Goal: Task Accomplishment & Management: Manage account settings

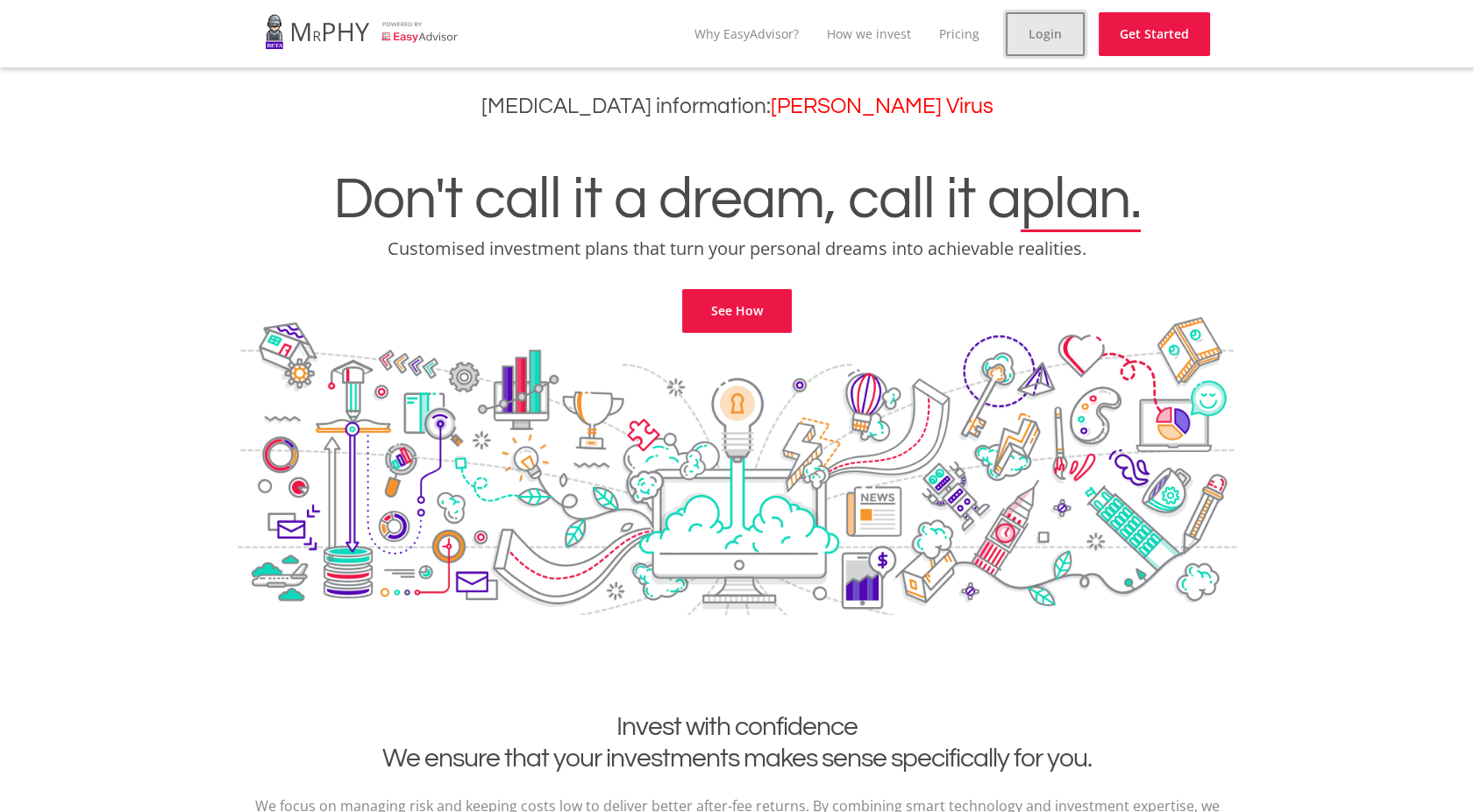
click at [1038, 52] on link "Login" at bounding box center [1045, 34] width 79 height 44
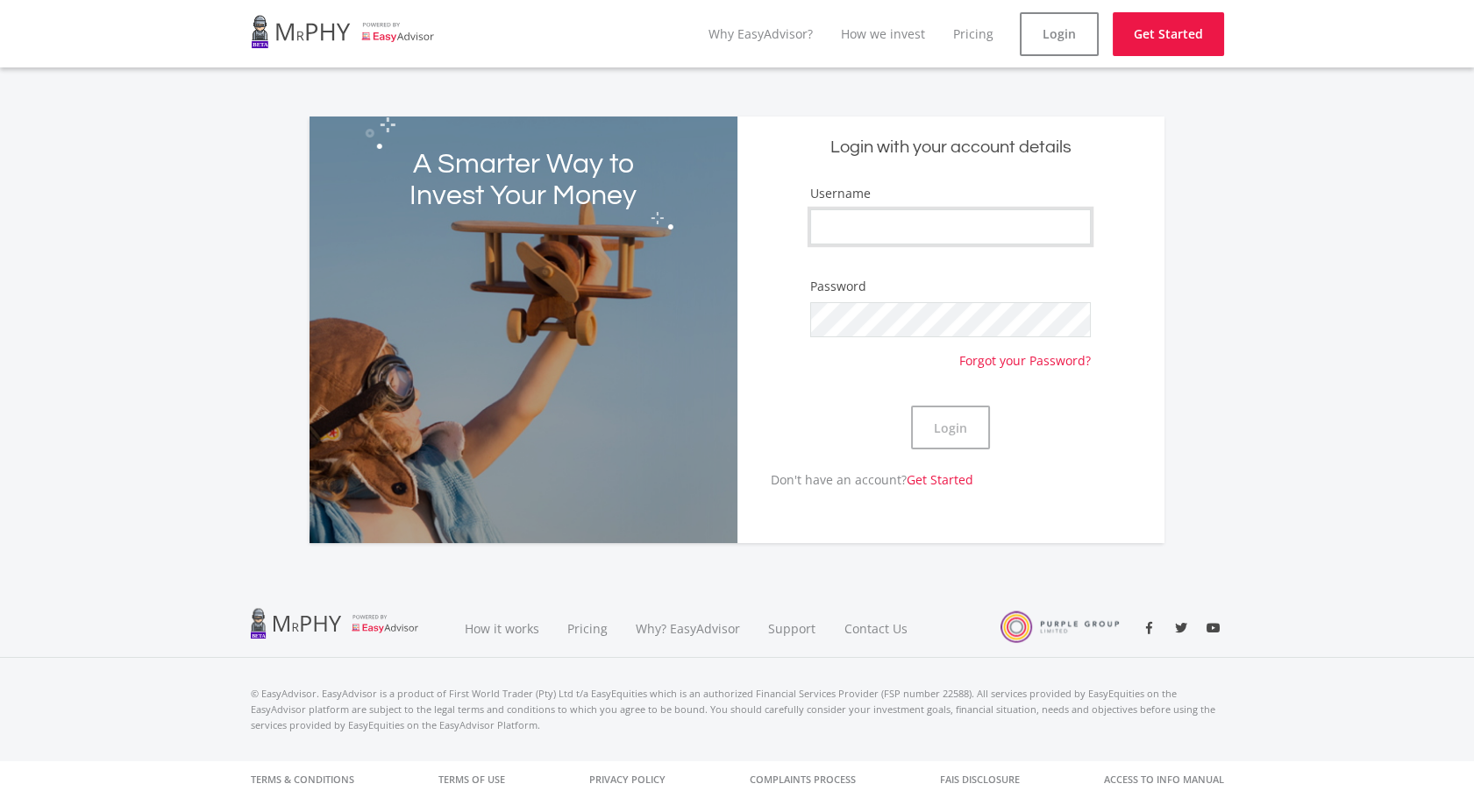
type input "CebisileBosman"
click at [949, 433] on button "Login" at bounding box center [951, 428] width 79 height 44
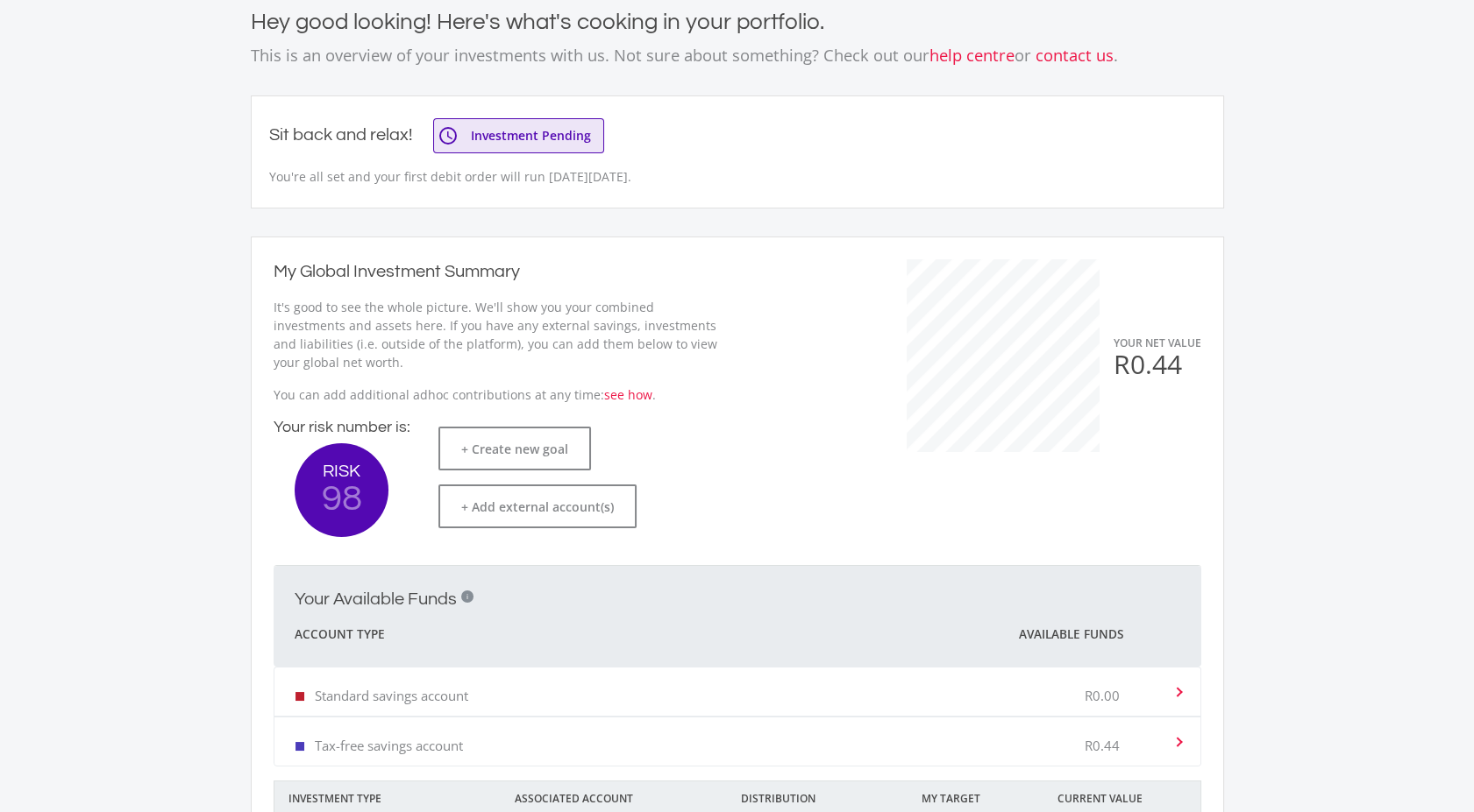
scroll to position [292, 0]
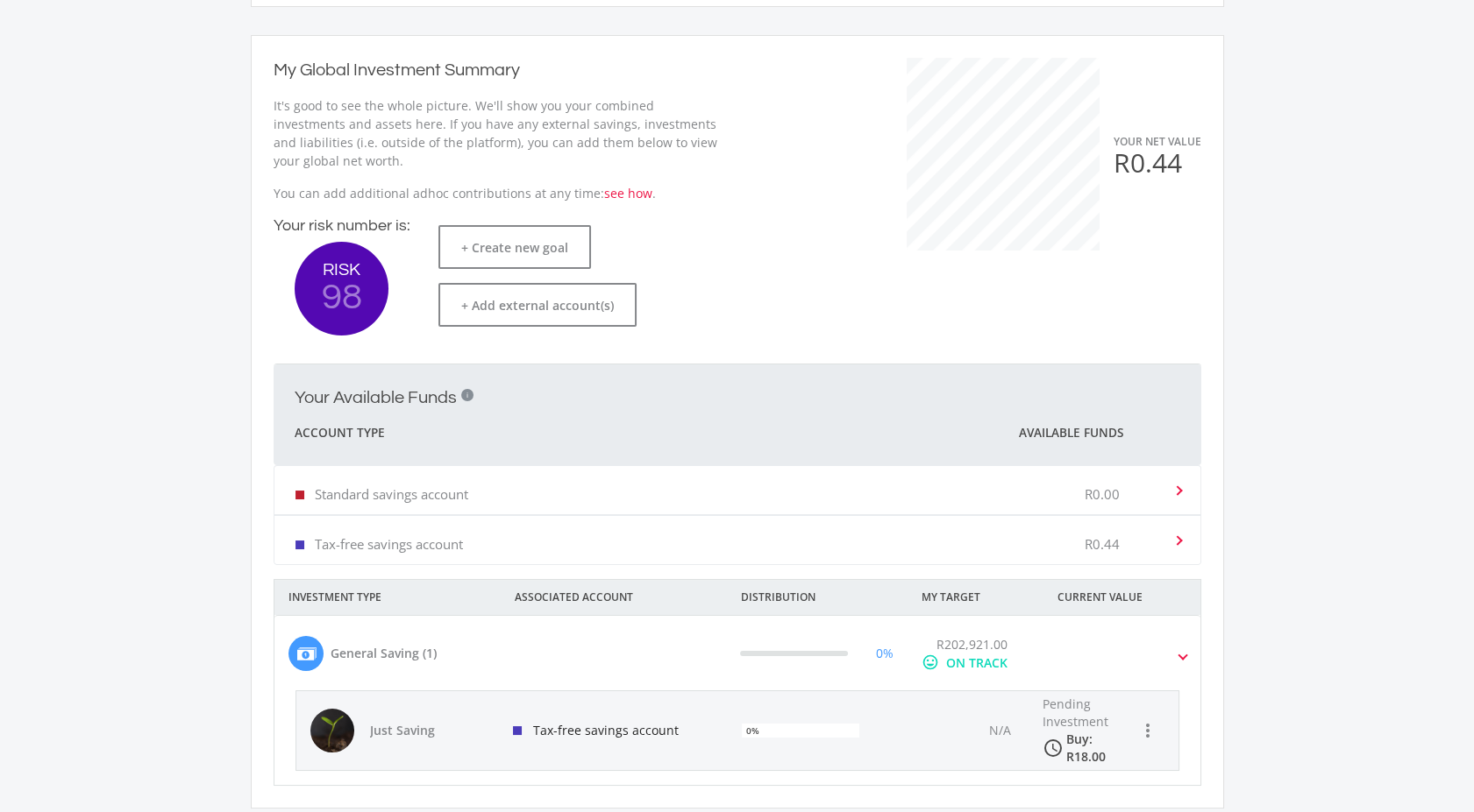
click at [1060, 750] on icon "access_time" at bounding box center [1051, 748] width 21 height 21
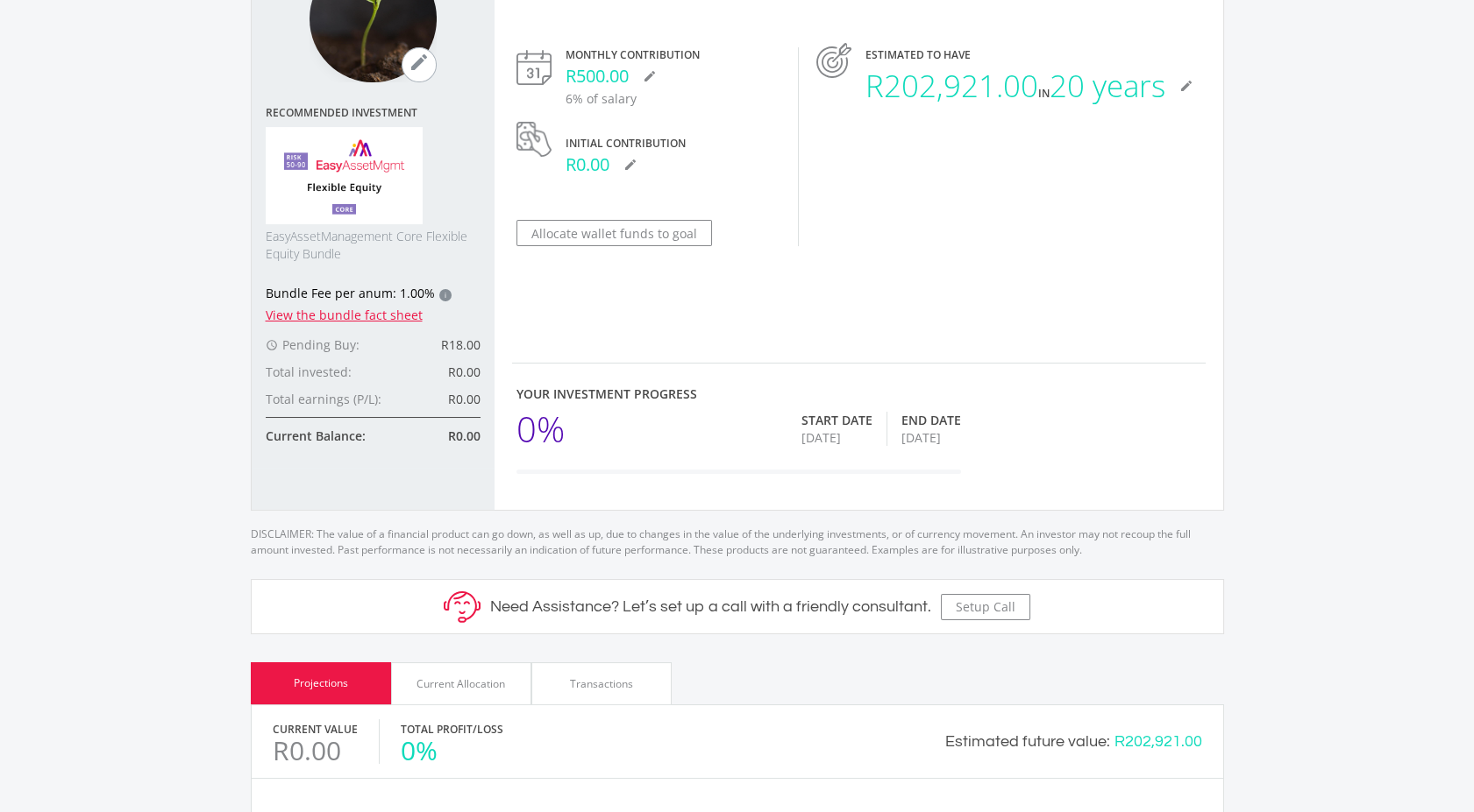
scroll to position [168, 0]
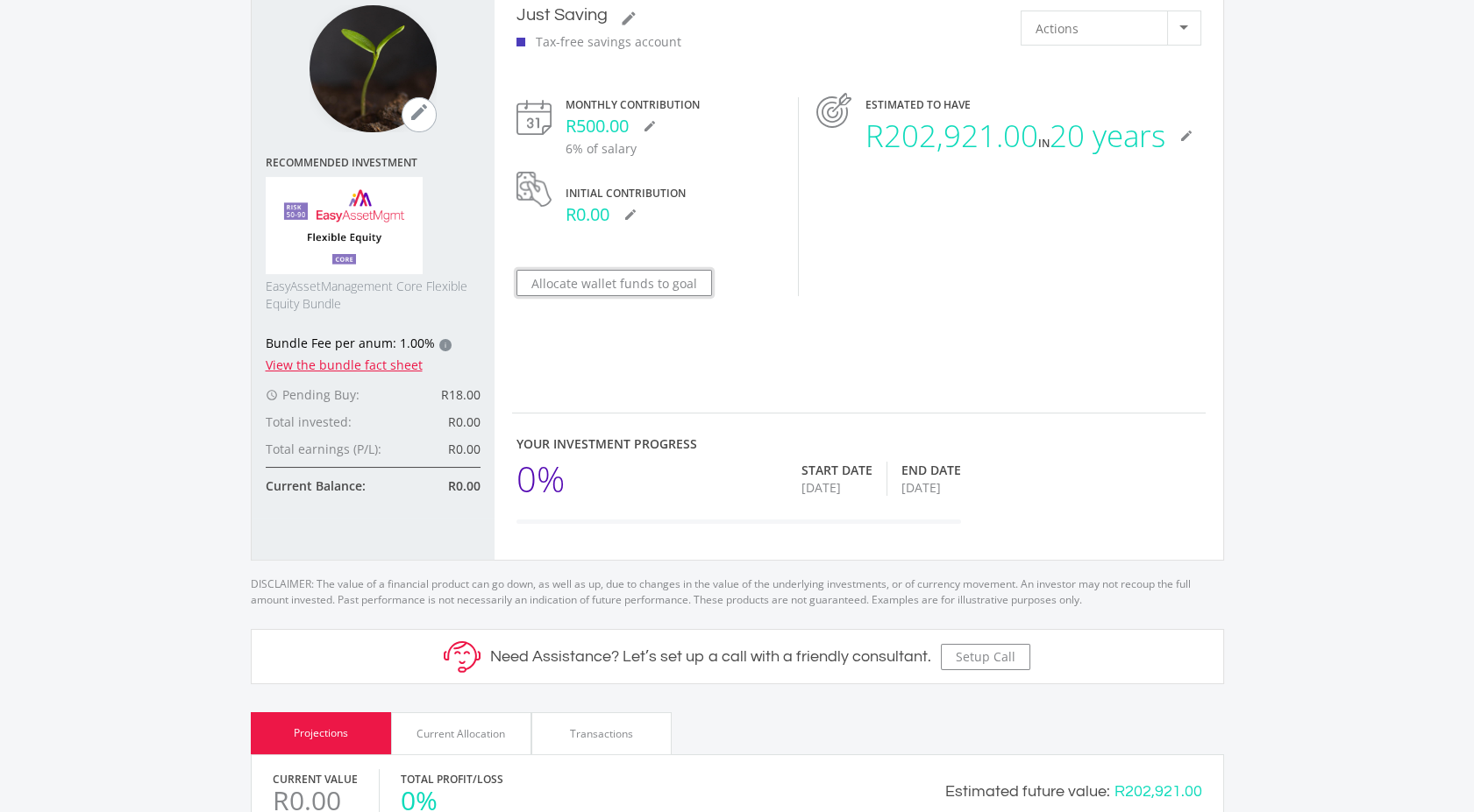
click at [641, 280] on button "Allocate wallet funds to goal" at bounding box center [614, 283] width 196 height 27
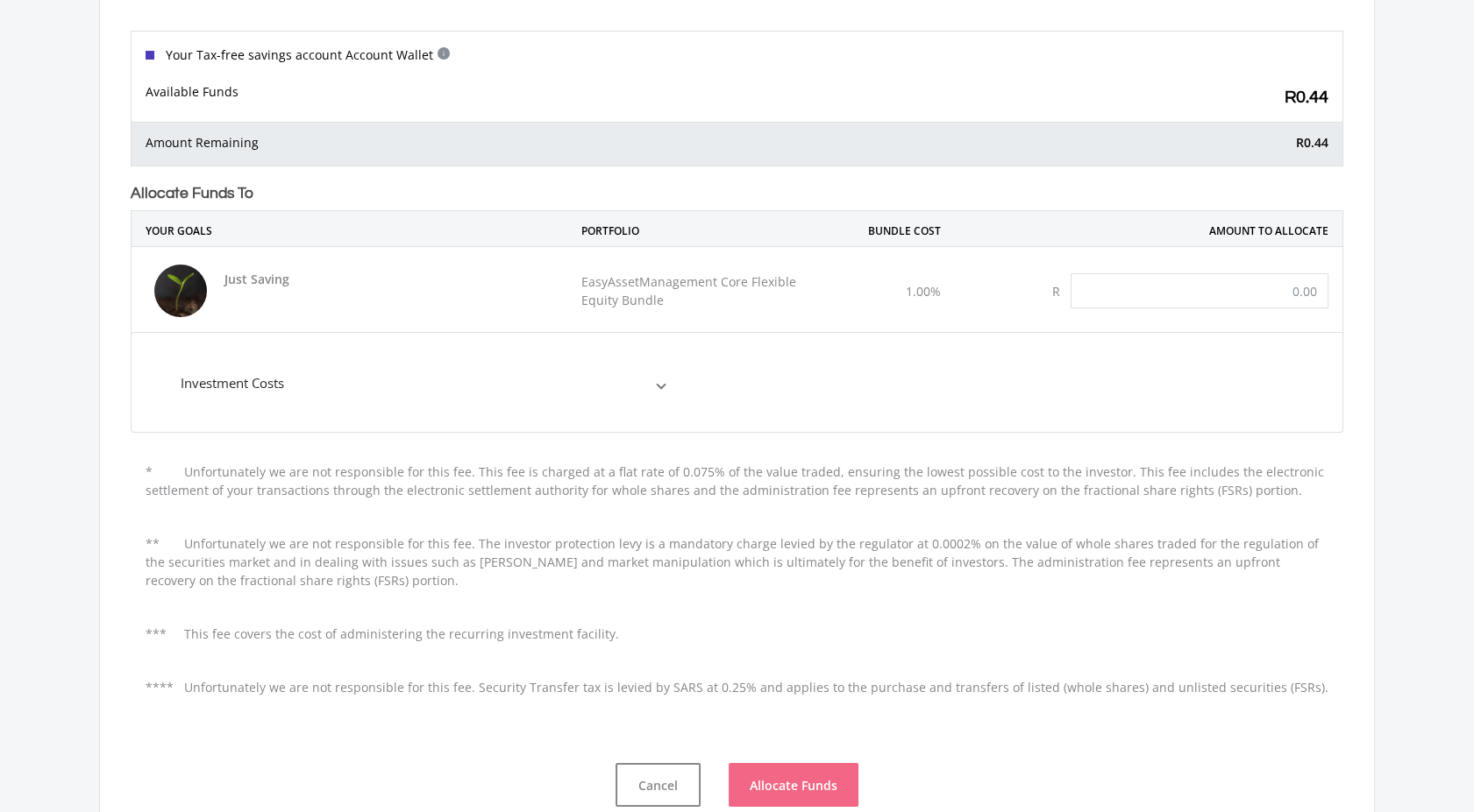
scroll to position [195, 0]
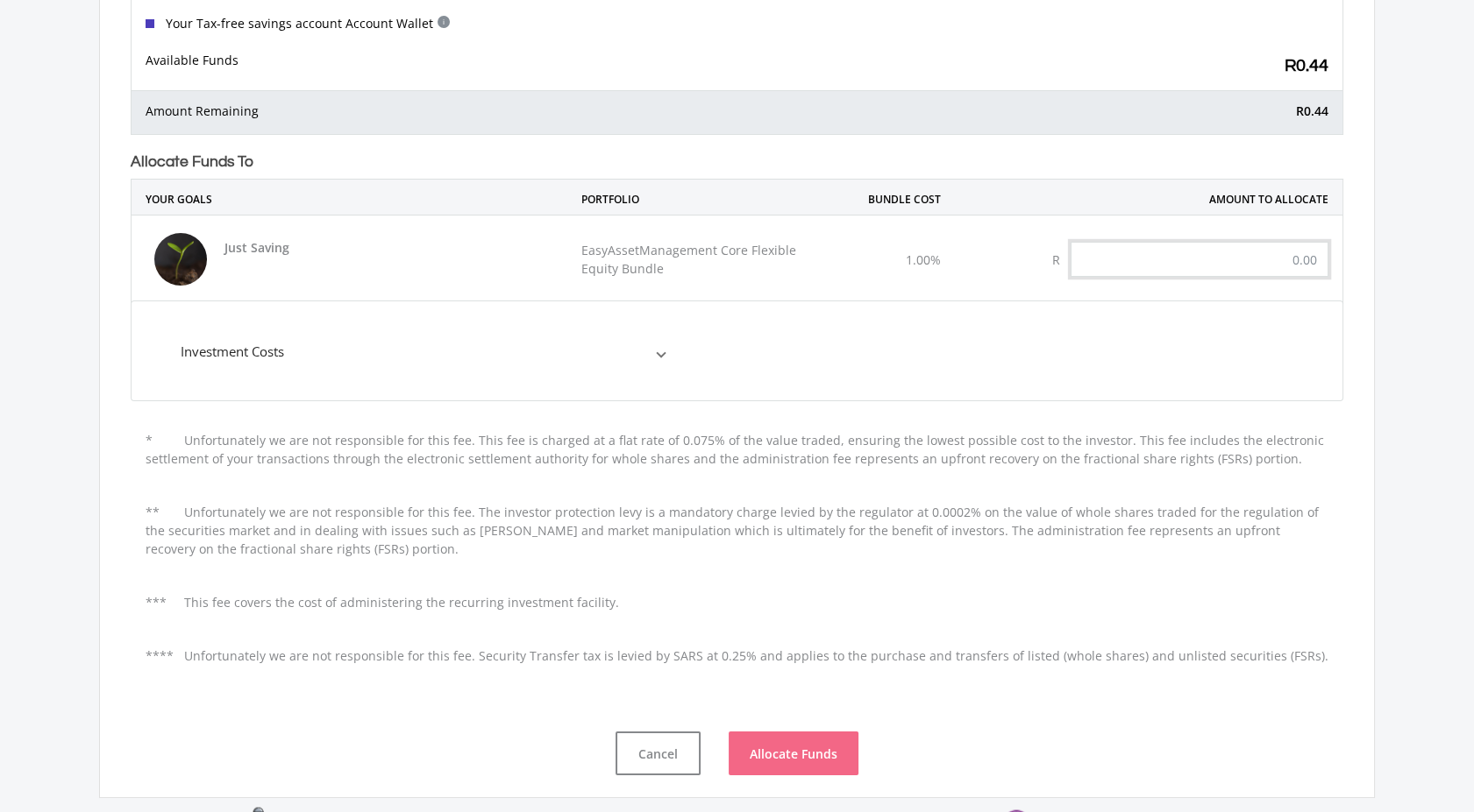
click at [1318, 262] on input "text" at bounding box center [1200, 259] width 258 height 35
type input "0.44"
click at [666, 358] on mat-expansion-panel-header "Investment Costs" at bounding box center [422, 351] width 526 height 70
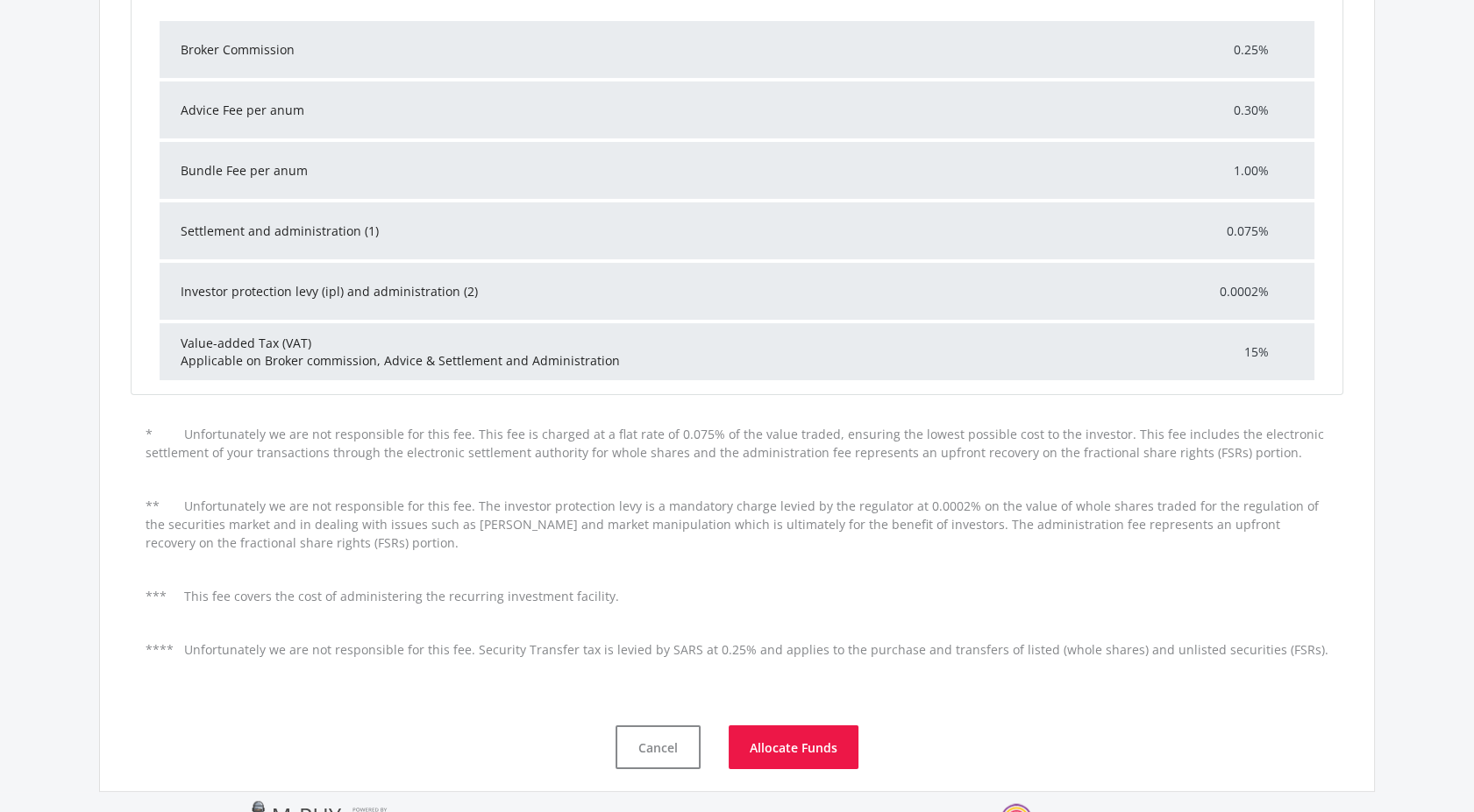
scroll to position [583, 0]
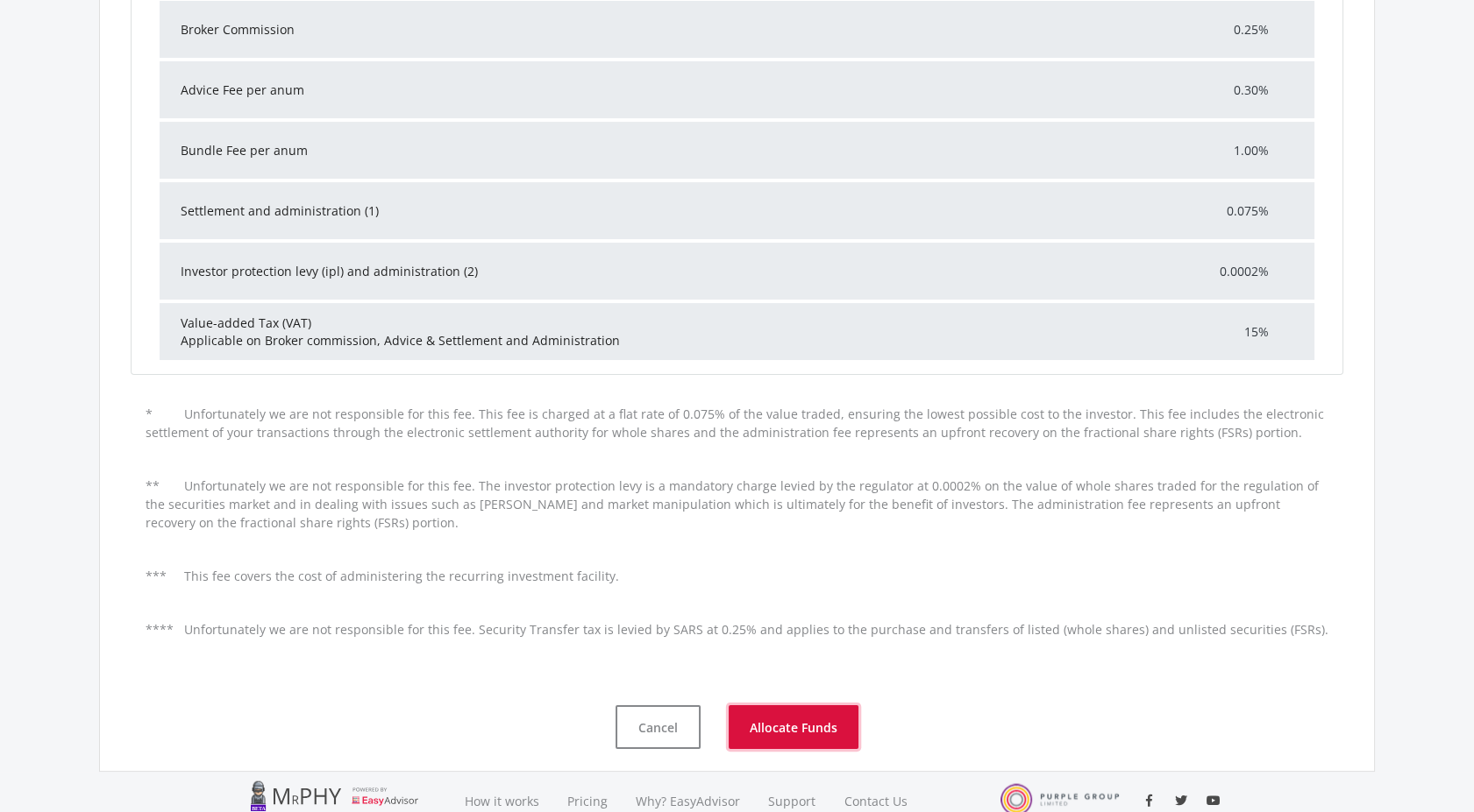
click at [760, 719] on button "Allocate Funds" at bounding box center [793, 727] width 130 height 44
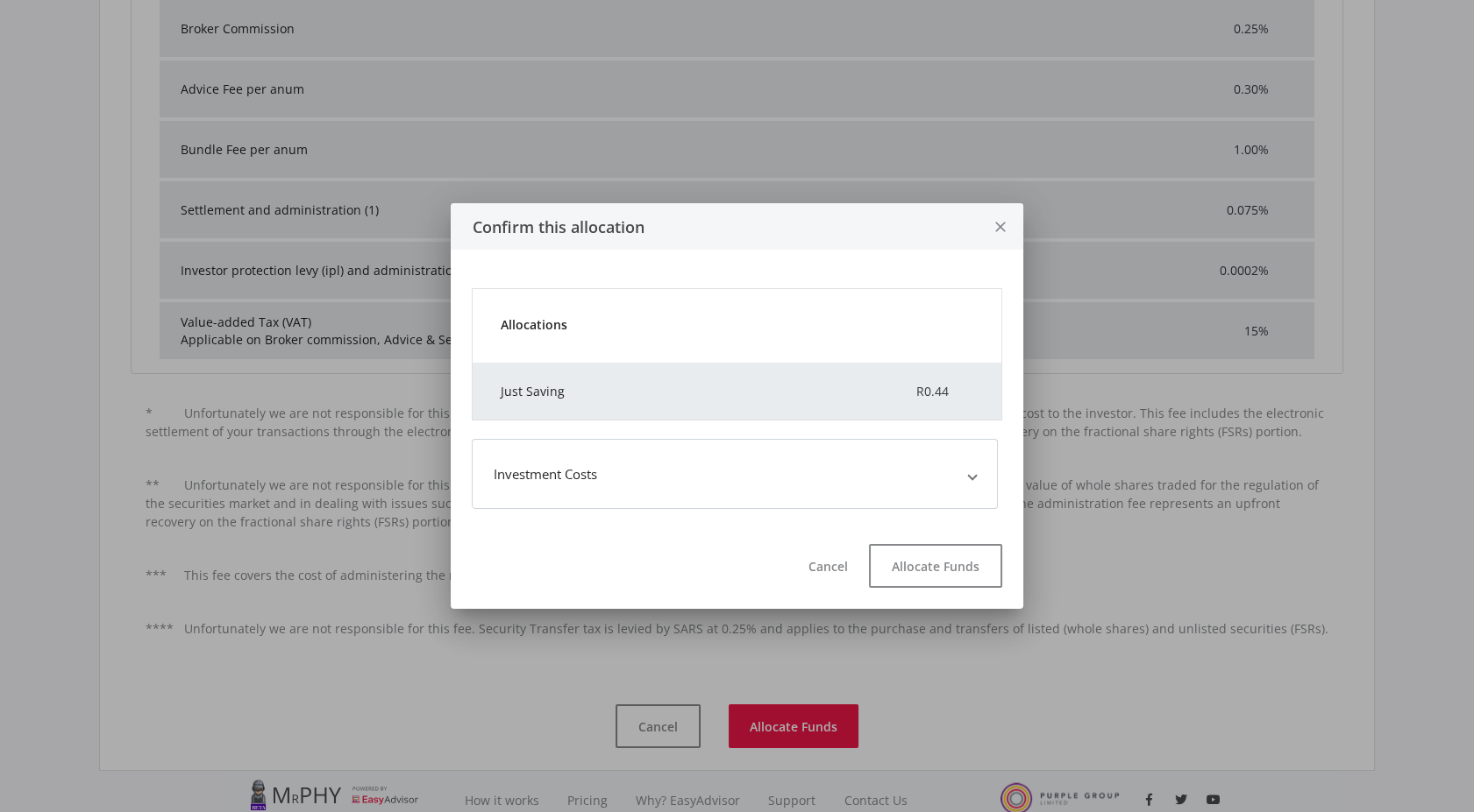
click at [896, 491] on mat-expansion-panel-header "Investment Costs" at bounding box center [735, 474] width 526 height 70
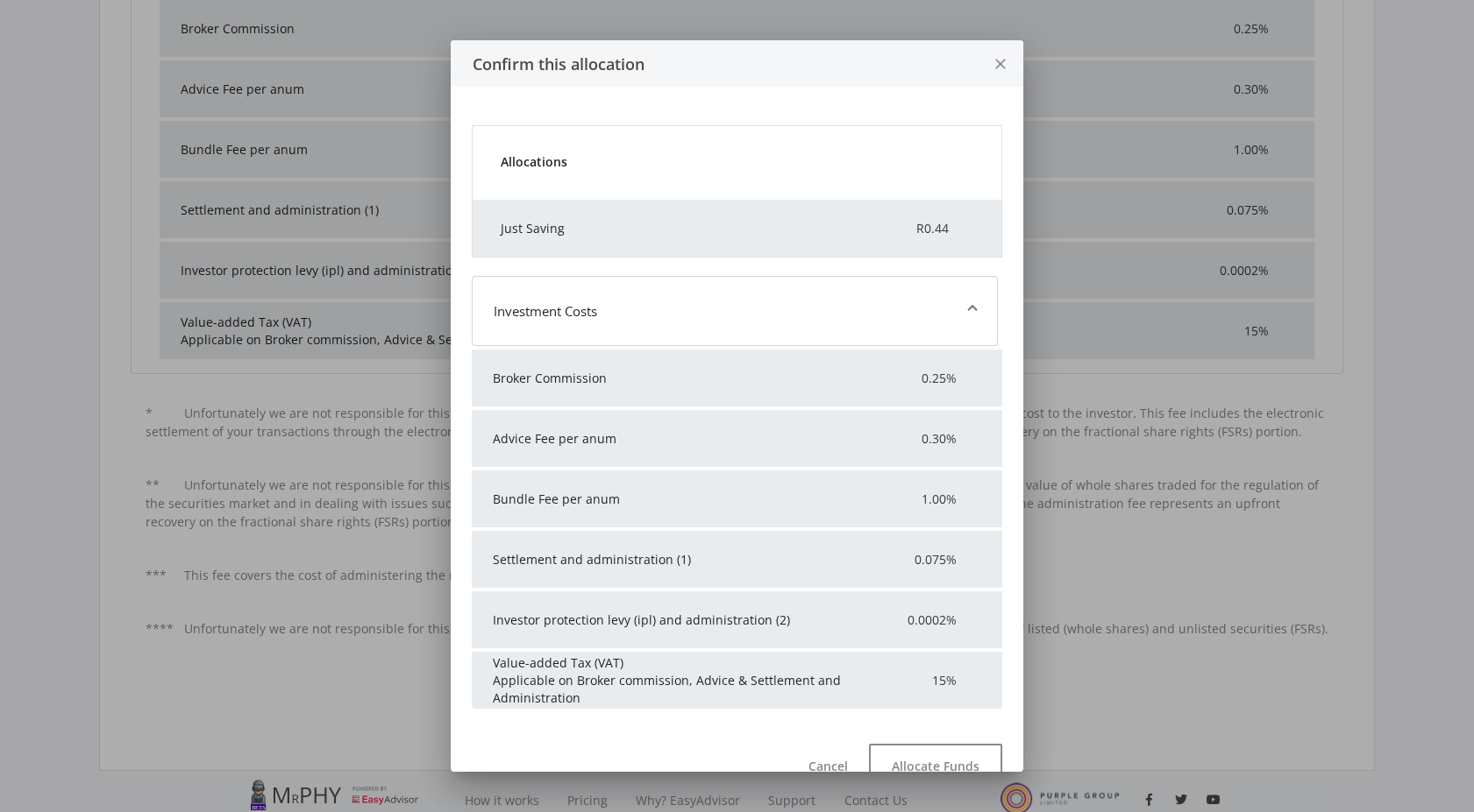
click at [957, 331] on mat-expansion-panel-header "Investment Costs" at bounding box center [735, 311] width 526 height 70
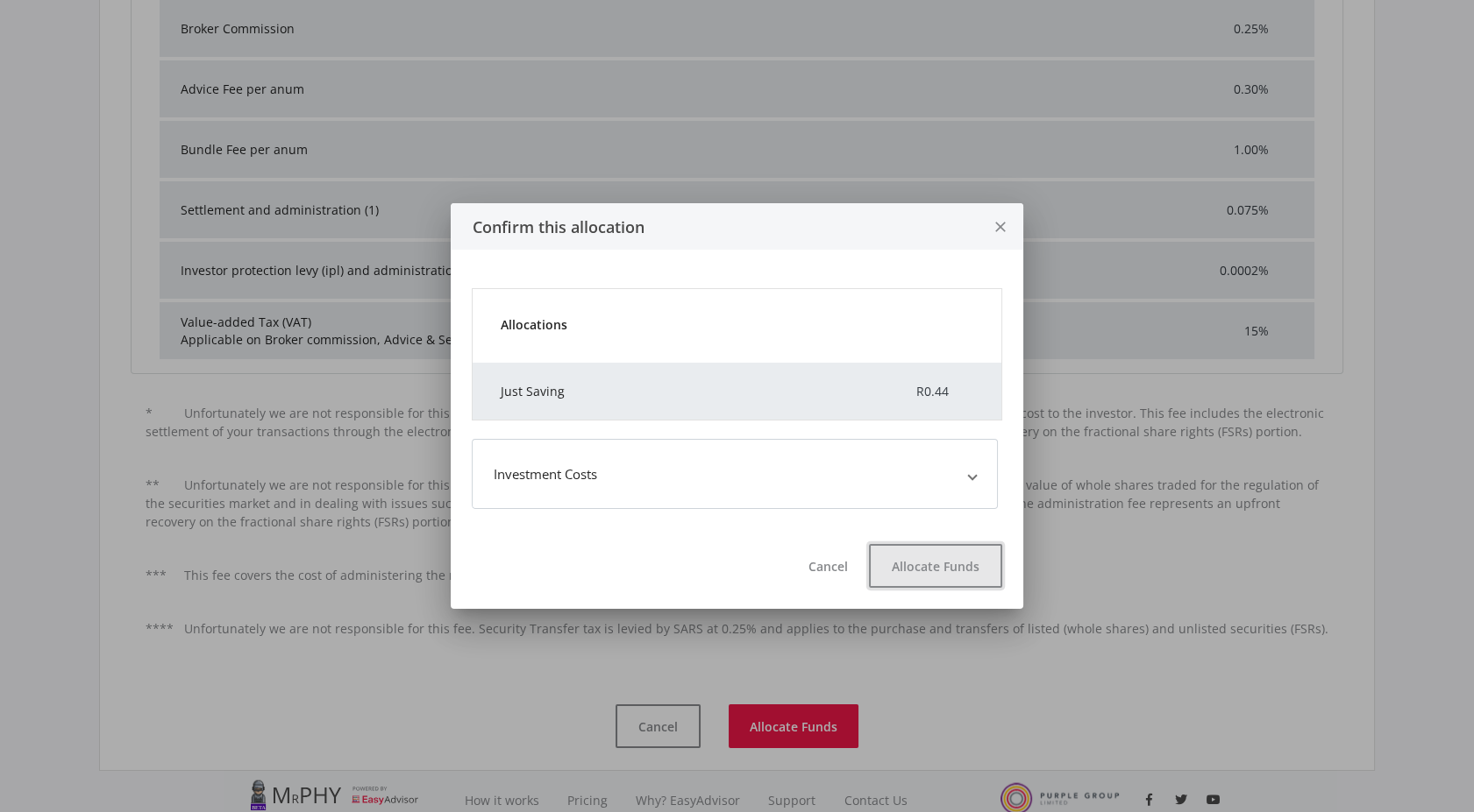
click at [919, 561] on button "Allocate Funds" at bounding box center [936, 566] width 134 height 44
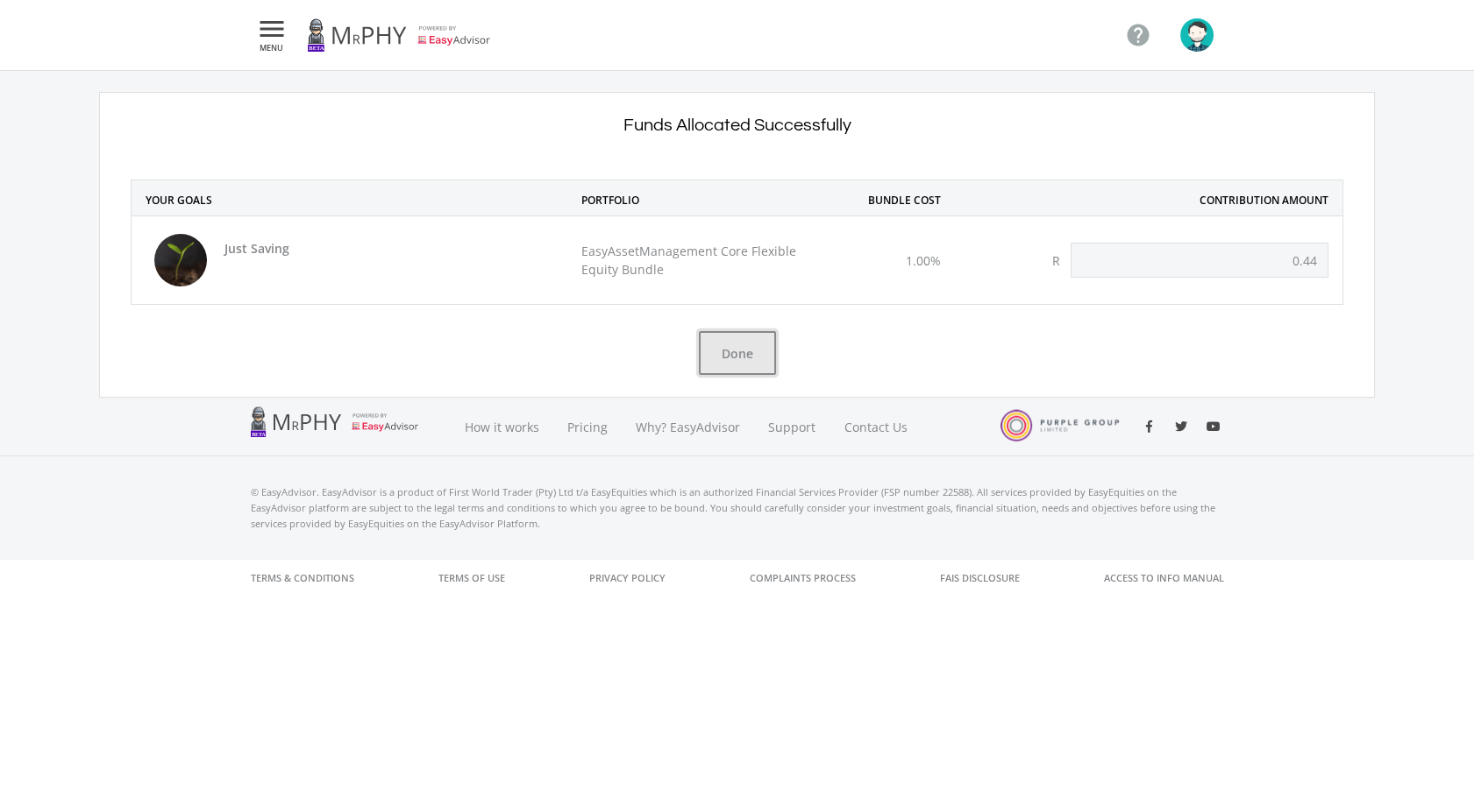
click at [739, 343] on button "Done" at bounding box center [737, 353] width 77 height 44
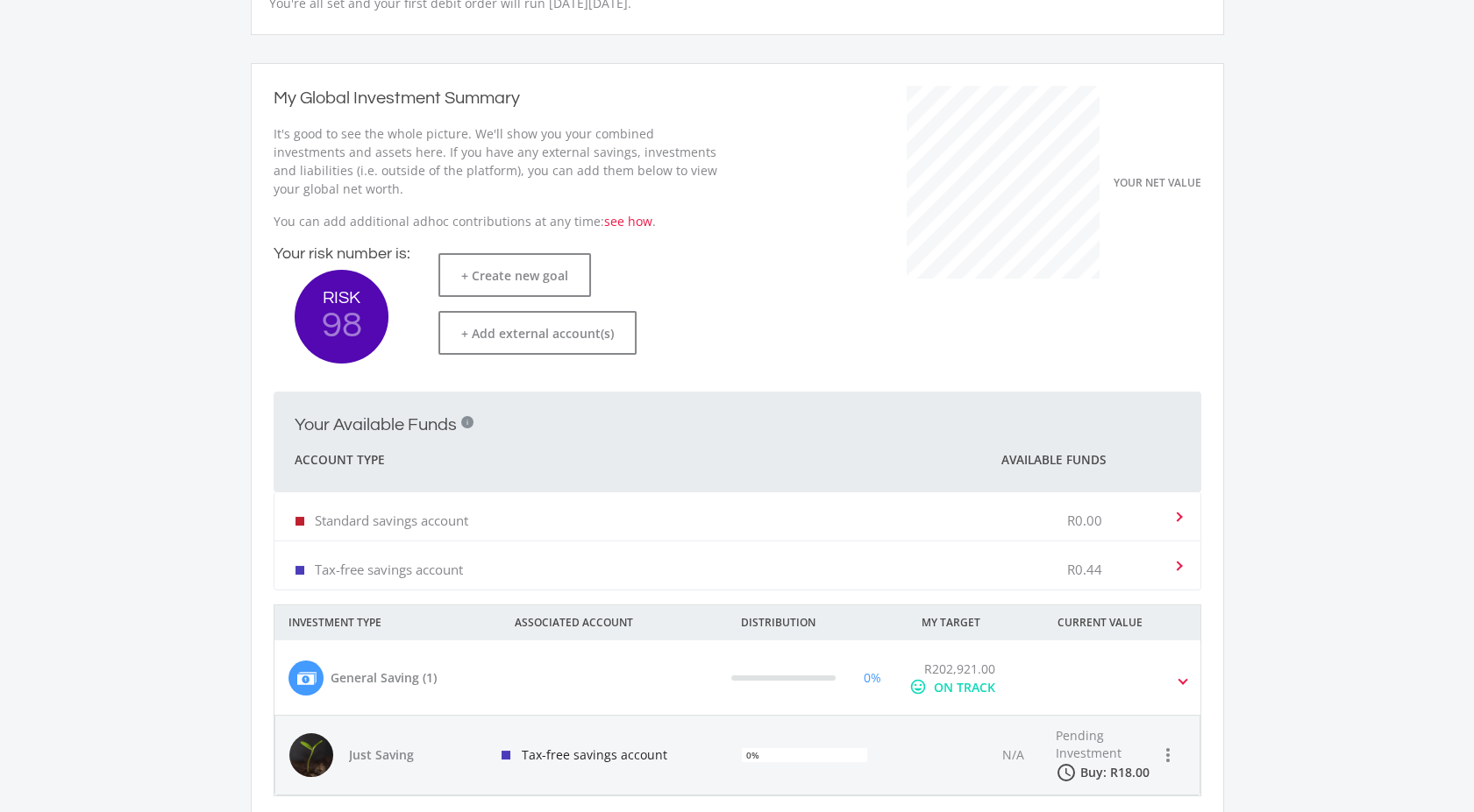
scroll to position [389, 0]
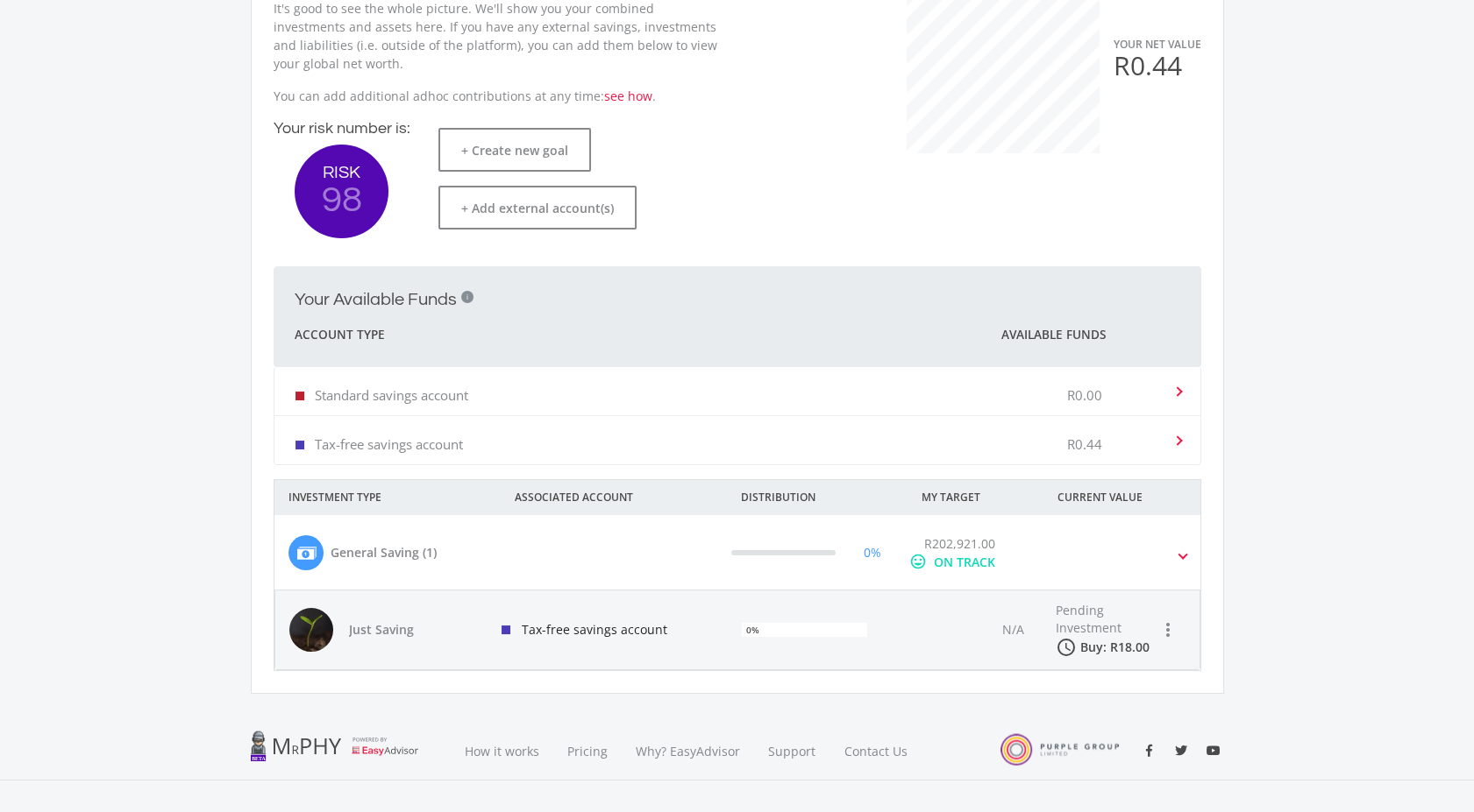
click at [1099, 452] on div "R0.44" at bounding box center [1111, 440] width 88 height 53
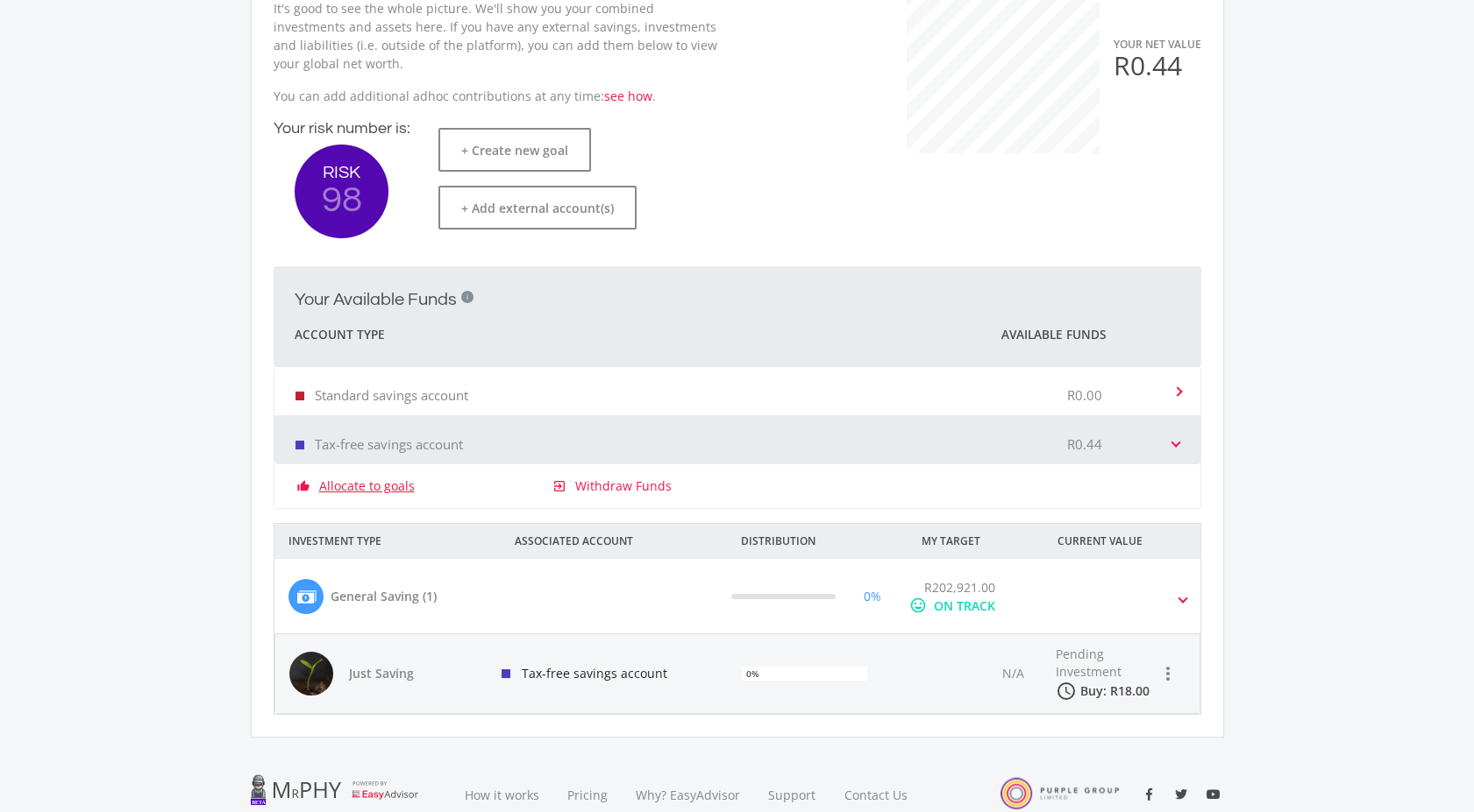
click at [380, 483] on link "Allocate to goals" at bounding box center [367, 486] width 95 height 17
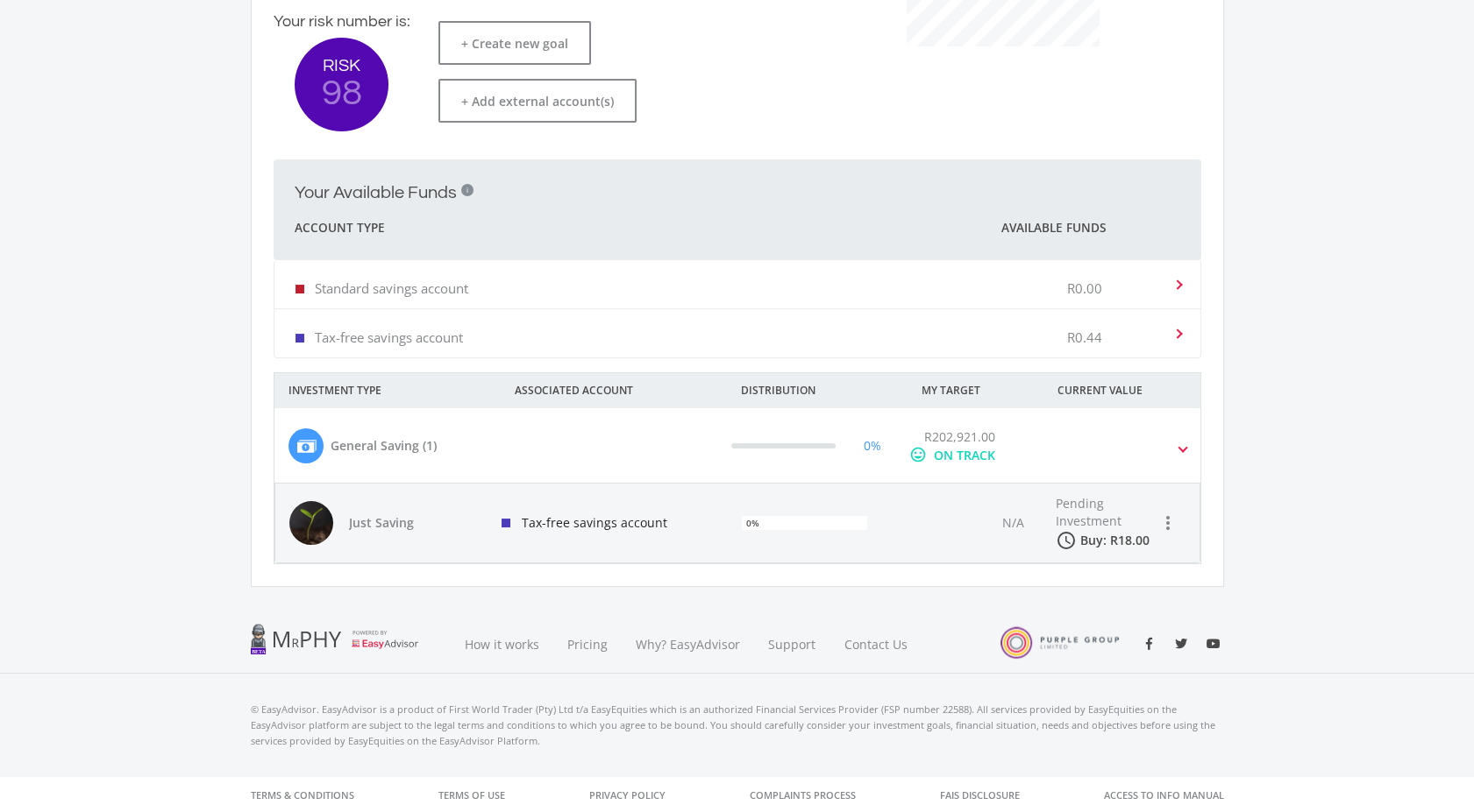
scroll to position [497, 0]
click at [1162, 526] on icon "more_vert" at bounding box center [1167, 522] width 21 height 21
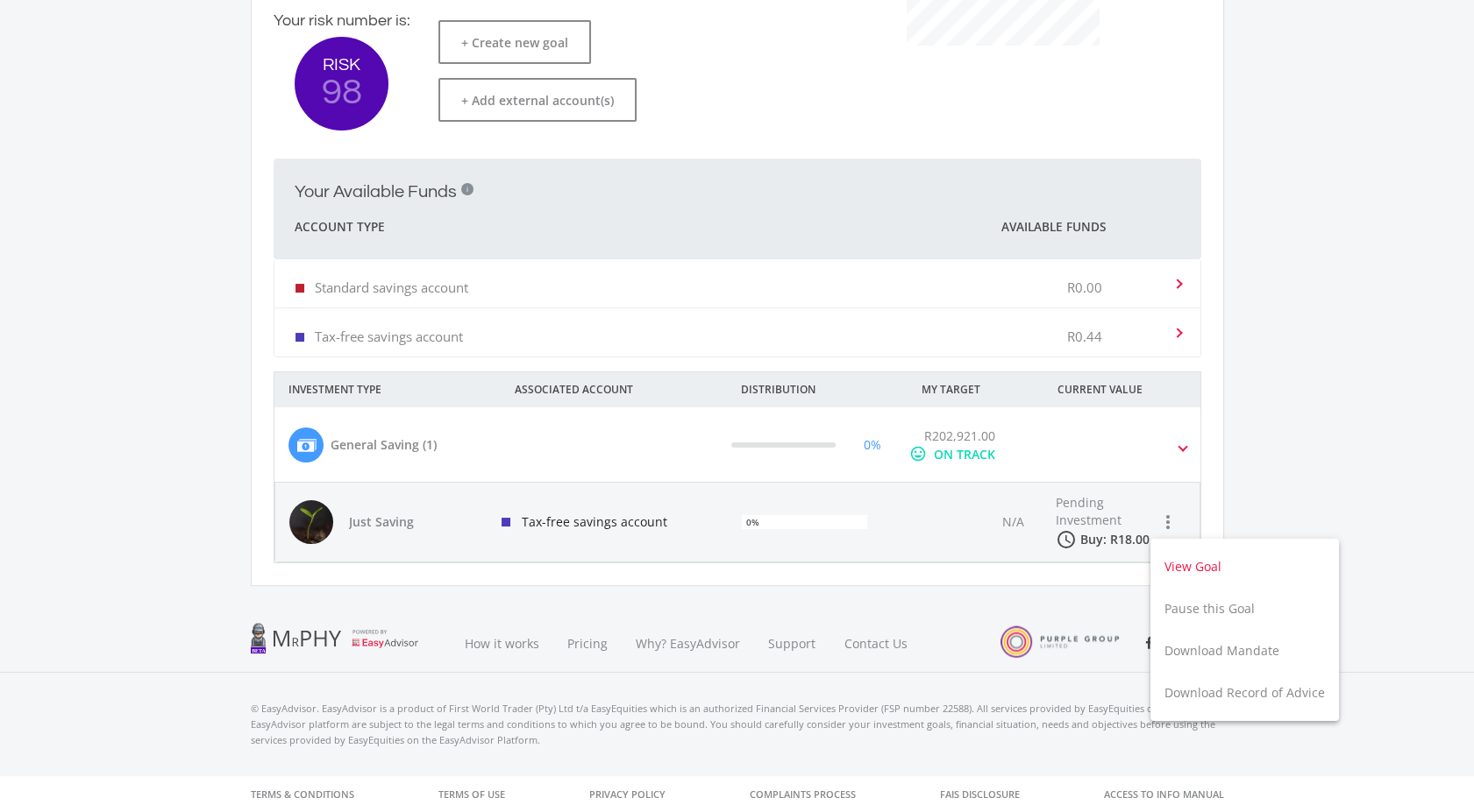
click at [1201, 571] on button "View Goal" at bounding box center [1244, 567] width 188 height 42
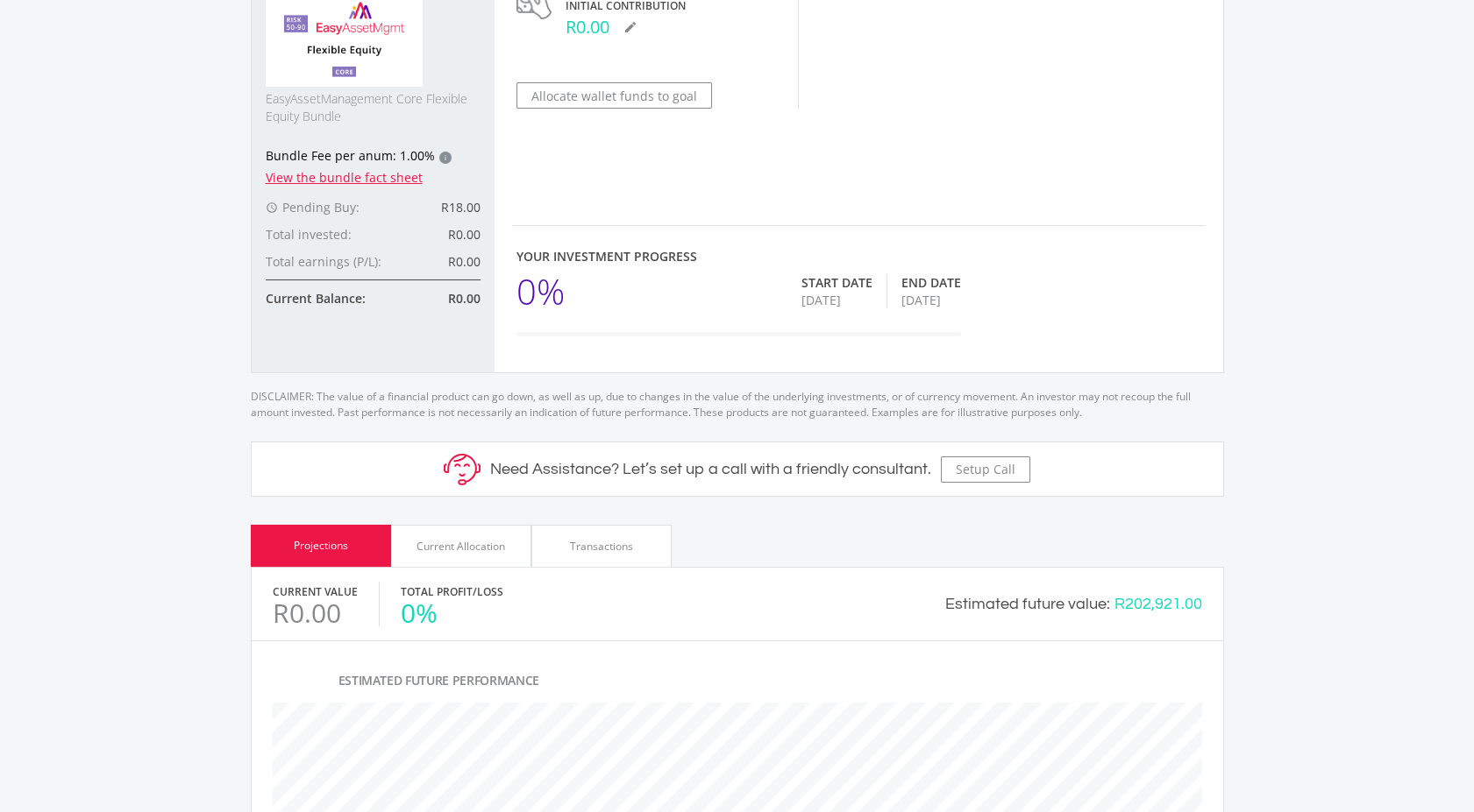
scroll to position [389, 0]
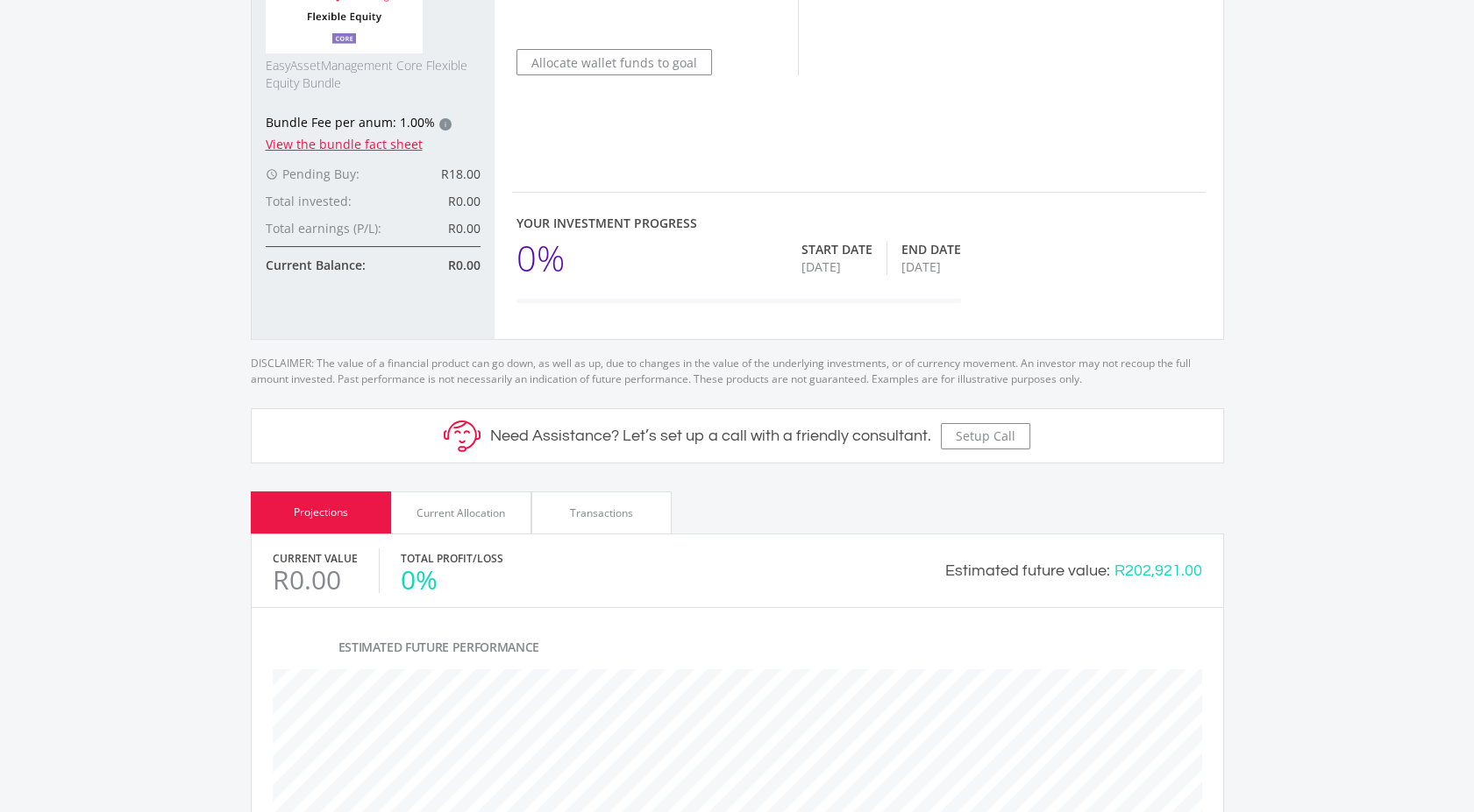
click at [274, 173] on icon "access_time" at bounding box center [271, 174] width 12 height 12
click at [386, 142] on link "View the bundle fact sheet" at bounding box center [344, 144] width 157 height 16
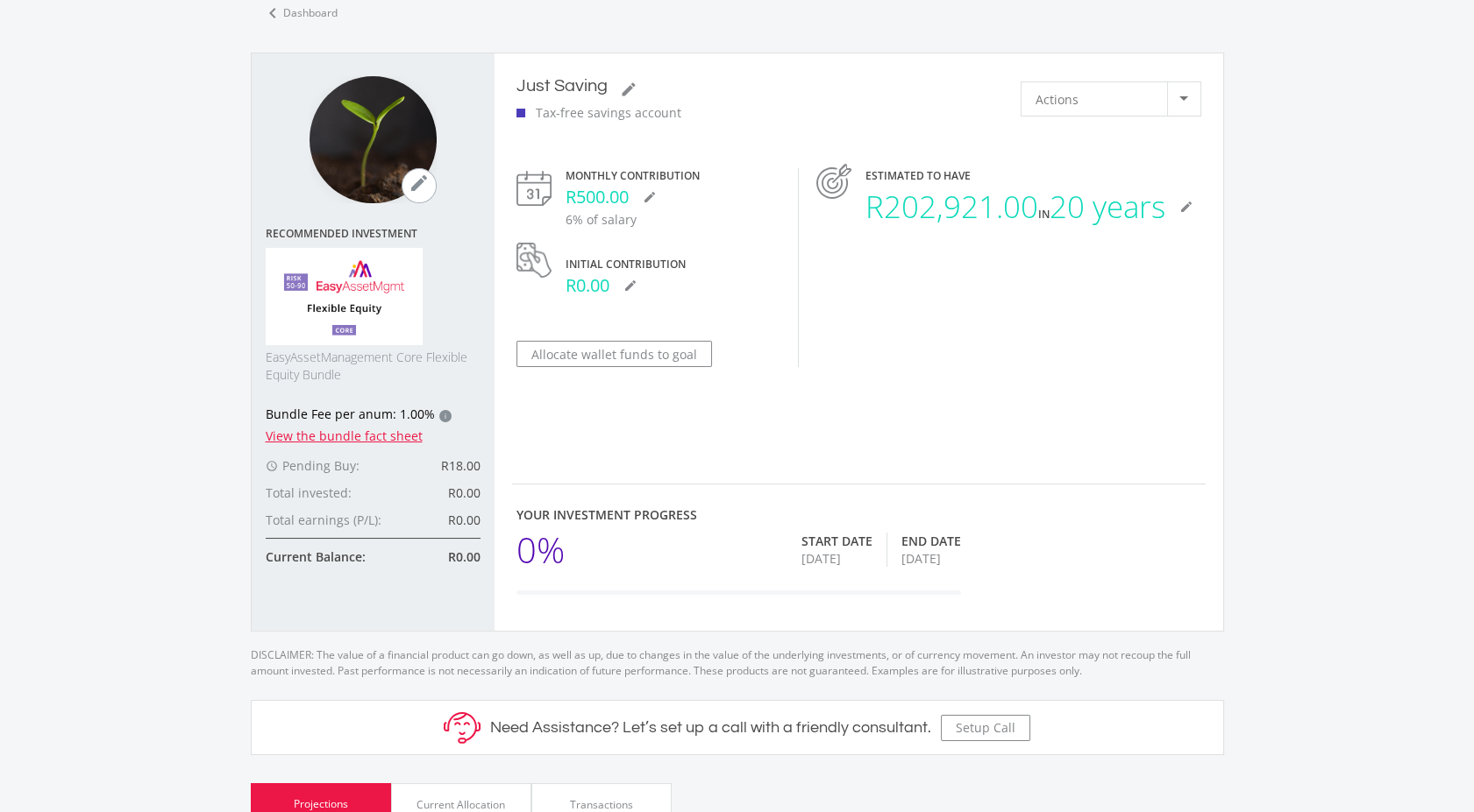
click at [417, 190] on icon "mode_edit" at bounding box center [419, 183] width 21 height 21
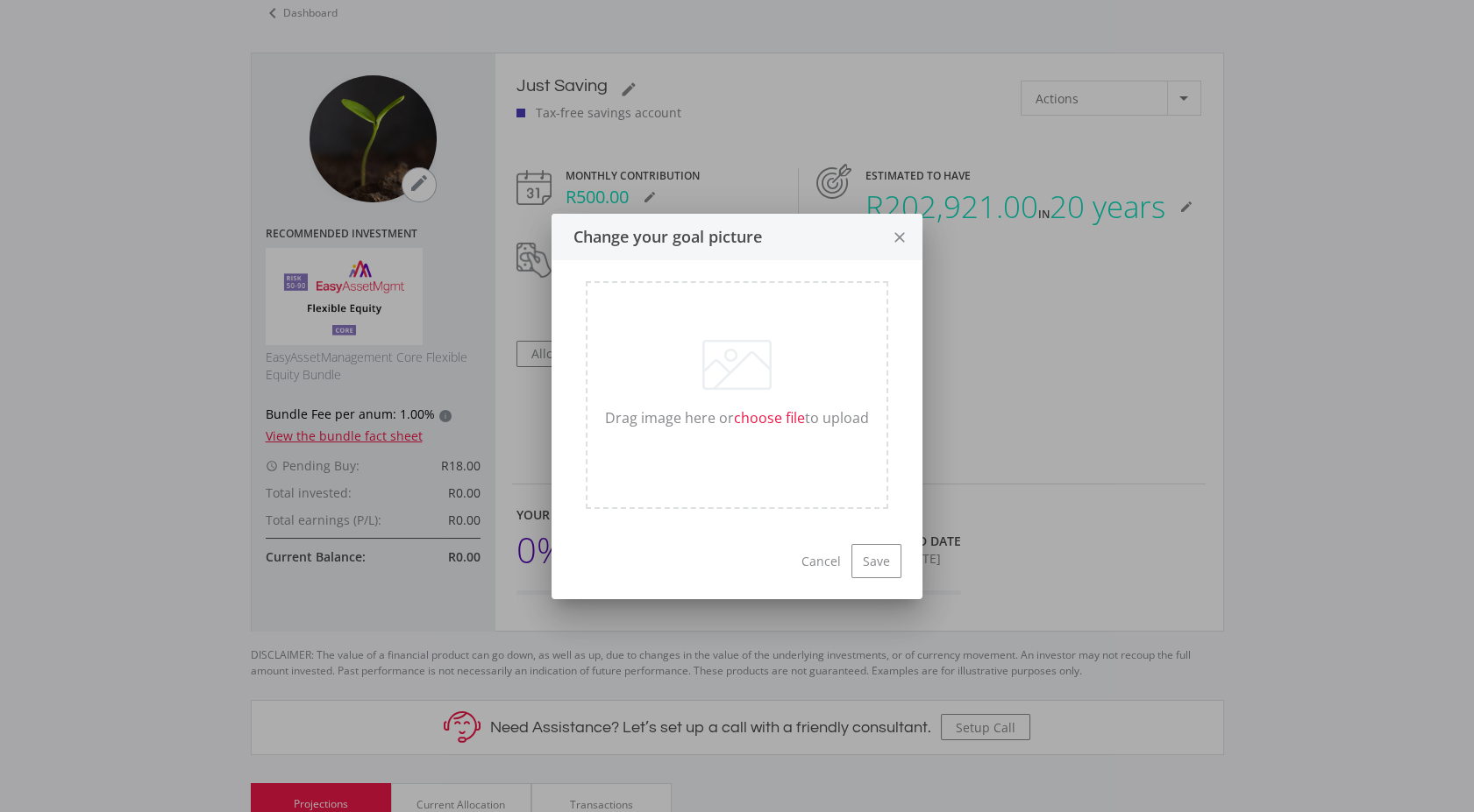
scroll to position [0, 0]
click at [778, 427] on label "choose file" at bounding box center [769, 418] width 71 height 21
click at [608, 509] on input "choose file" at bounding box center [597, 527] width 23 height 35
click at [891, 230] on icon "close" at bounding box center [899, 238] width 17 height 47
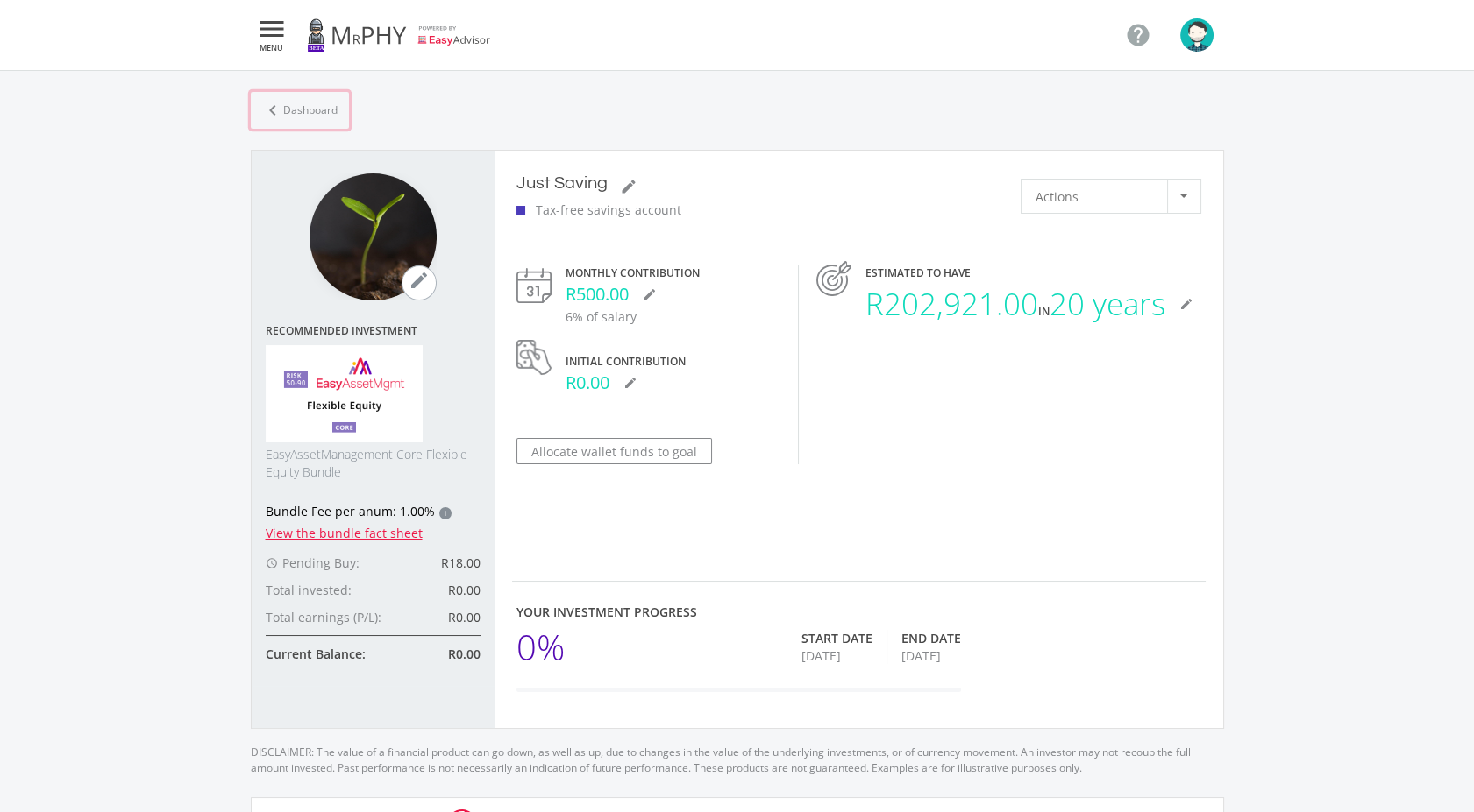
click at [318, 103] on link "chevron_left Dashboard" at bounding box center [299, 111] width 98 height 37
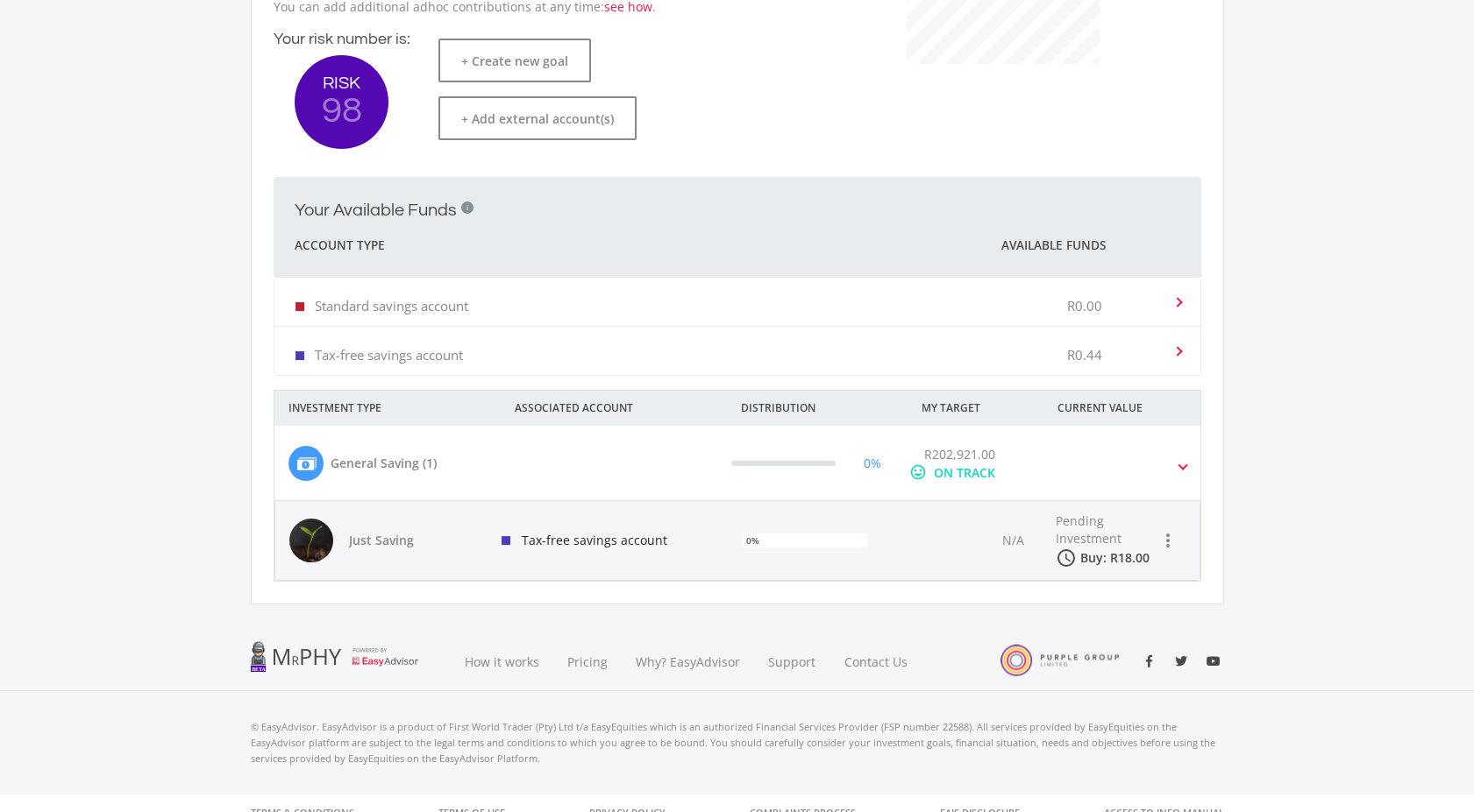
scroll to position [497, 0]
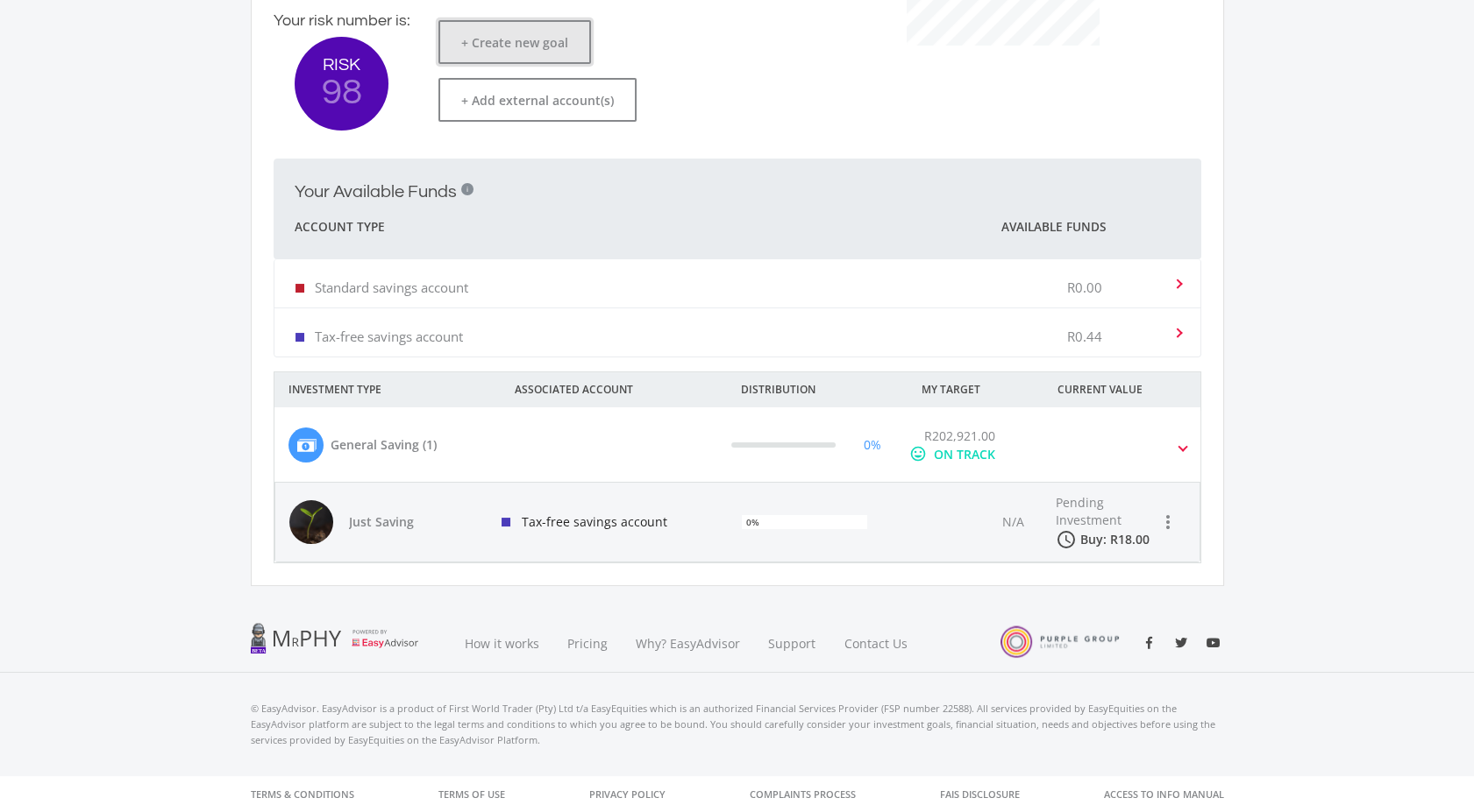
click at [539, 38] on button "+ Create new goal" at bounding box center [514, 42] width 153 height 44
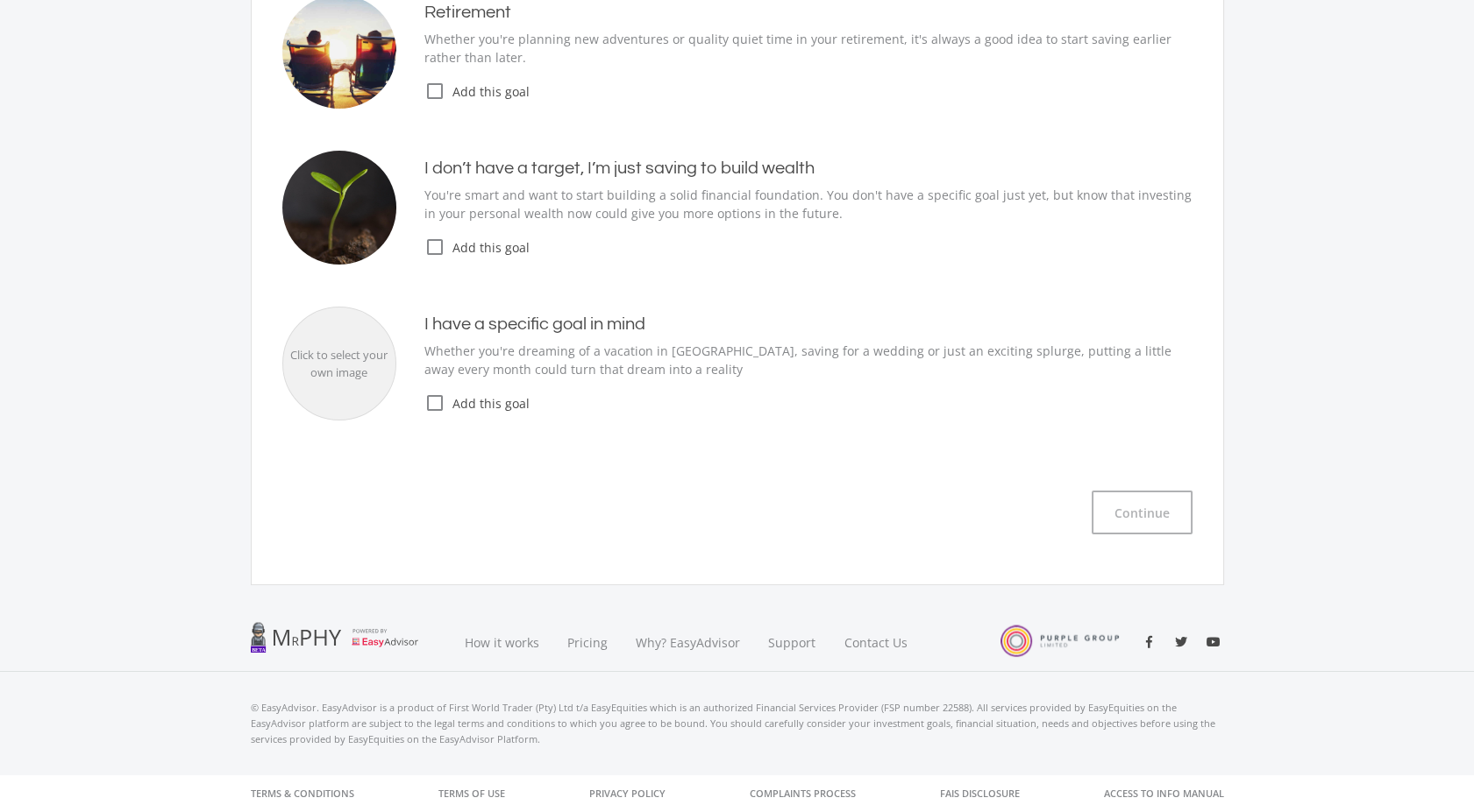
scroll to position [304, 0]
click at [457, 250] on span "Add this goal" at bounding box center [819, 249] width 747 height 18
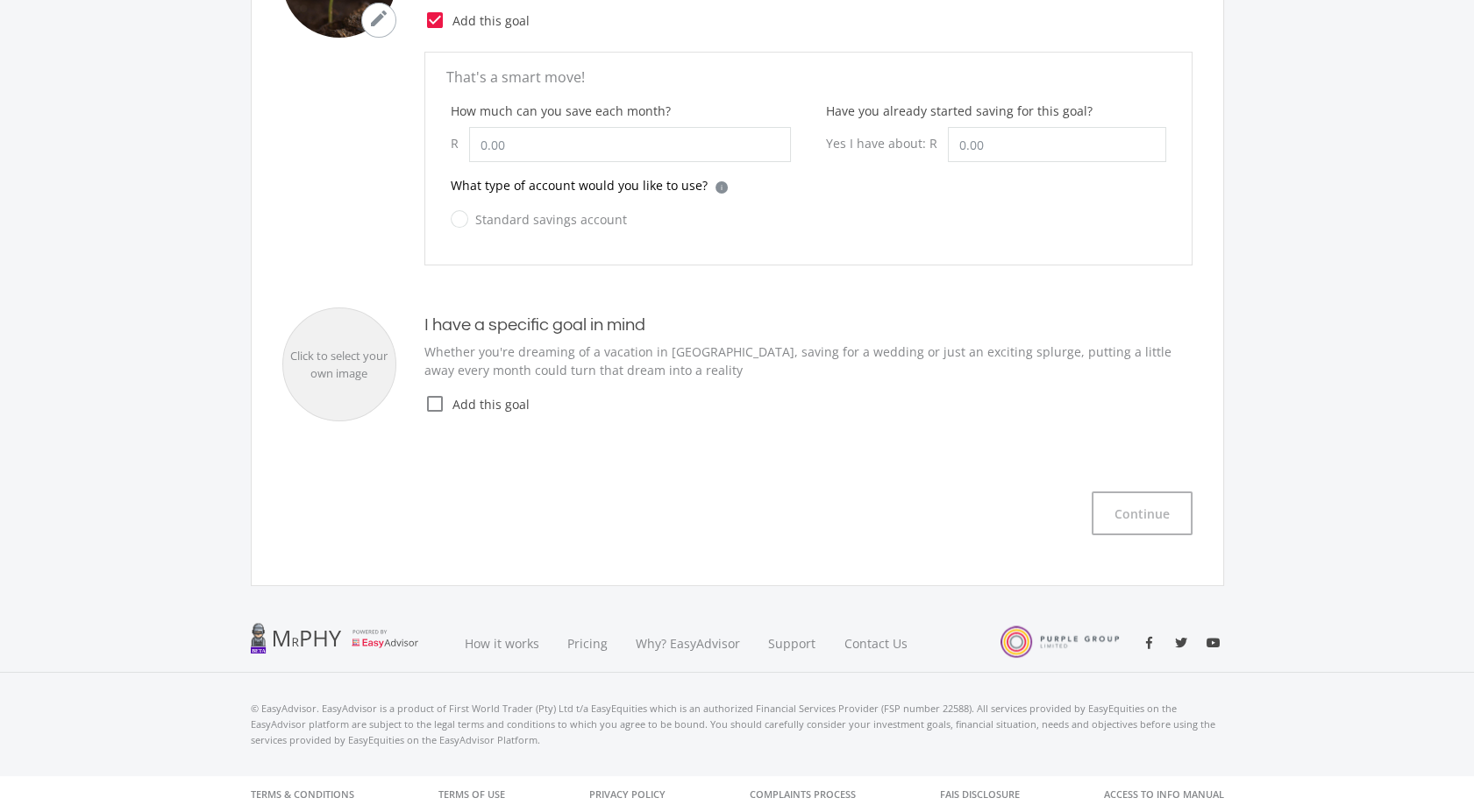
scroll to position [240, 0]
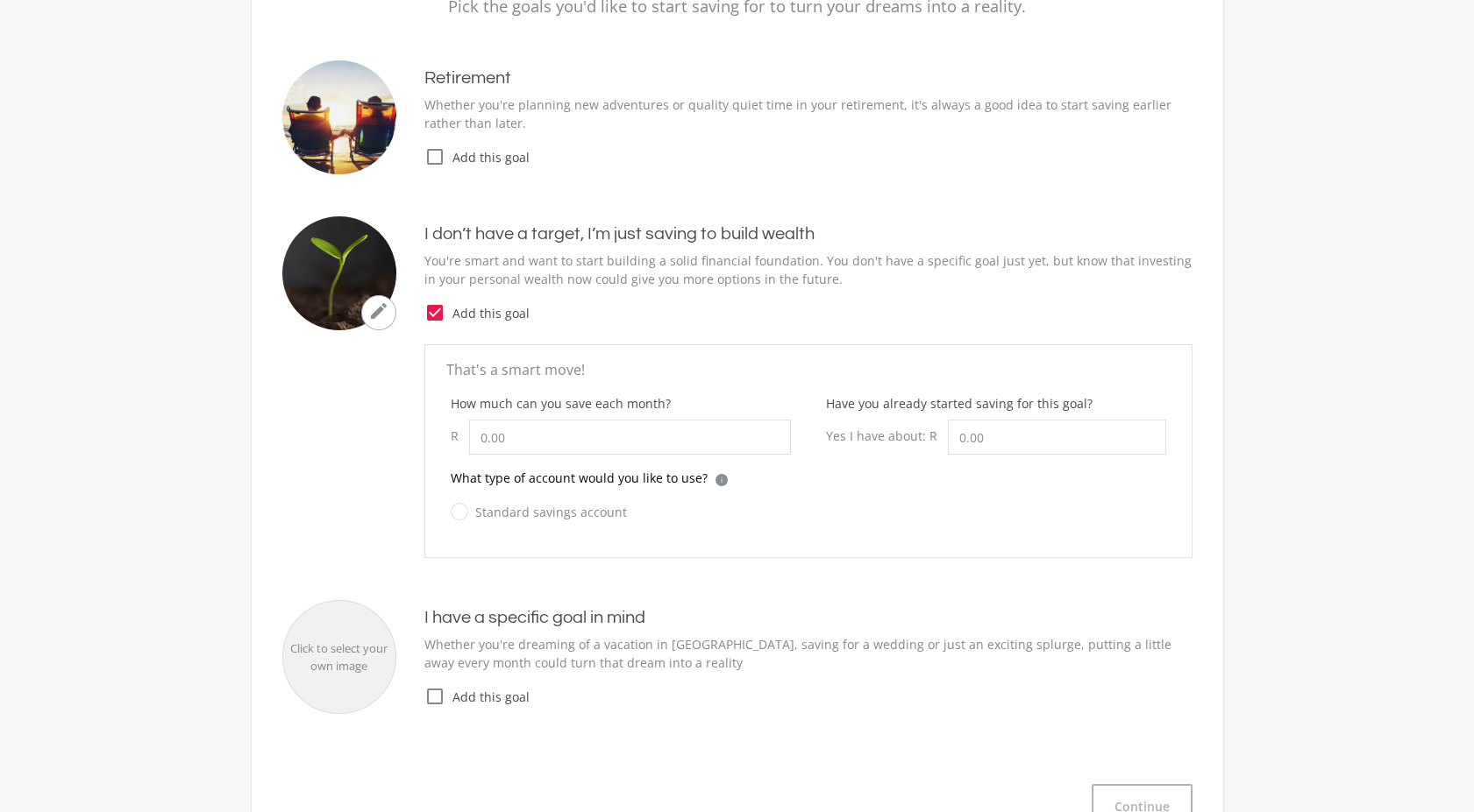
click at [486, 156] on span "Add this goal" at bounding box center [819, 157] width 747 height 18
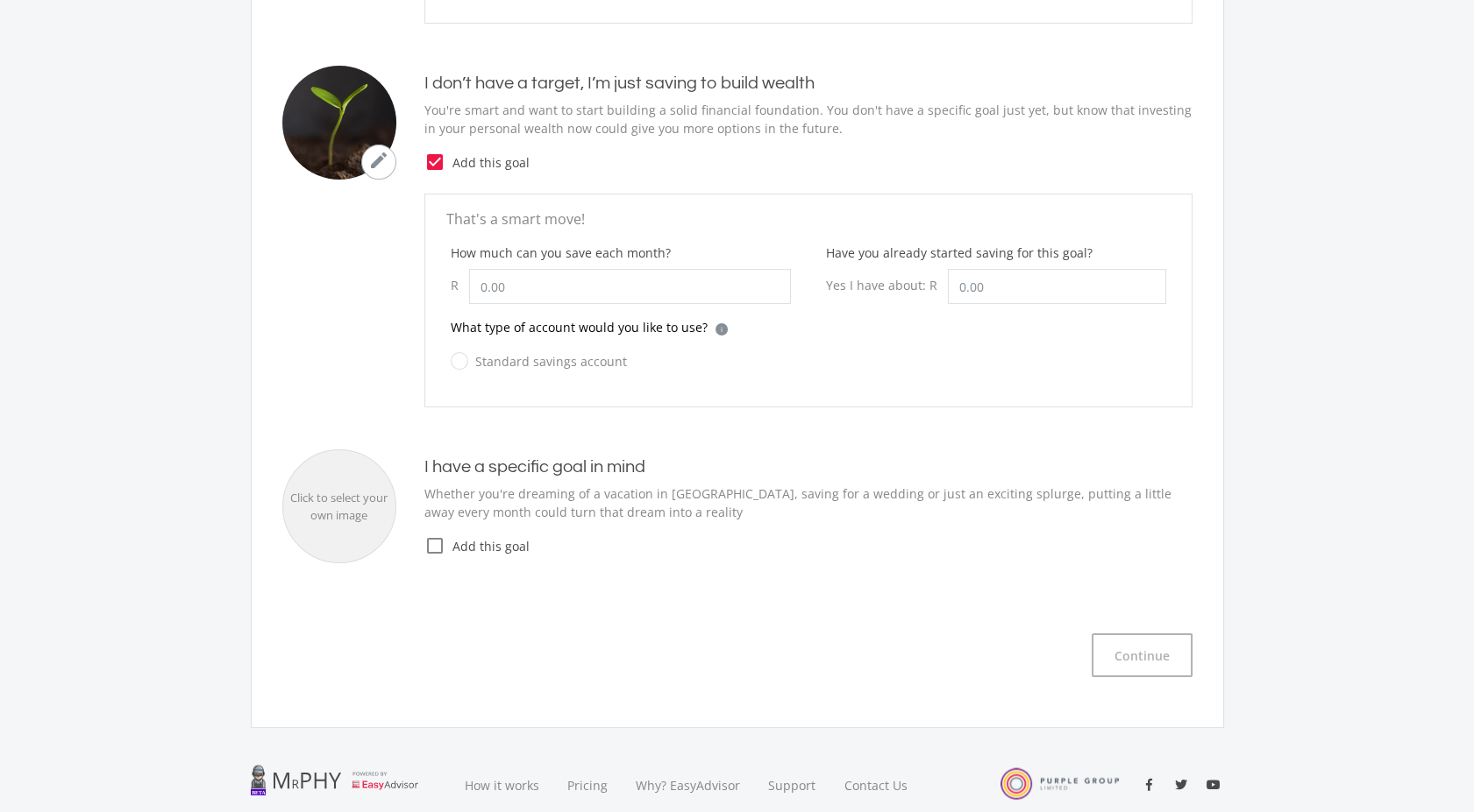
scroll to position [777, 0]
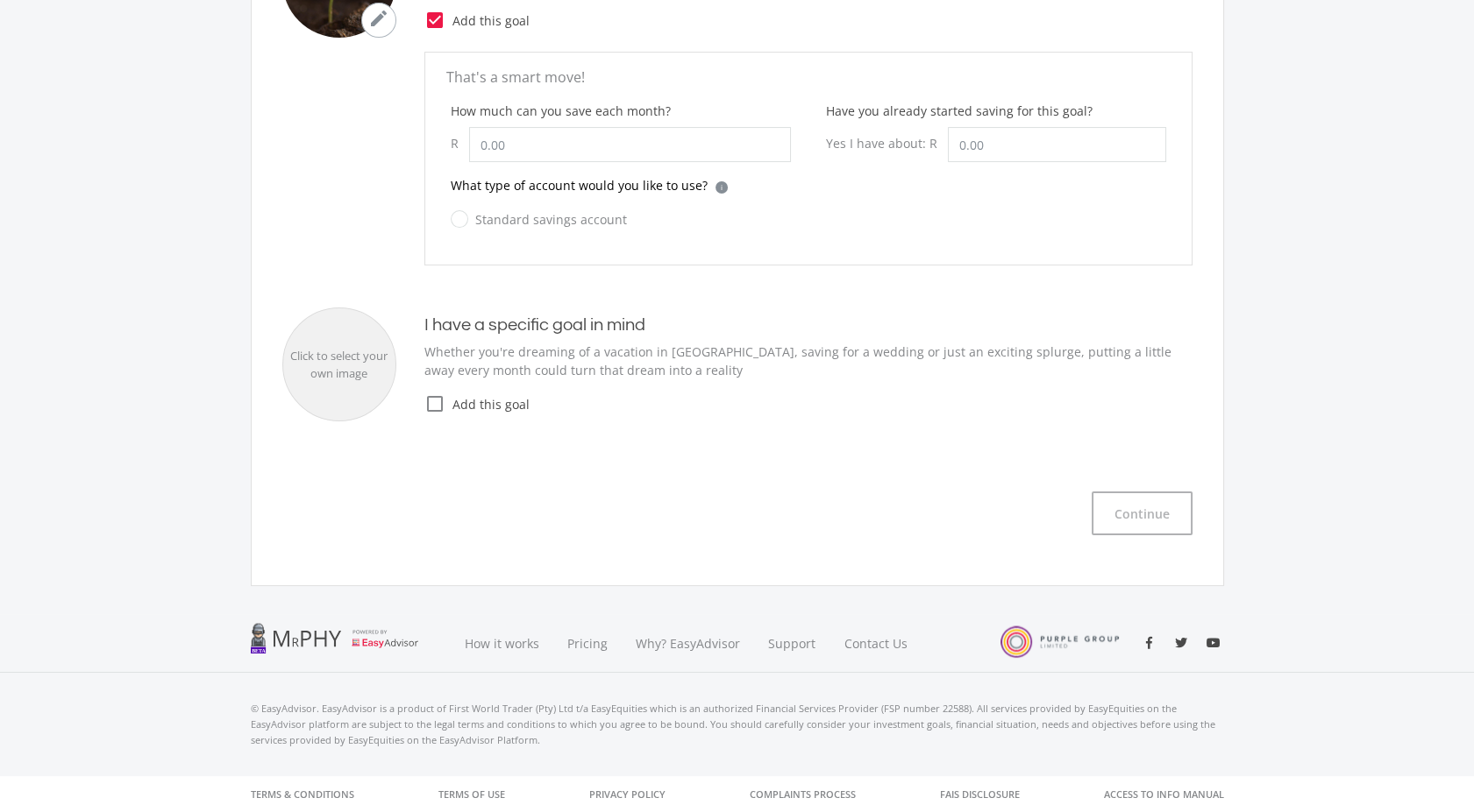
click at [485, 405] on span "Add this goal" at bounding box center [819, 404] width 747 height 18
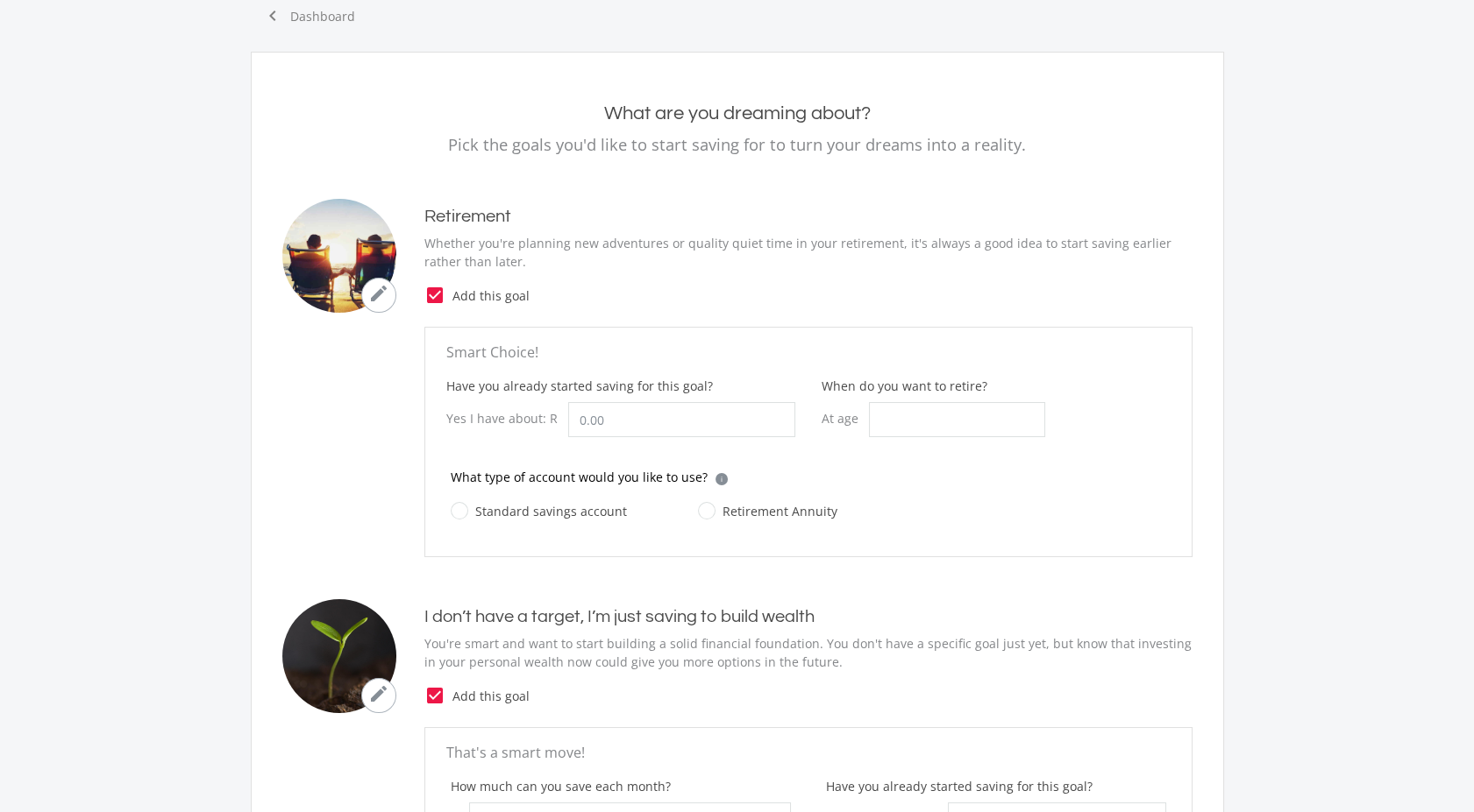
scroll to position [0, 0]
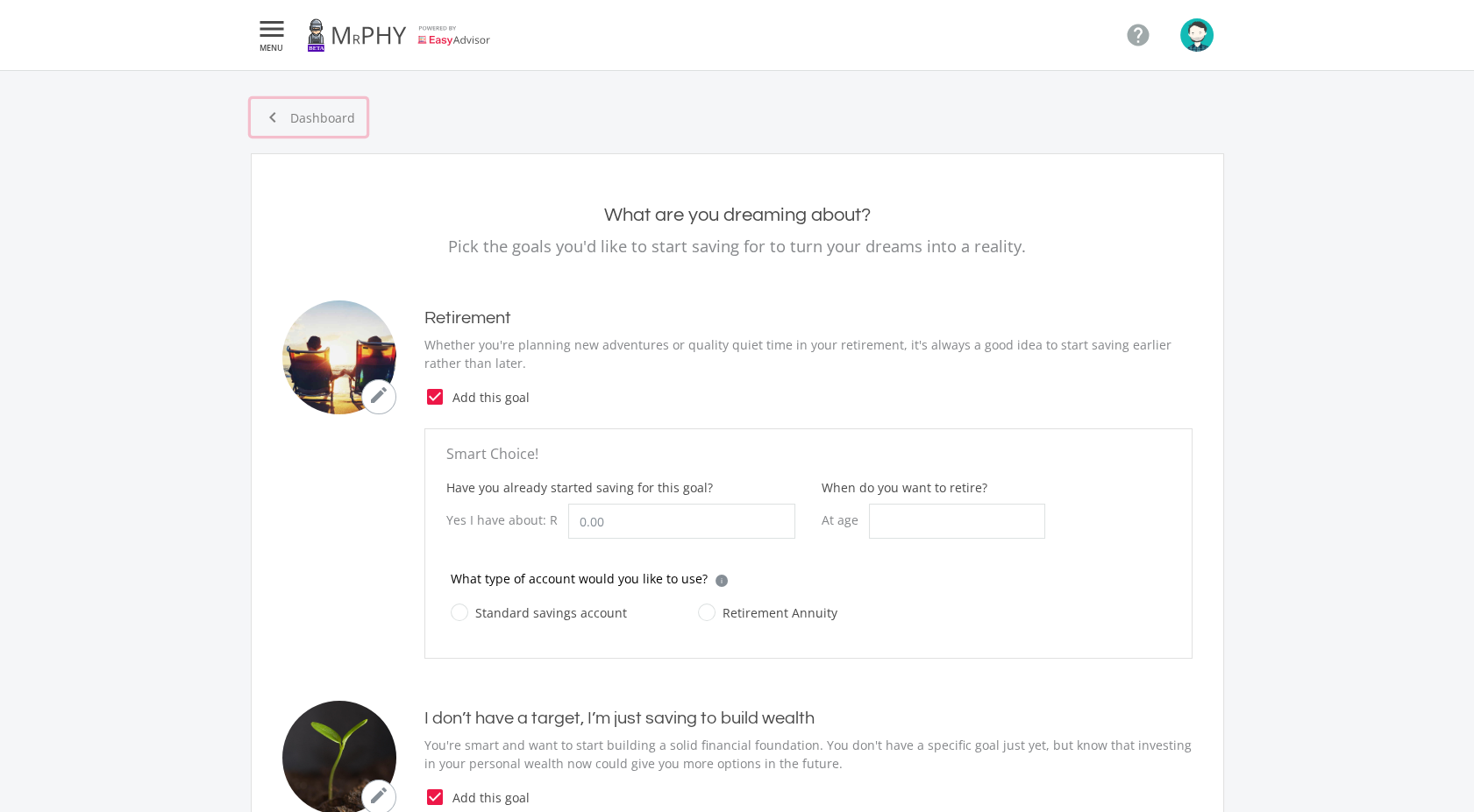
click at [316, 123] on link "chevron_left Dashboard" at bounding box center [308, 117] width 115 height 37
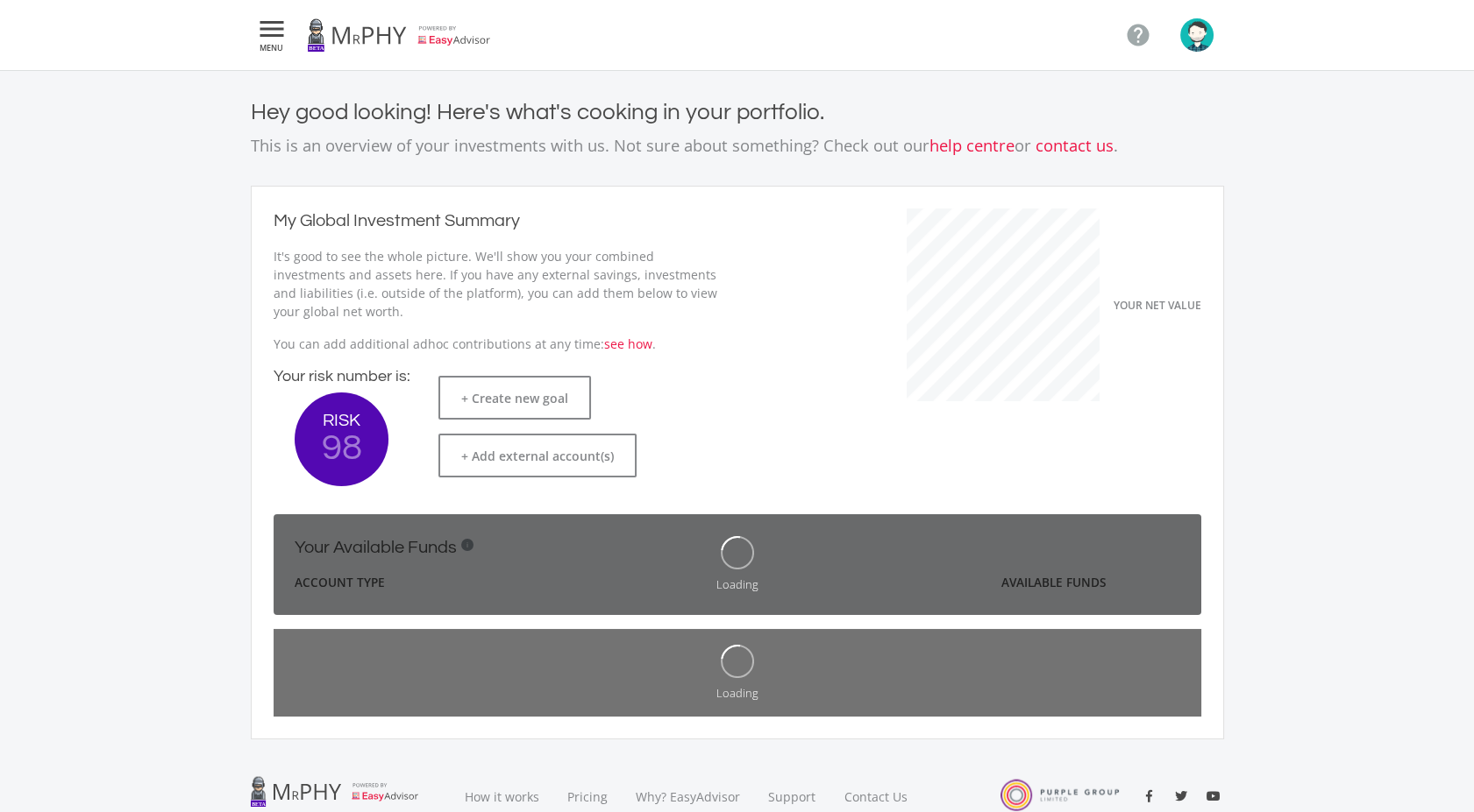
click at [1207, 38] on img "button" at bounding box center [1197, 35] width 33 height 33
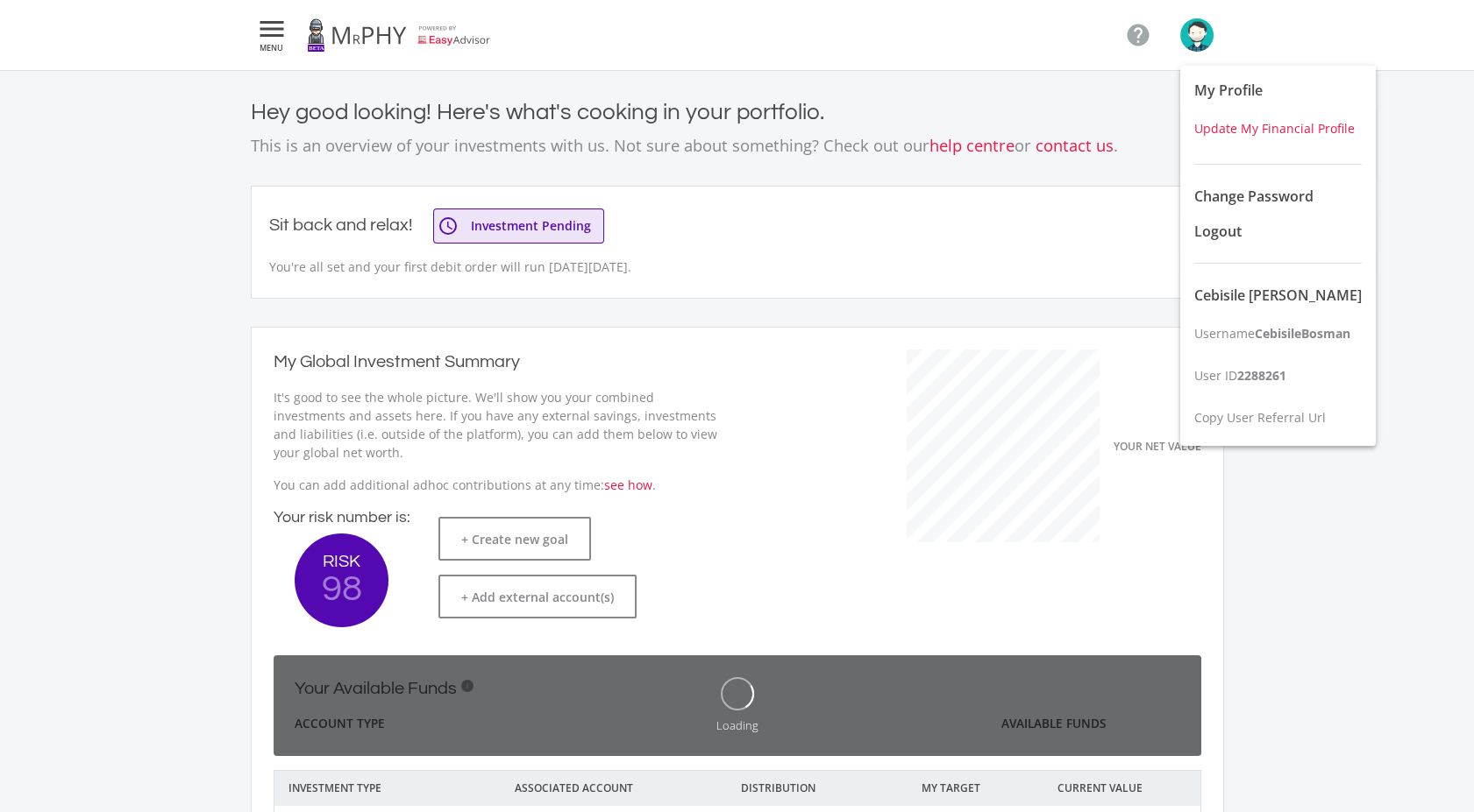
scroll to position [278, 481]
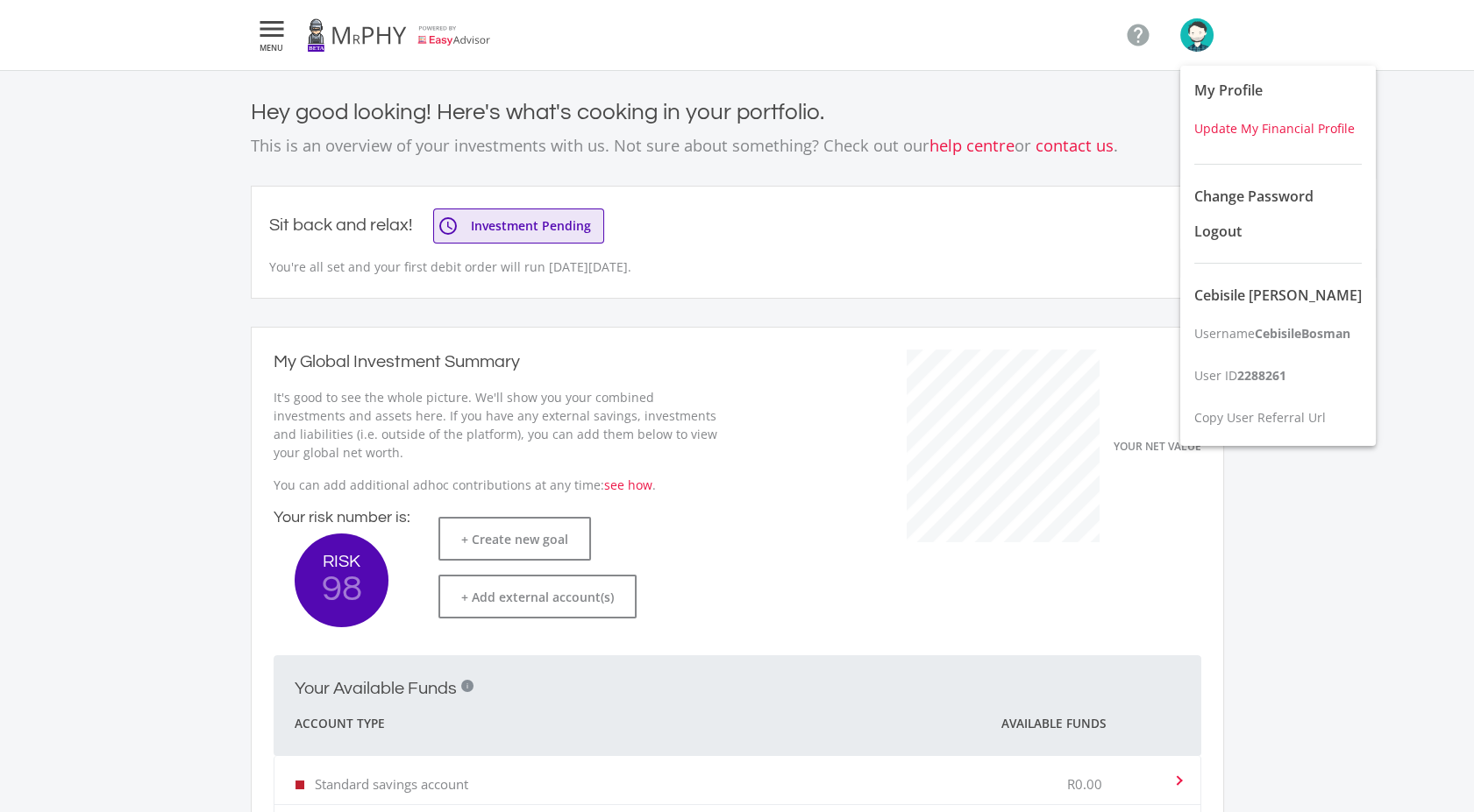
click at [1231, 125] on span "Update My Financial Profile" at bounding box center [1274, 128] width 160 height 16
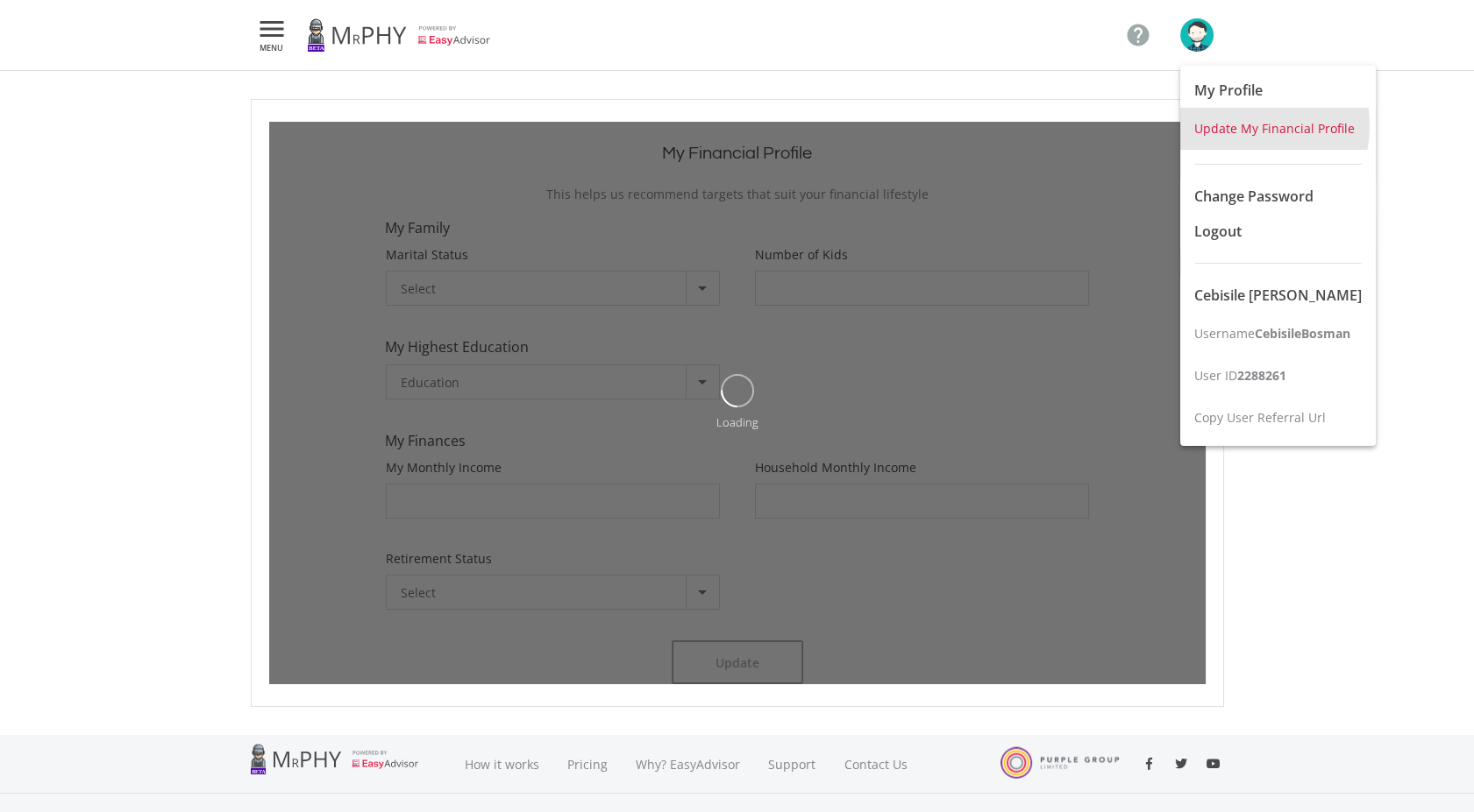
type input "0"
type input "8000"
type input "8,000.00"
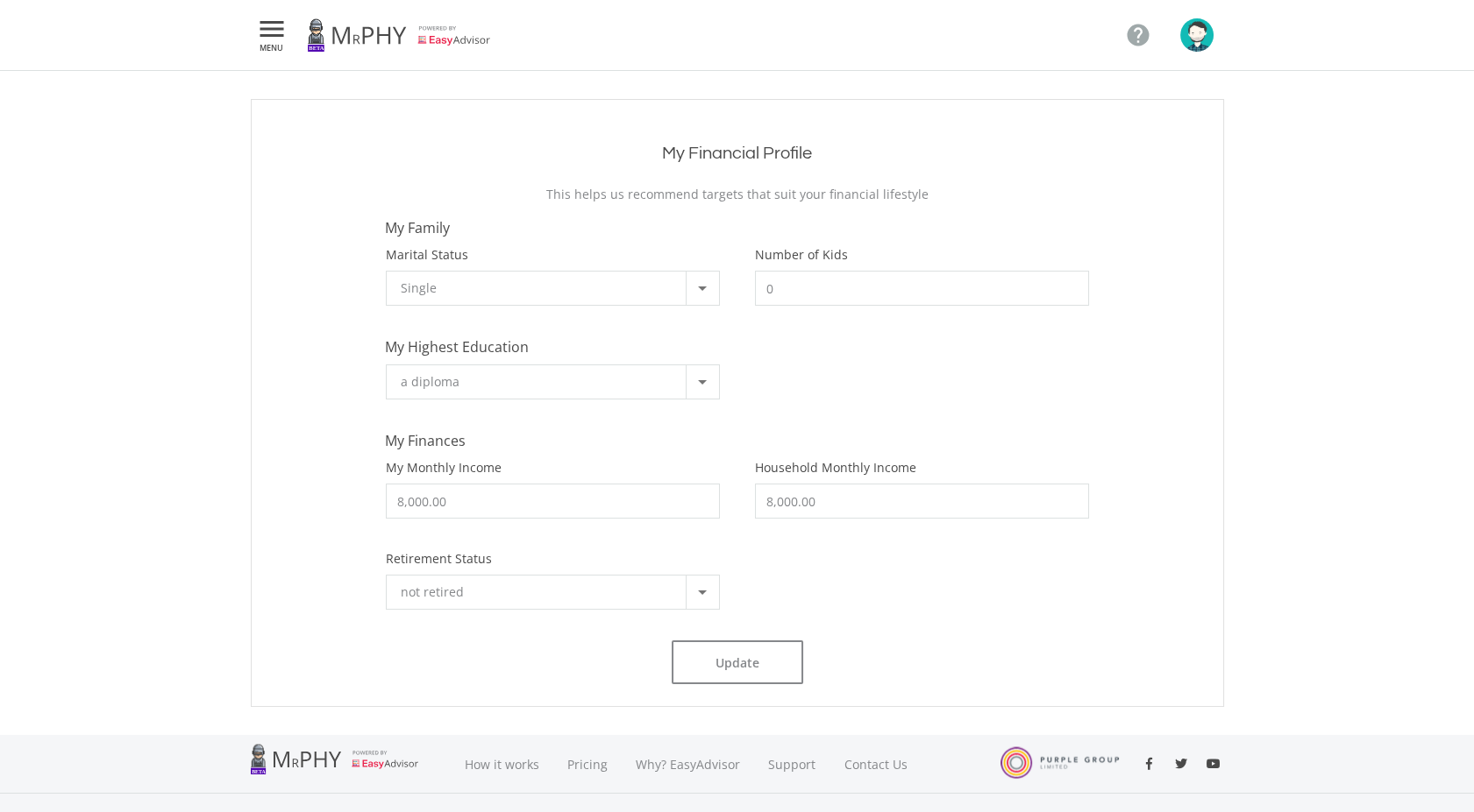
click at [1213, 35] on button "button" at bounding box center [1202, 35] width 44 height 33
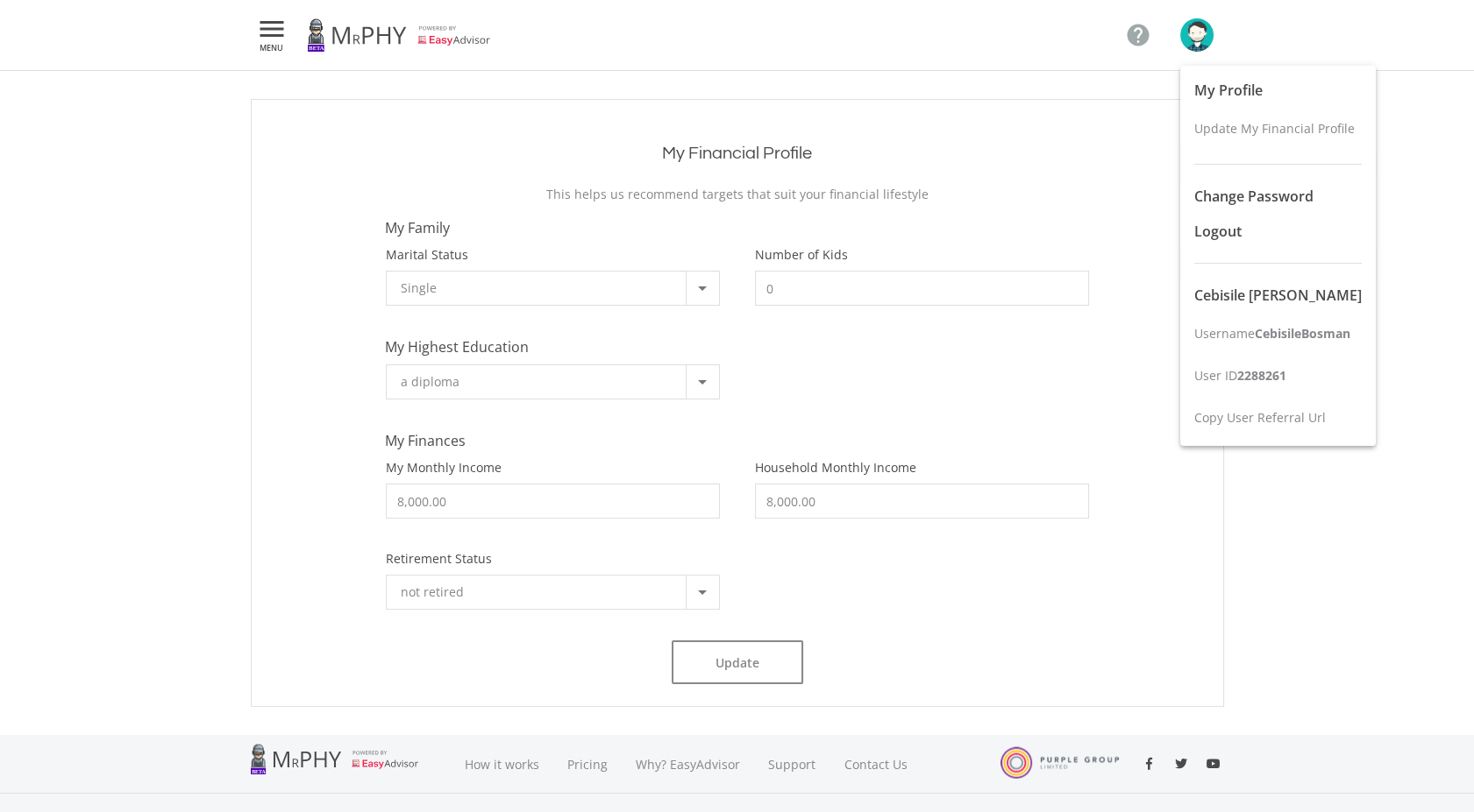
click at [1249, 296] on div "My Profile Update My Financial Profile Change Password Logout Cebisile Bosman U…" at bounding box center [1278, 256] width 196 height 380
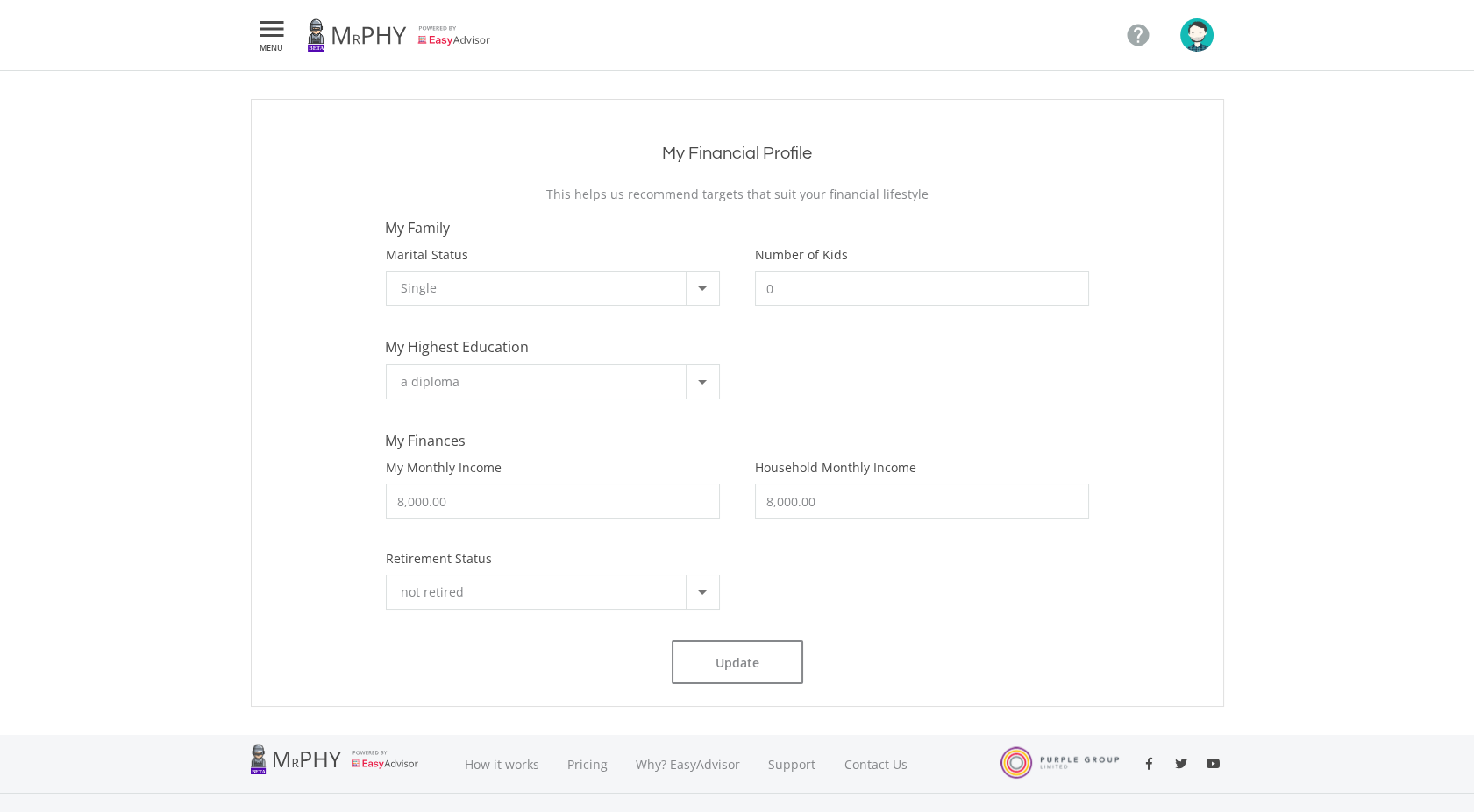
click at [274, 35] on icon "" at bounding box center [272, 28] width 31 height 21
click at [348, 206] on button "Manage Monthly Deposits" at bounding box center [340, 195] width 181 height 42
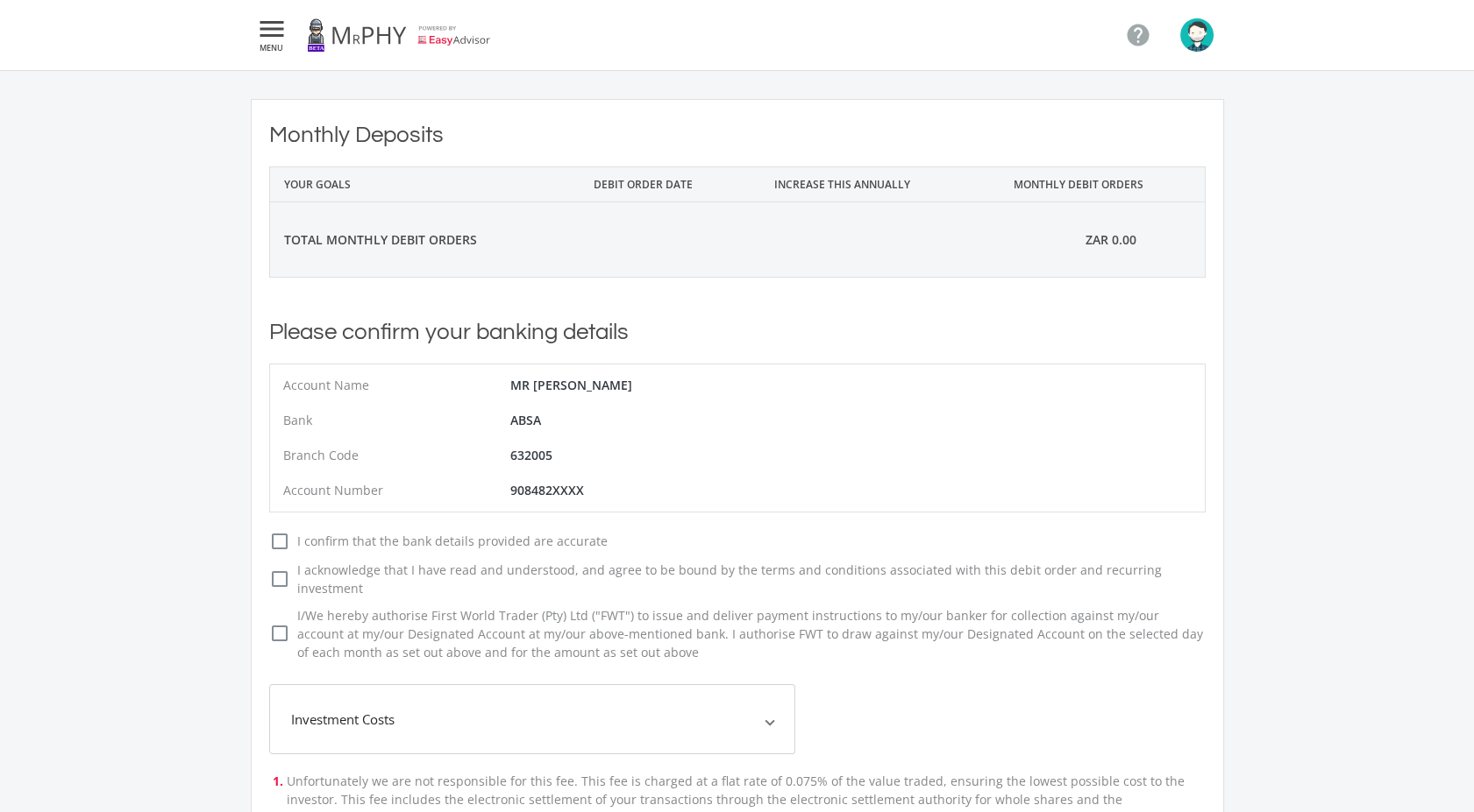
click at [283, 548] on icon "check_box_outline_blank" at bounding box center [279, 541] width 21 height 21
click at [252, 535] on input "check_box_outline_blank check_box I confirm that the bank details provided are …" at bounding box center [252, 535] width 0 height 0
click at [279, 572] on icon "check_box_outline_blank" at bounding box center [279, 579] width 21 height 21
click at [252, 564] on input "check_box_outline_blank check_box I acknowledge that I have read and understood…" at bounding box center [252, 564] width 0 height 0
click at [281, 606] on label "check_box_outline_blank check_box I/We hereby authorise First World Trader (Pty…" at bounding box center [737, 634] width 936 height 55
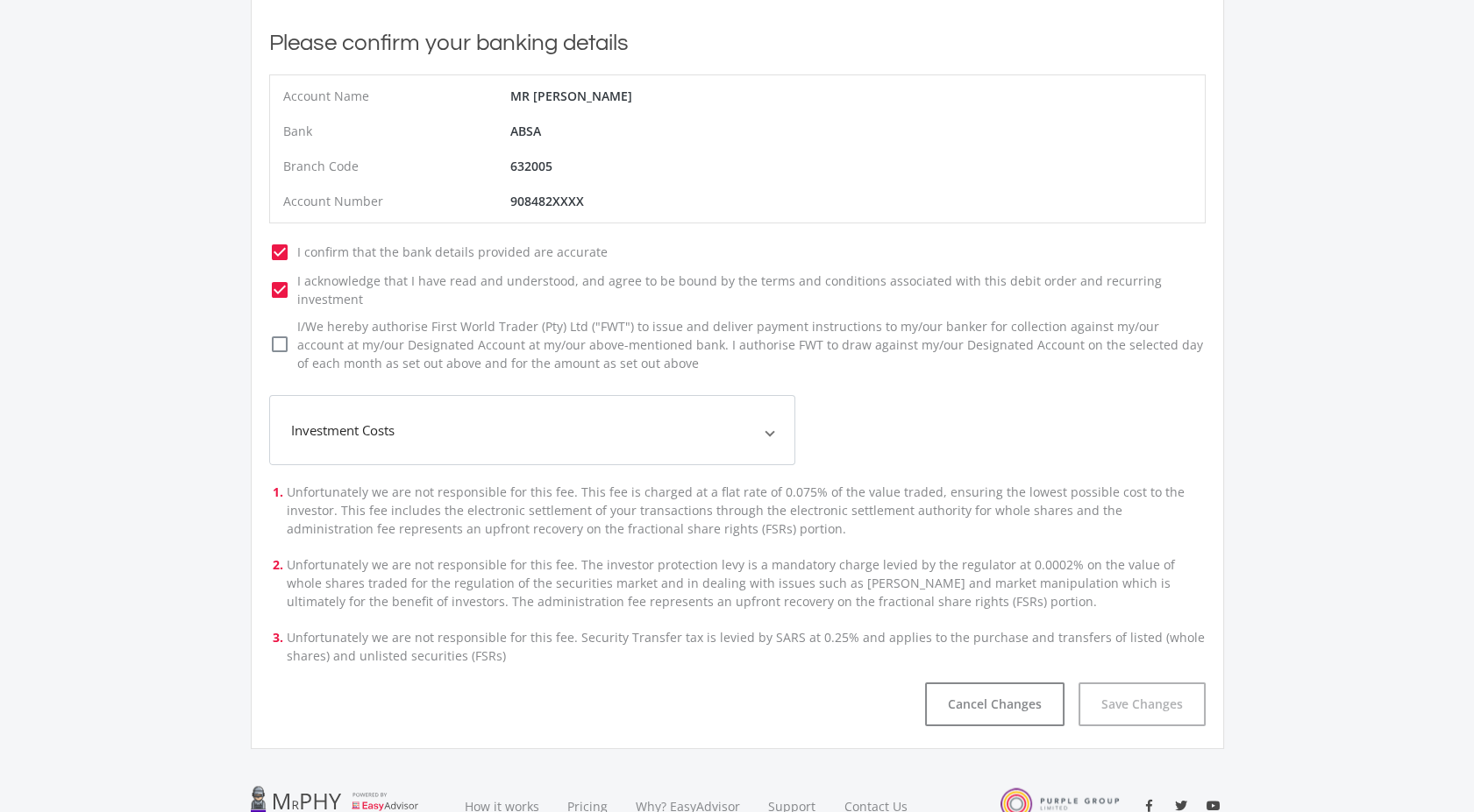
scroll to position [292, 0]
click at [281, 331] on icon "check_box_outline_blank" at bounding box center [279, 341] width 21 height 21
click at [252, 318] on input "check_box_outline_blank check_box I/We hereby authorise First World Trader (Pty…" at bounding box center [252, 318] width 0 height 0
click at [430, 418] on span "Investment Costs" at bounding box center [528, 428] width 475 height 20
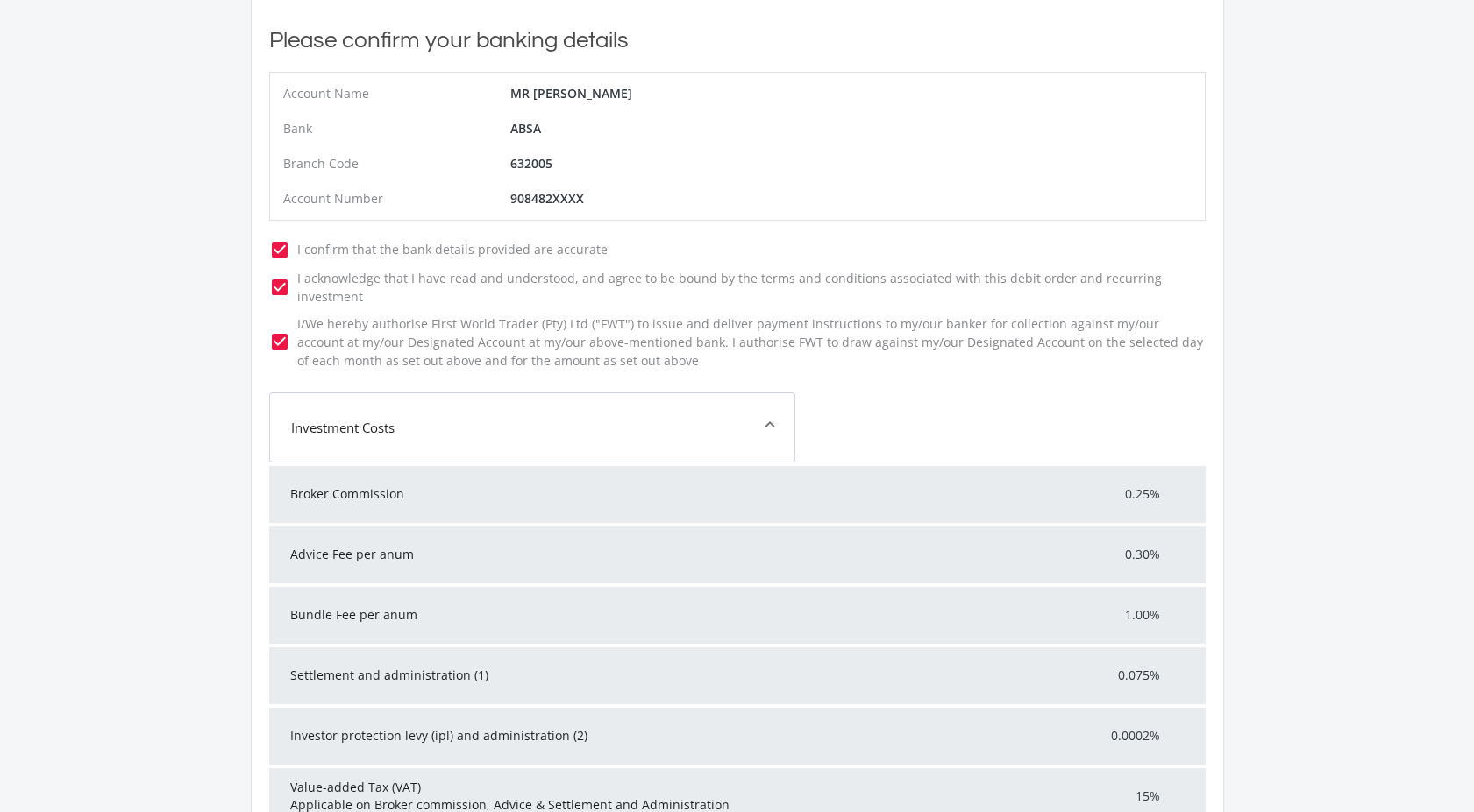
click at [541, 393] on mat-expansion-panel-header "Investment Costs" at bounding box center [532, 427] width 526 height 70
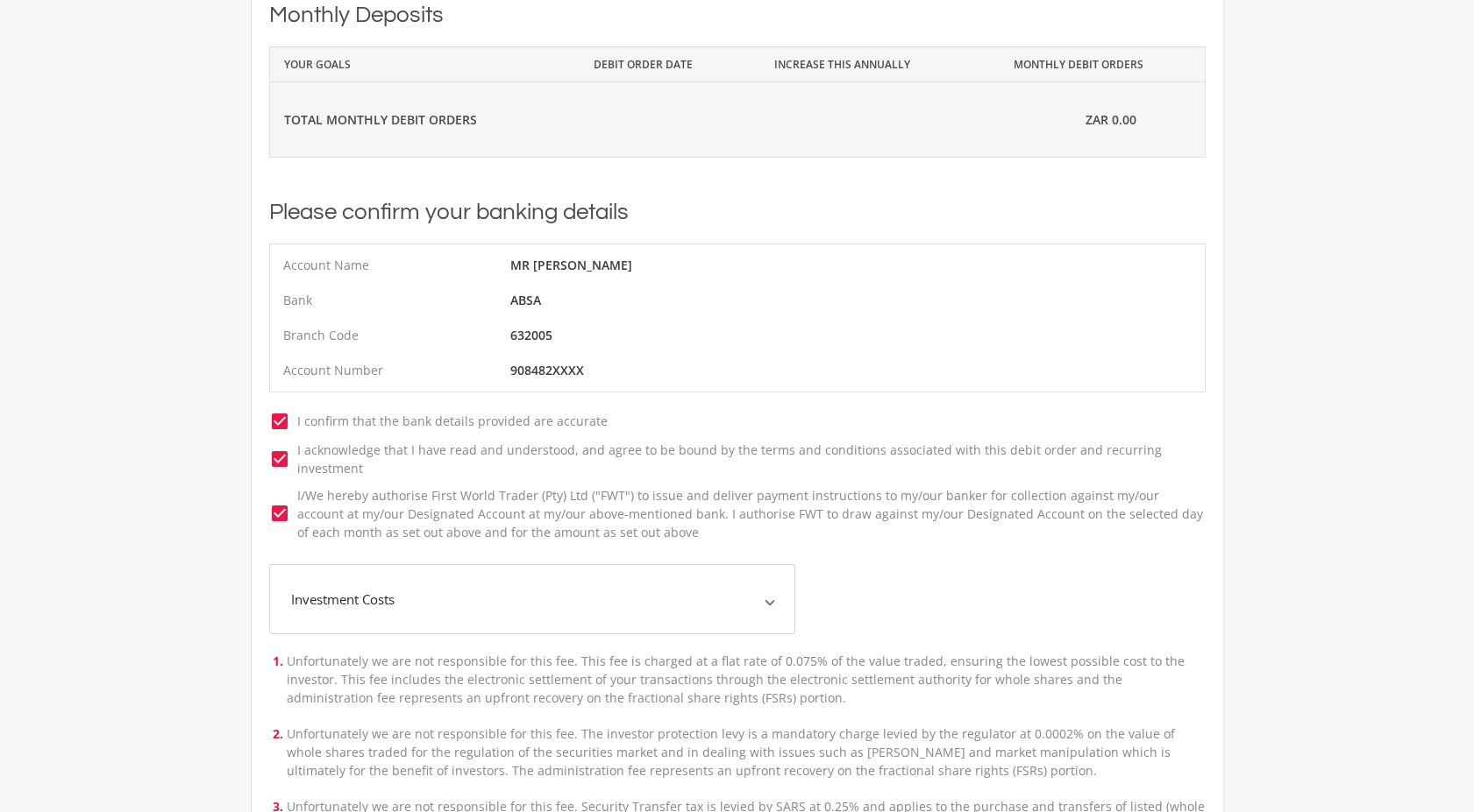
scroll to position [0, 0]
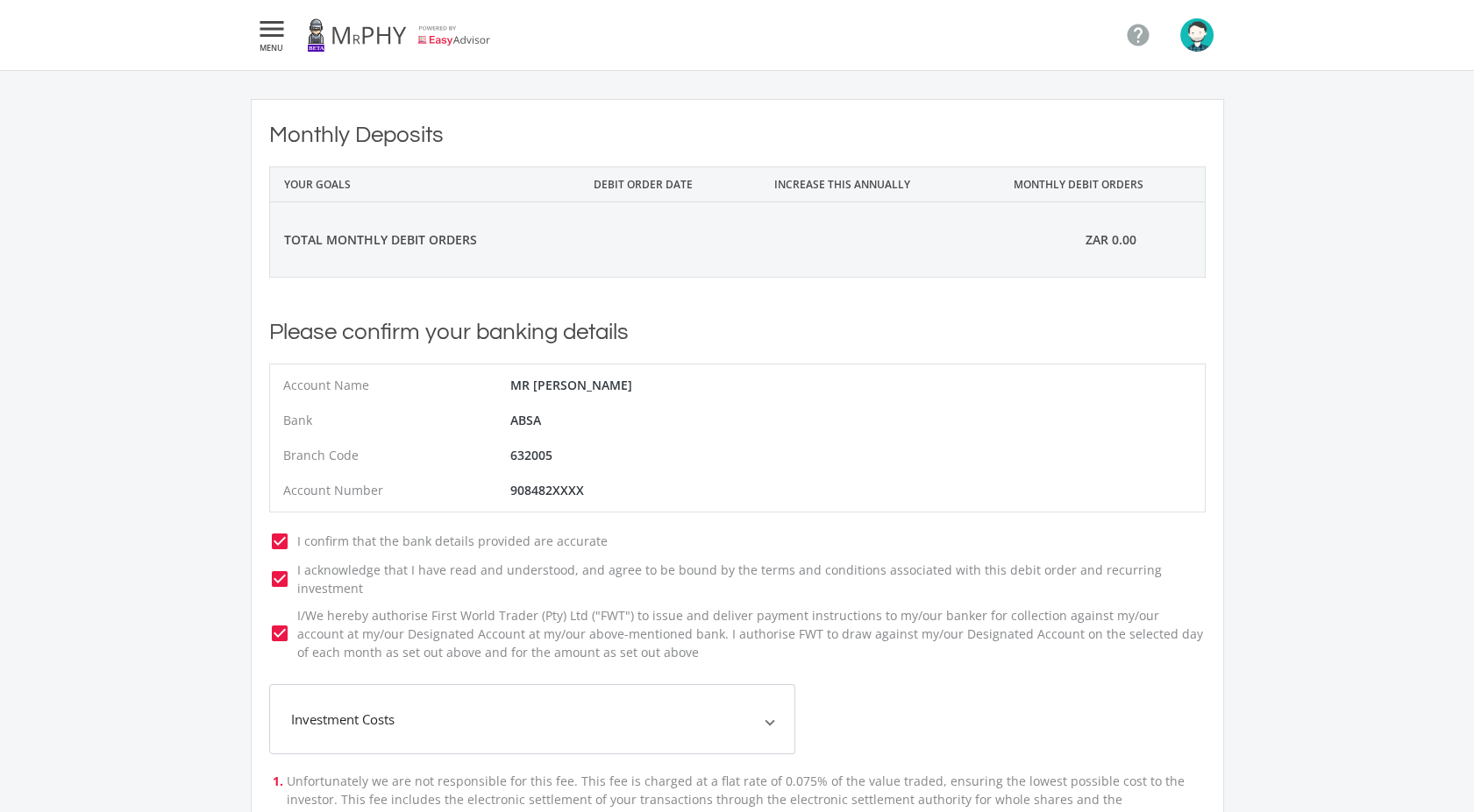
click at [1130, 212] on div "ZAR 0.00" at bounding box center [1111, 239] width 187 height 74
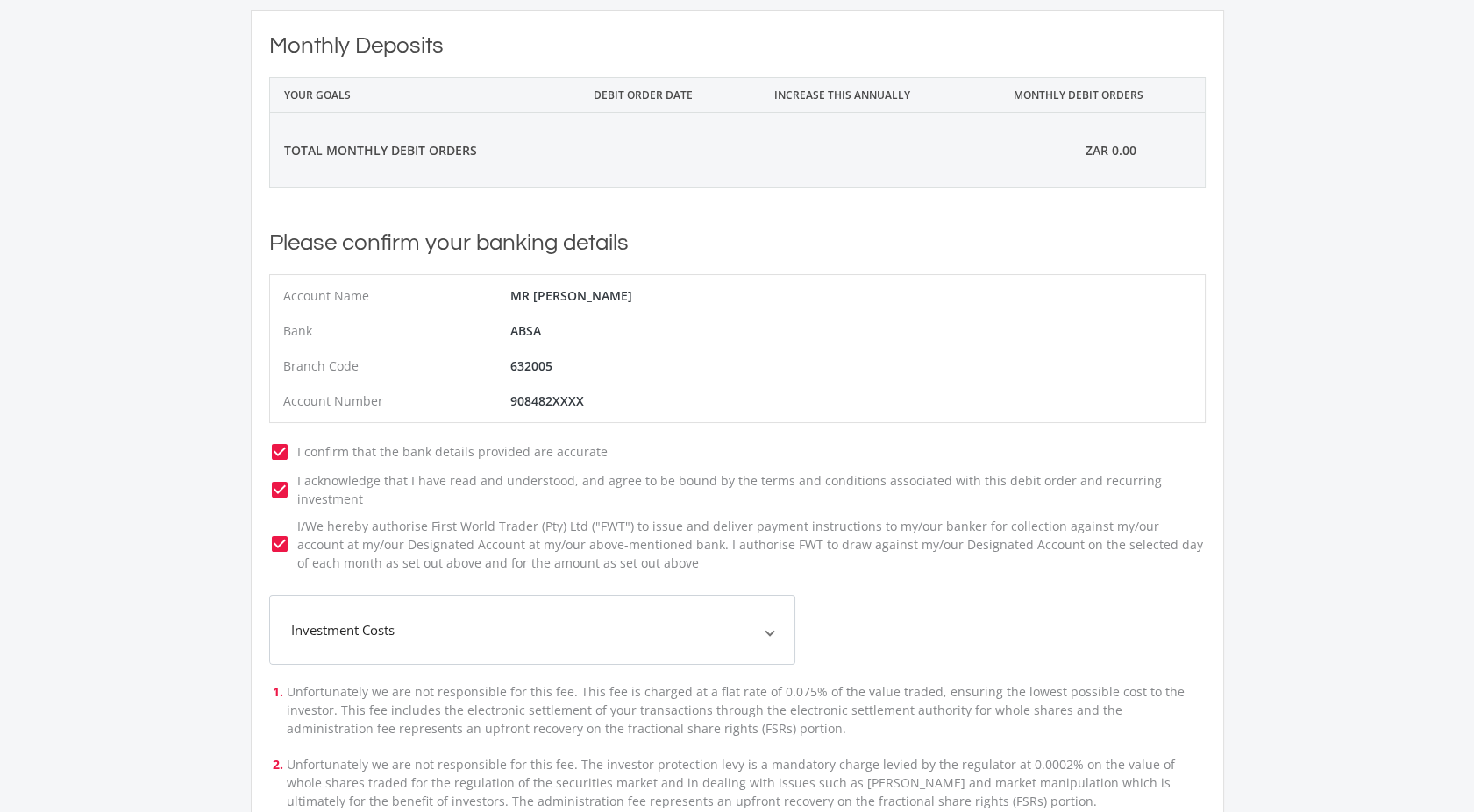
scroll to position [47, 0]
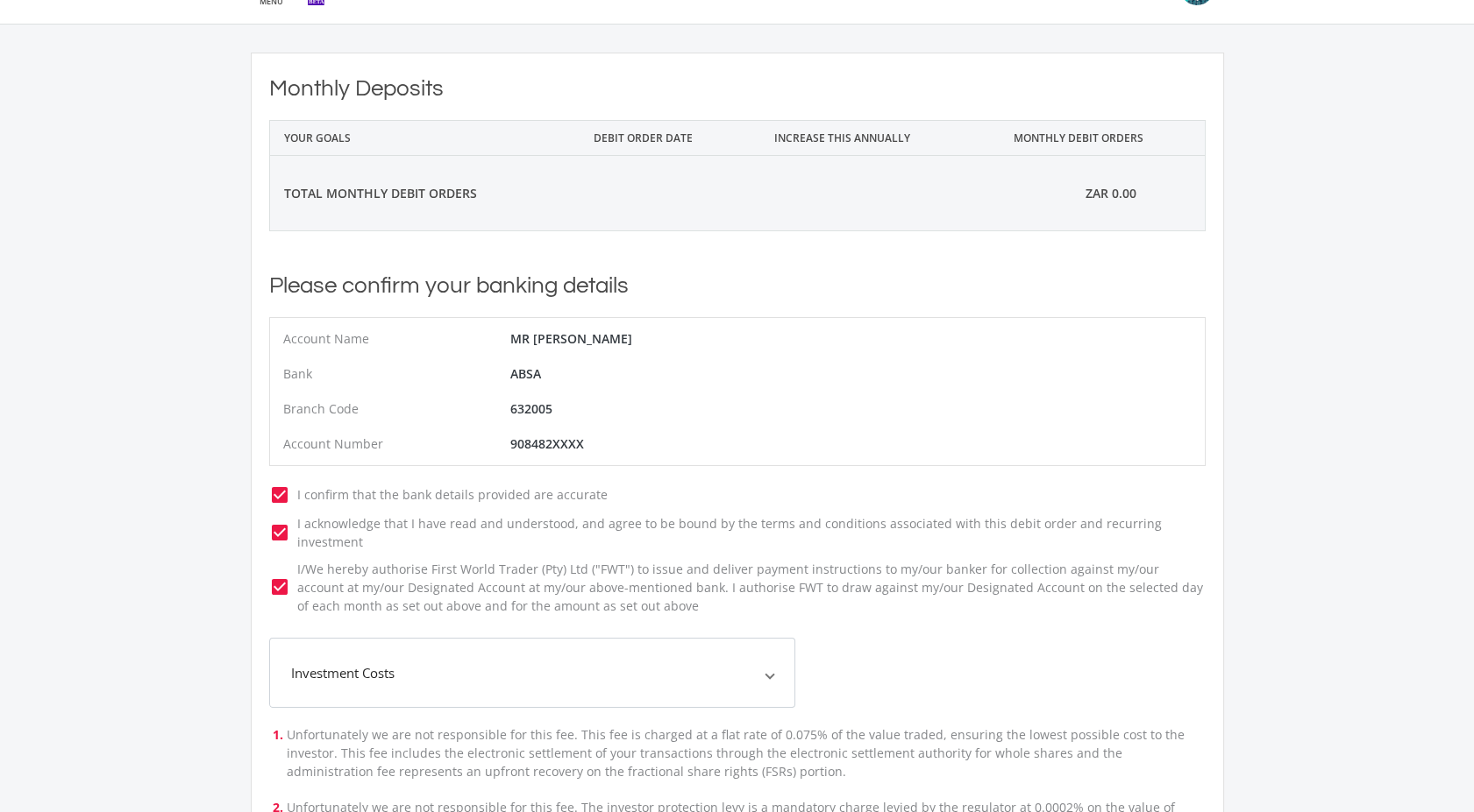
click at [527, 640] on mat-expansion-panel-header "Investment Costs" at bounding box center [532, 673] width 526 height 70
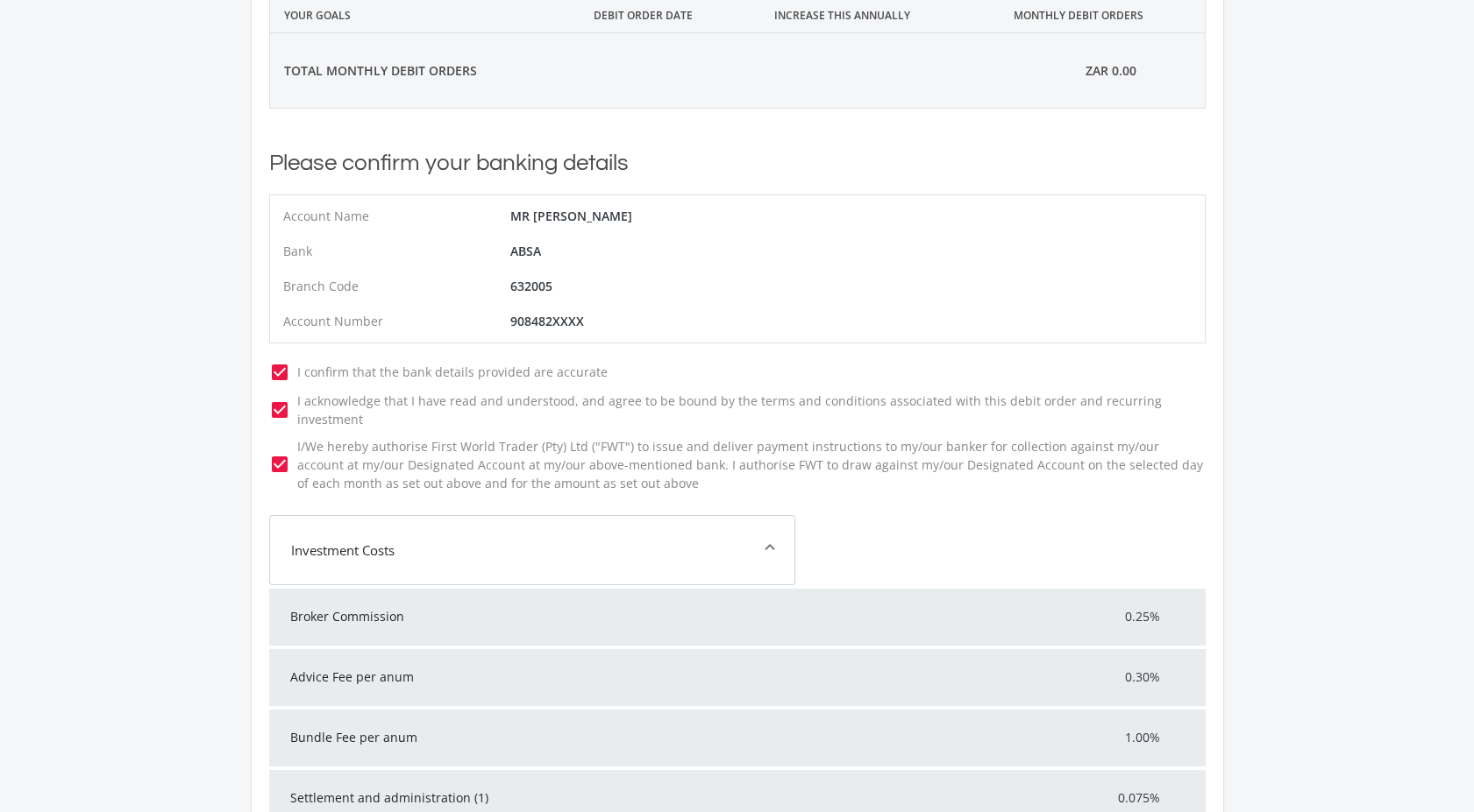
scroll to position [338, 0]
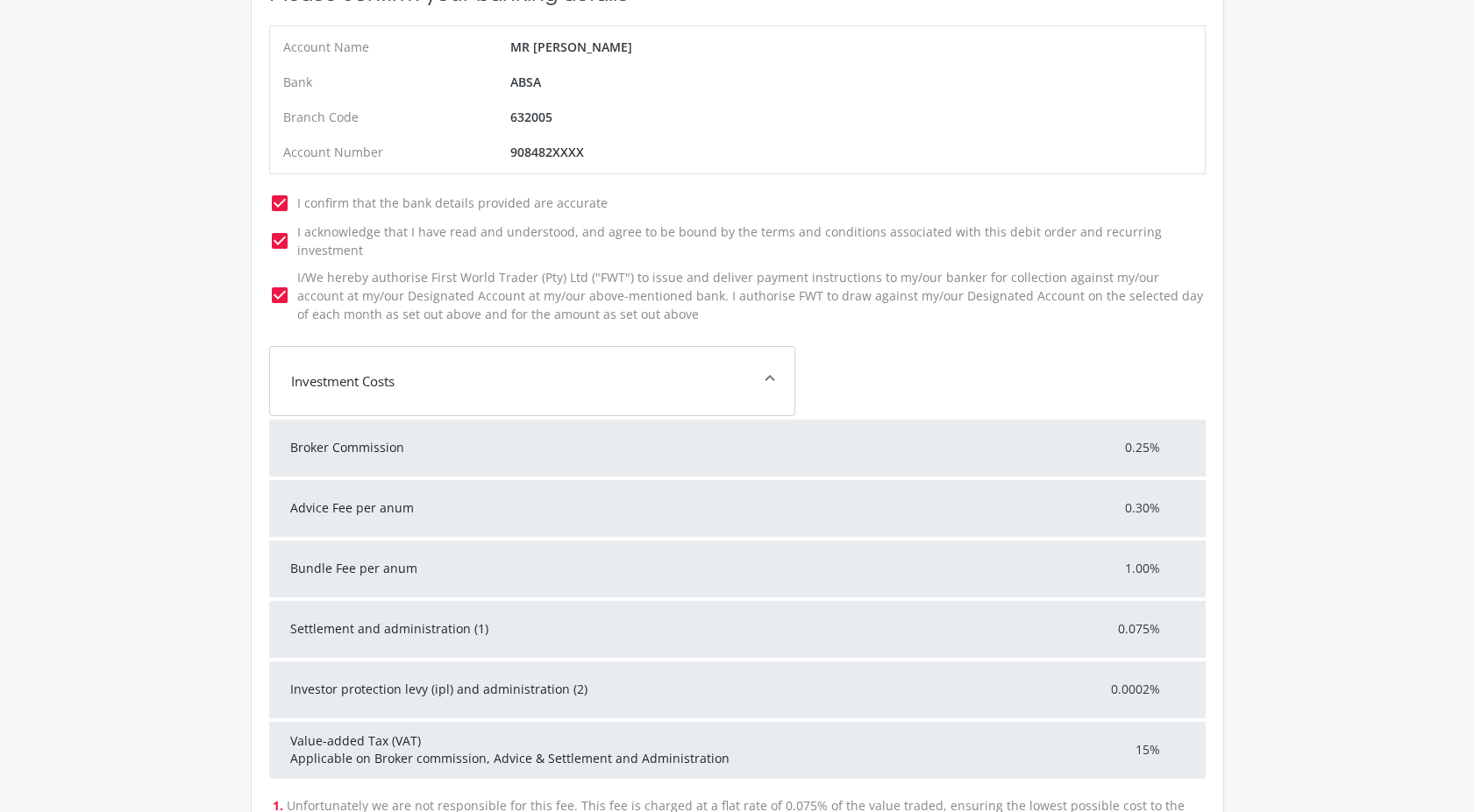
click at [573, 514] on div "Advice Fee per anum 0.30%" at bounding box center [737, 508] width 936 height 57
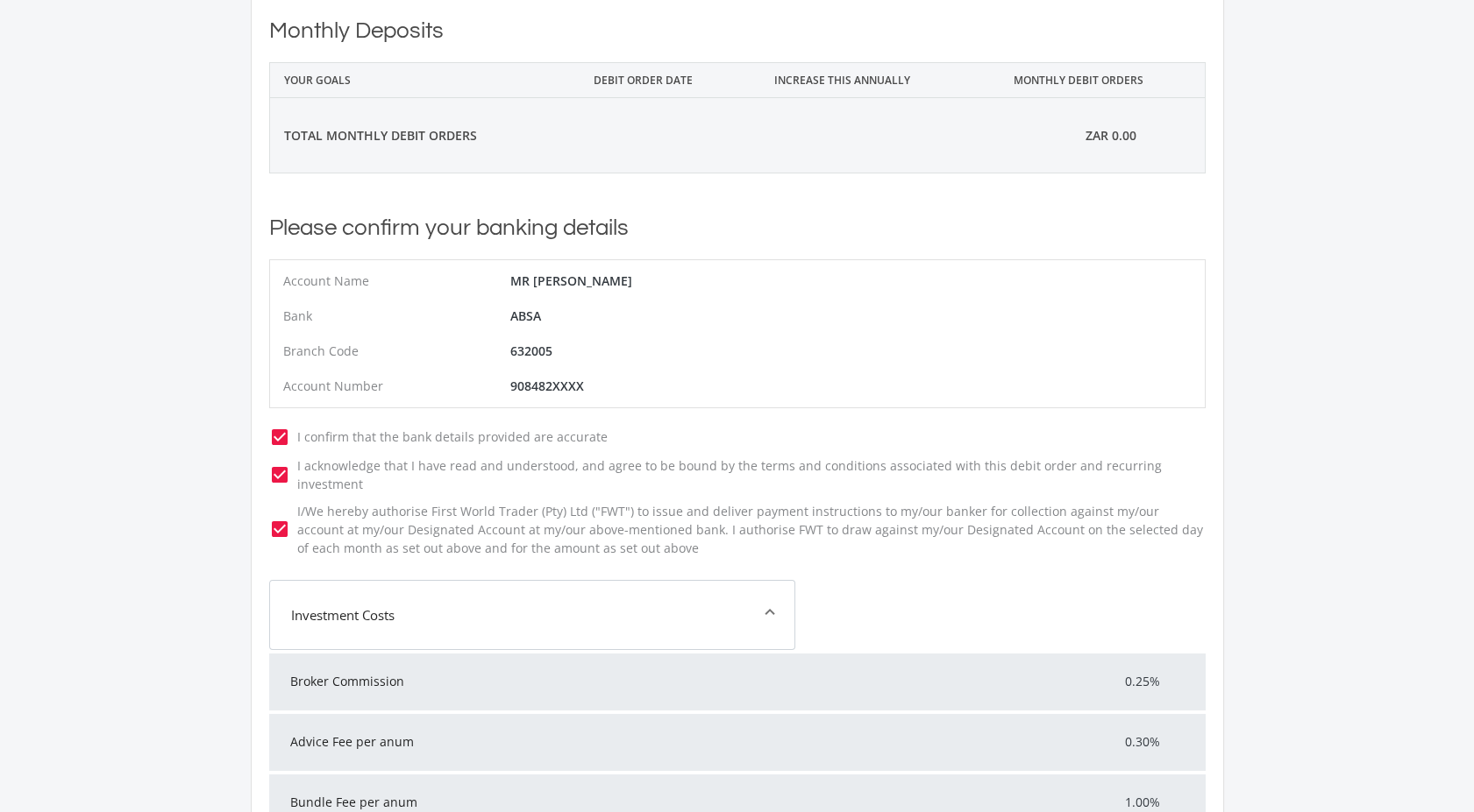
scroll to position [0, 0]
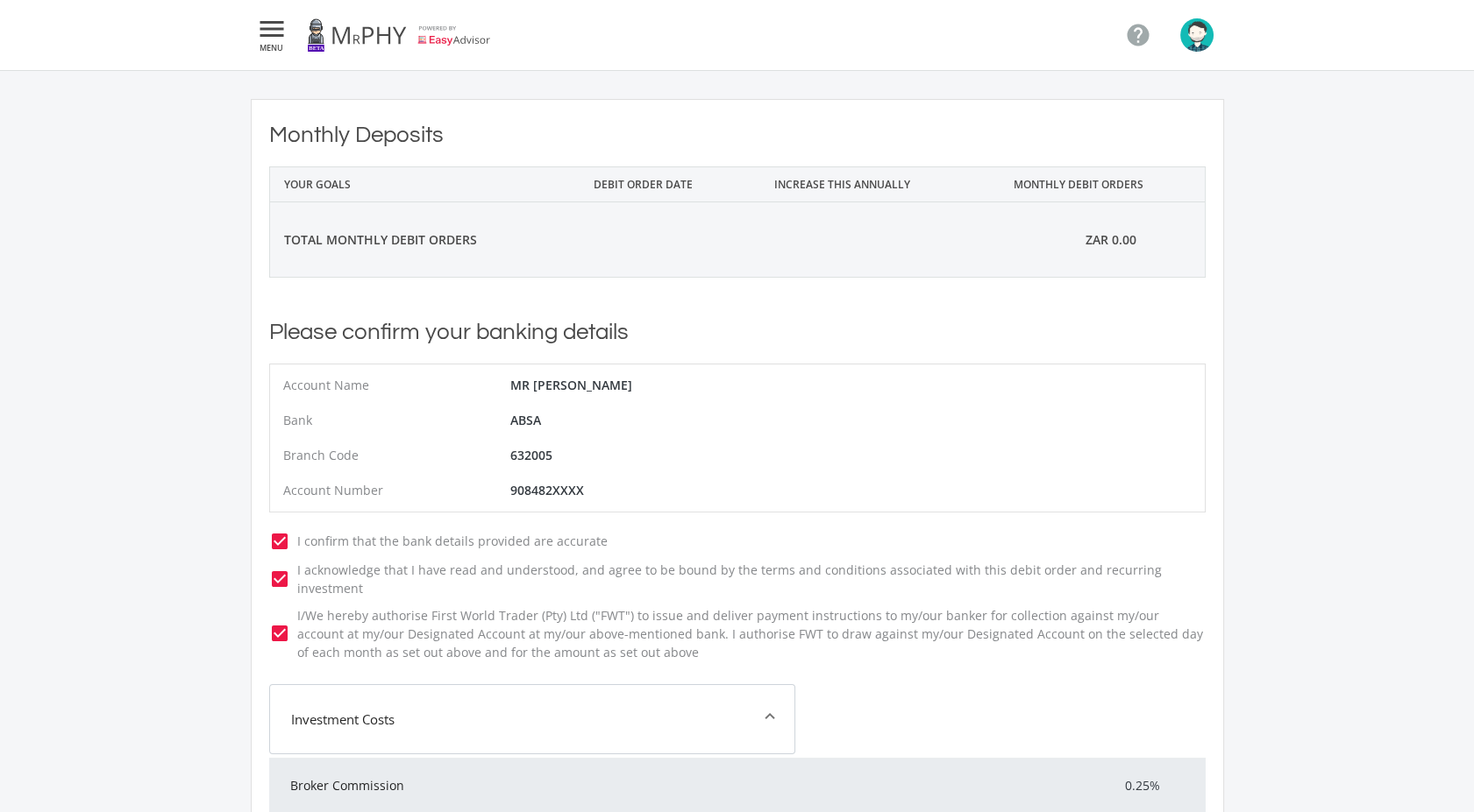
click at [533, 448] on div "632005" at bounding box center [624, 455] width 227 height 35
click at [285, 39] on icon "" at bounding box center [272, 28] width 31 height 21
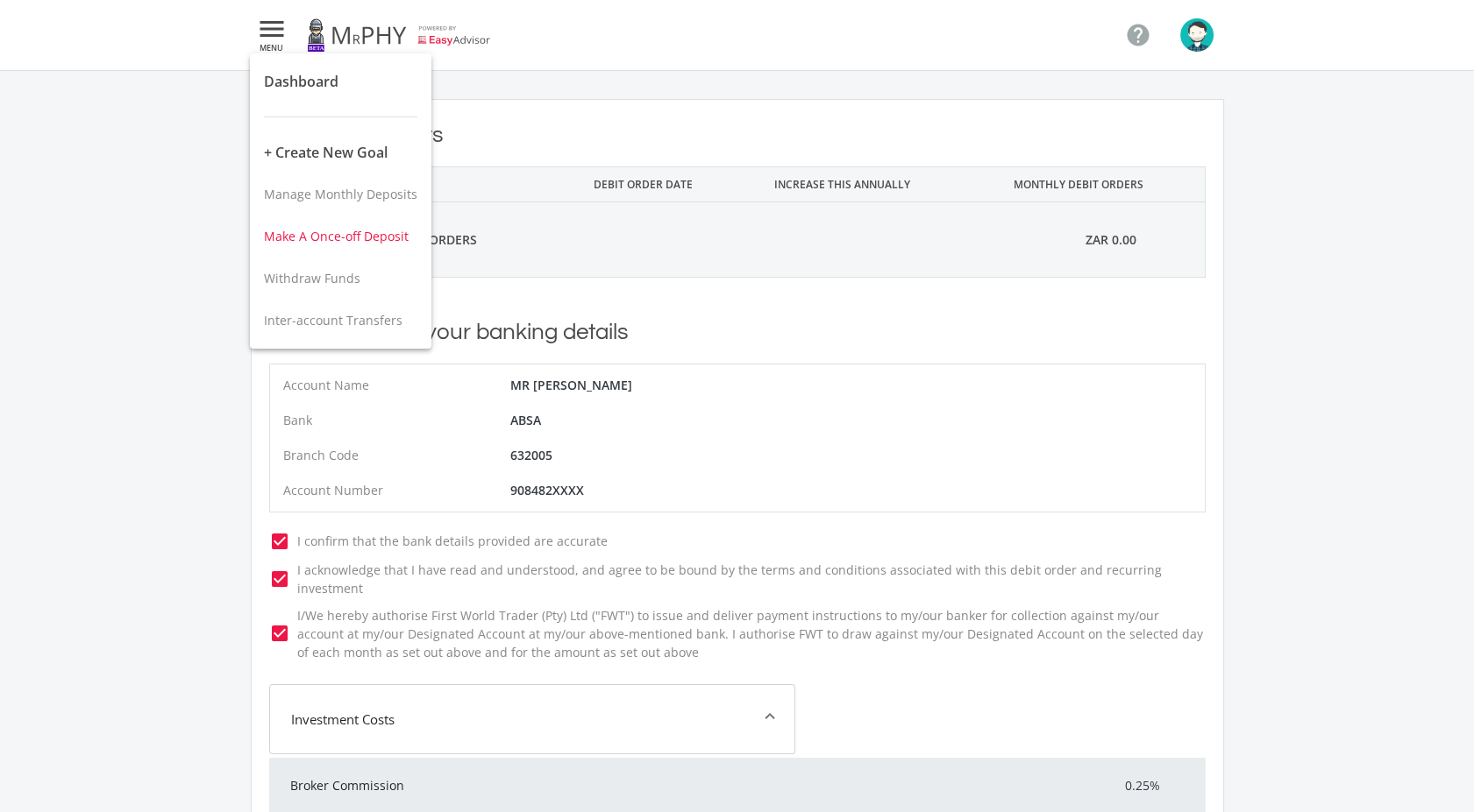
click at [358, 239] on span "Make A Once-off Deposit" at bounding box center [336, 236] width 145 height 16
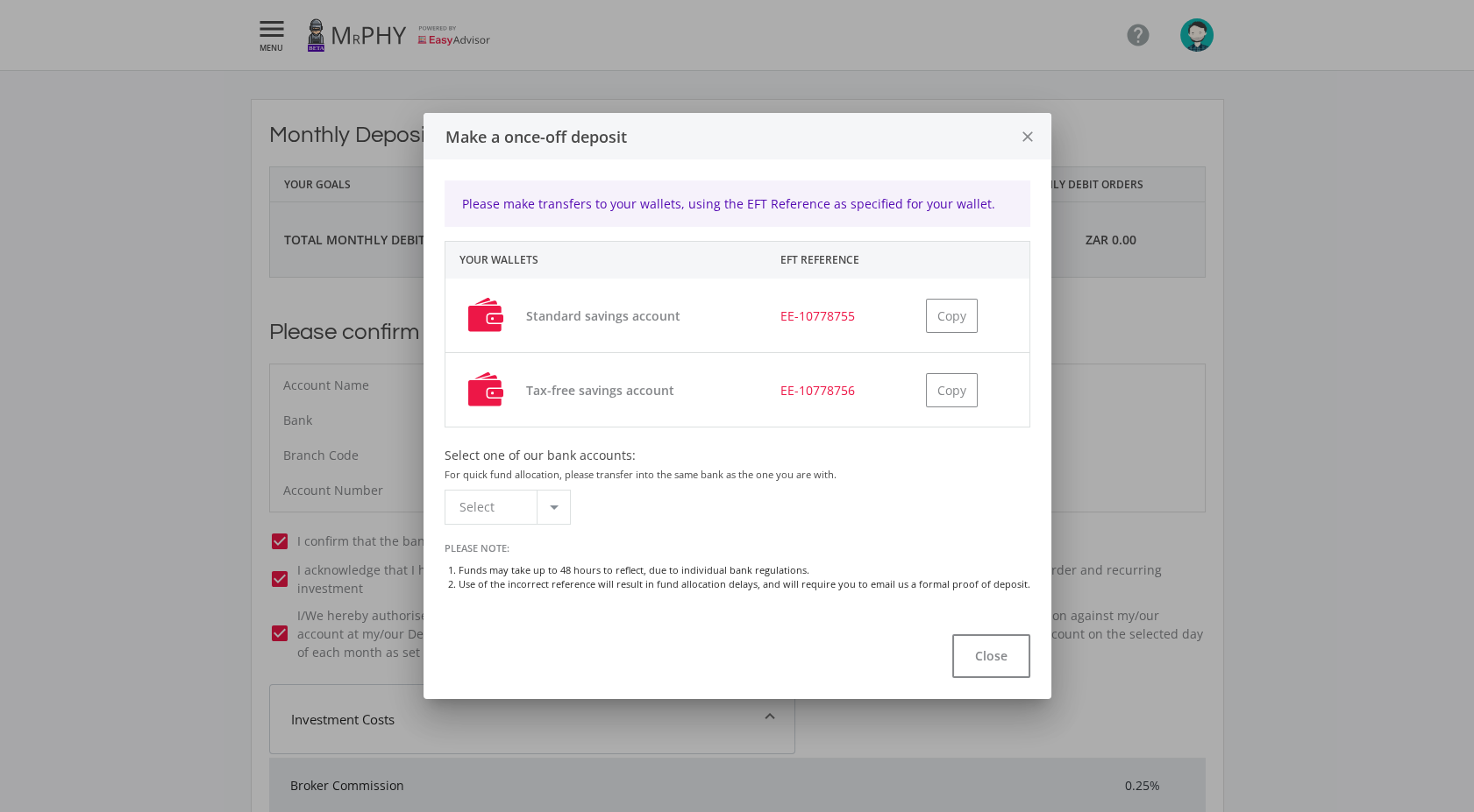
click at [559, 496] on div at bounding box center [553, 508] width 33 height 33
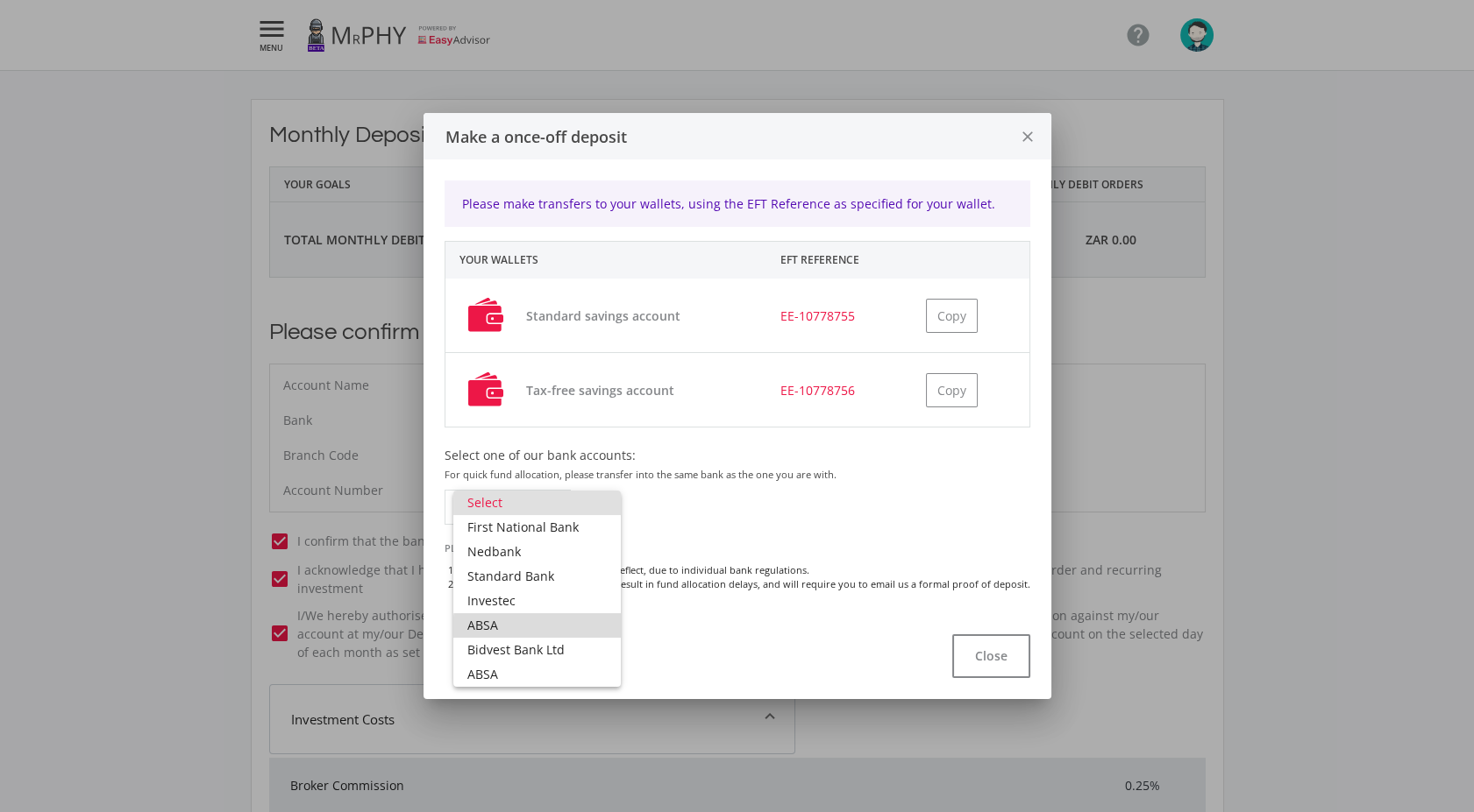
click at [549, 629] on span "ABSA" at bounding box center [537, 625] width 139 height 25
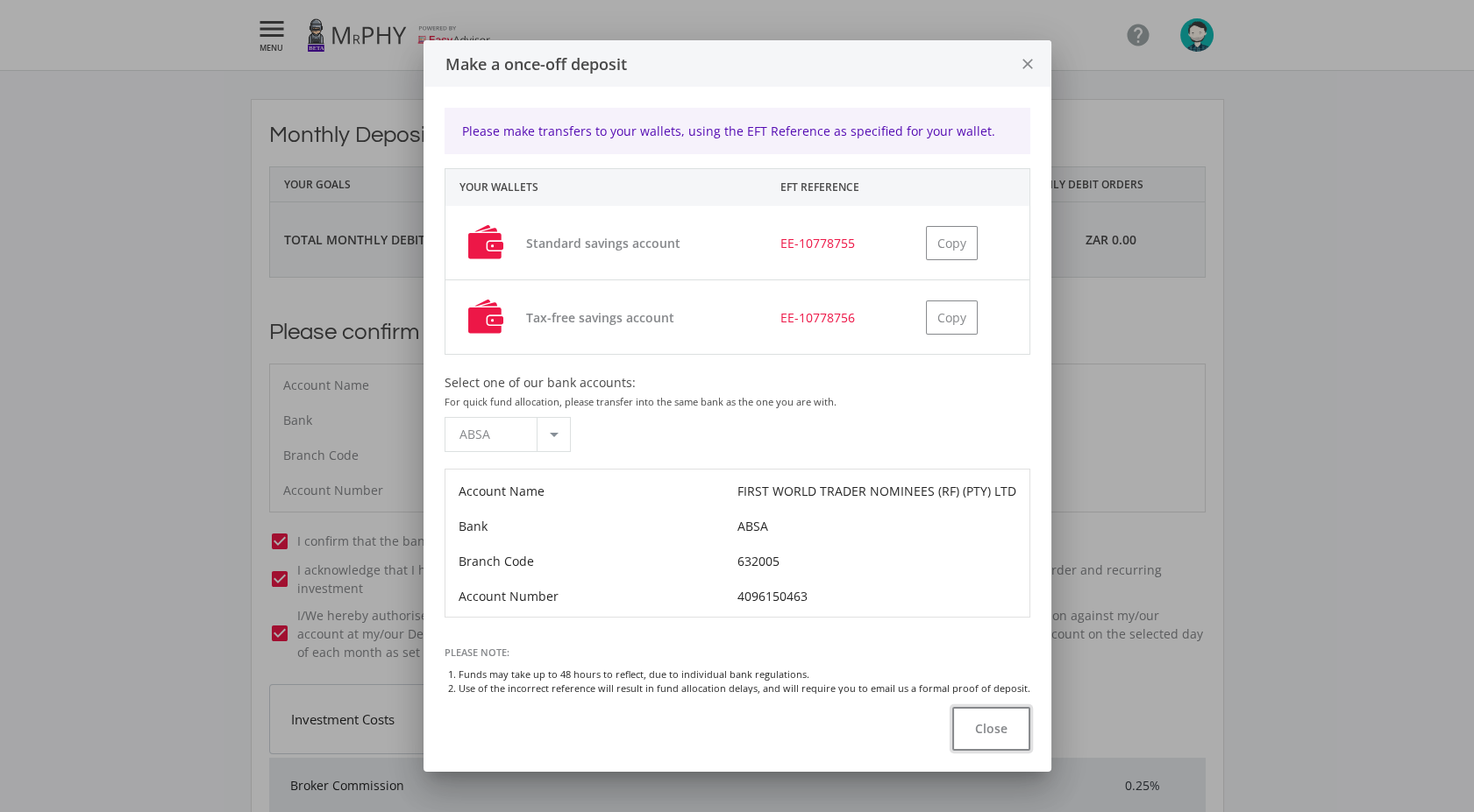
drag, startPoint x: 986, startPoint y: 732, endPoint x: 986, endPoint y: 723, distance: 9.0
click at [986, 728] on button "Close" at bounding box center [991, 729] width 78 height 44
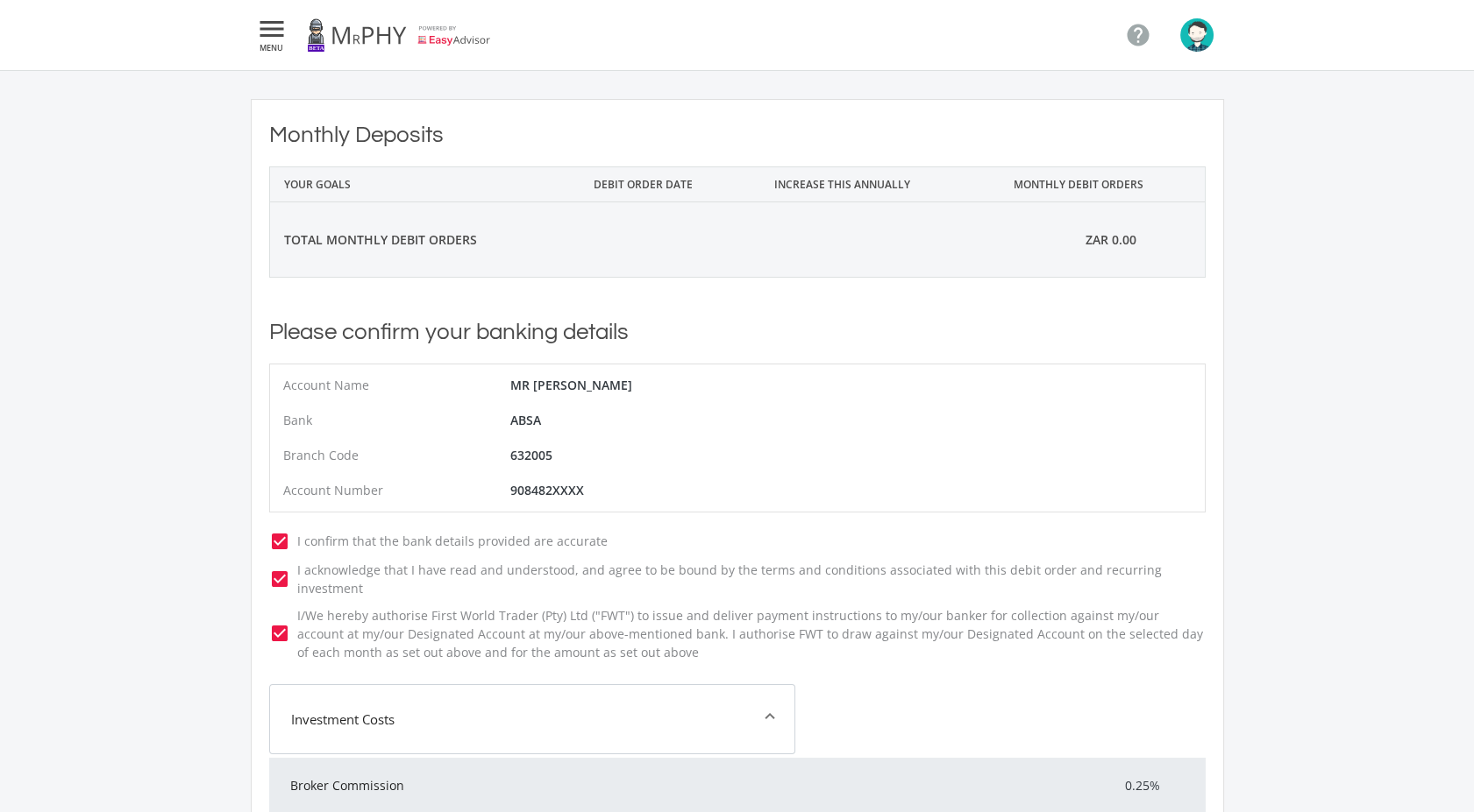
click at [289, 31] on button " MENU" at bounding box center [272, 35] width 42 height 35
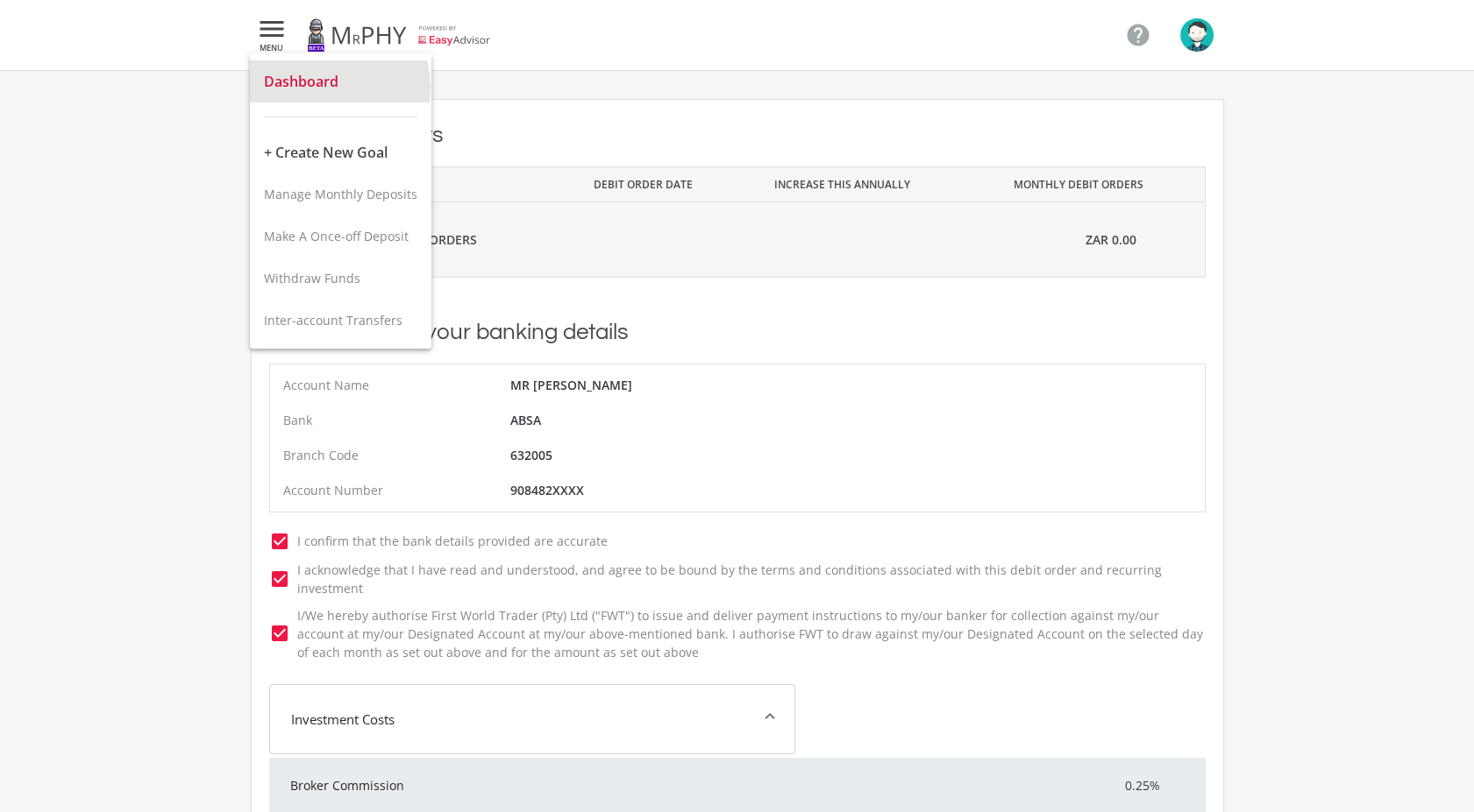
click at [318, 88] on span "Dashboard" at bounding box center [300, 81] width 74 height 19
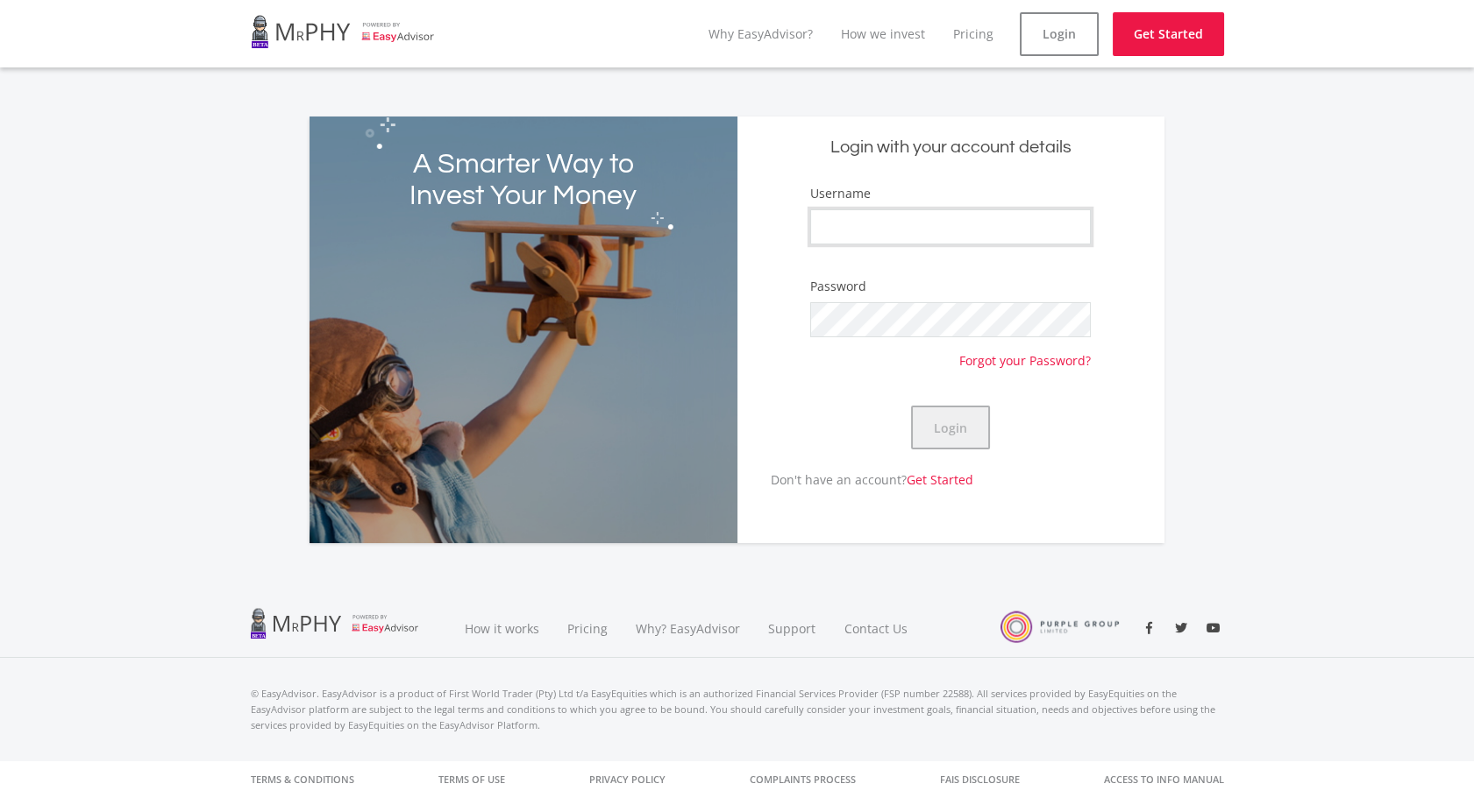
type input "CebisileBosman"
click at [966, 437] on button "Login" at bounding box center [951, 428] width 79 height 44
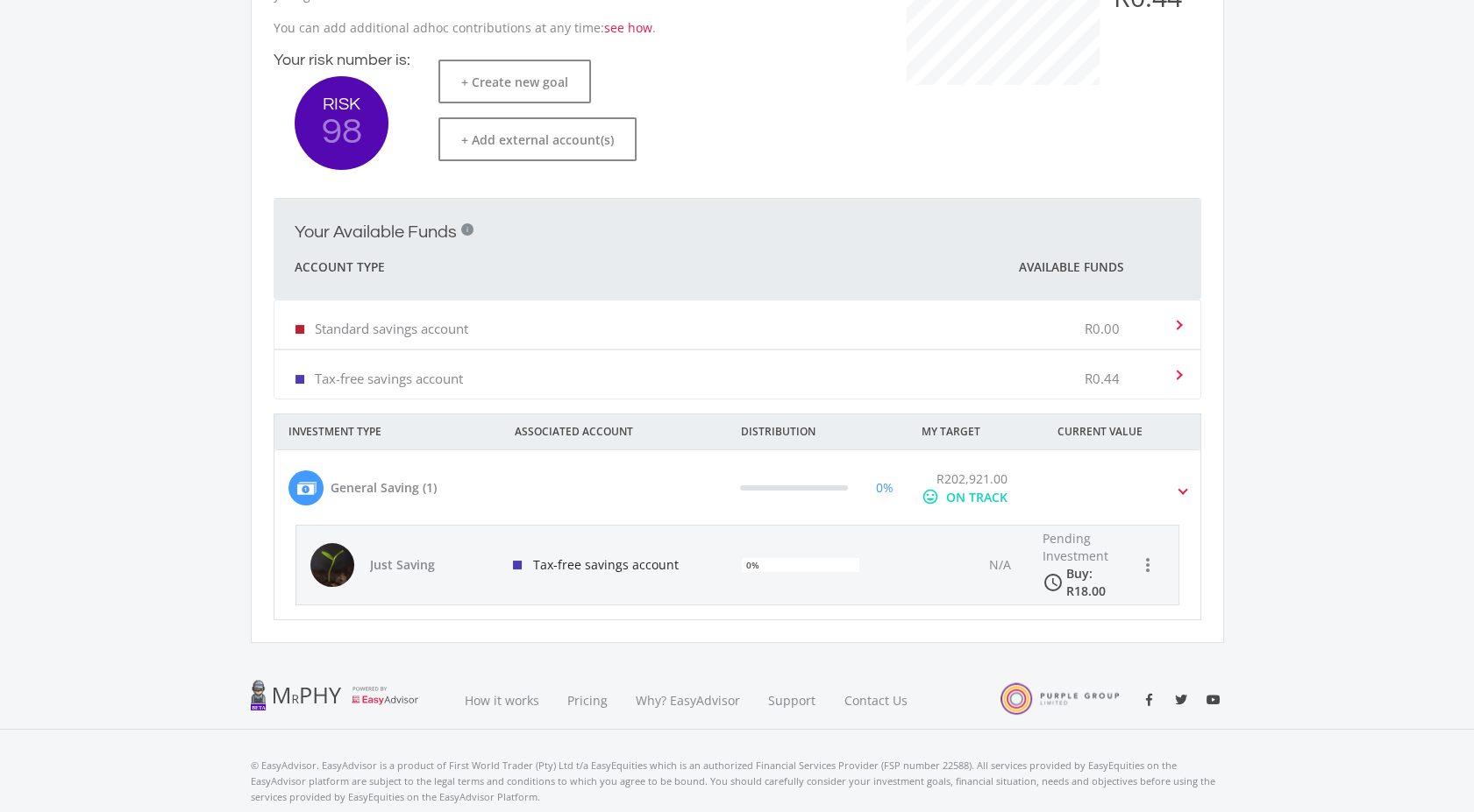
scroll to position [486, 0]
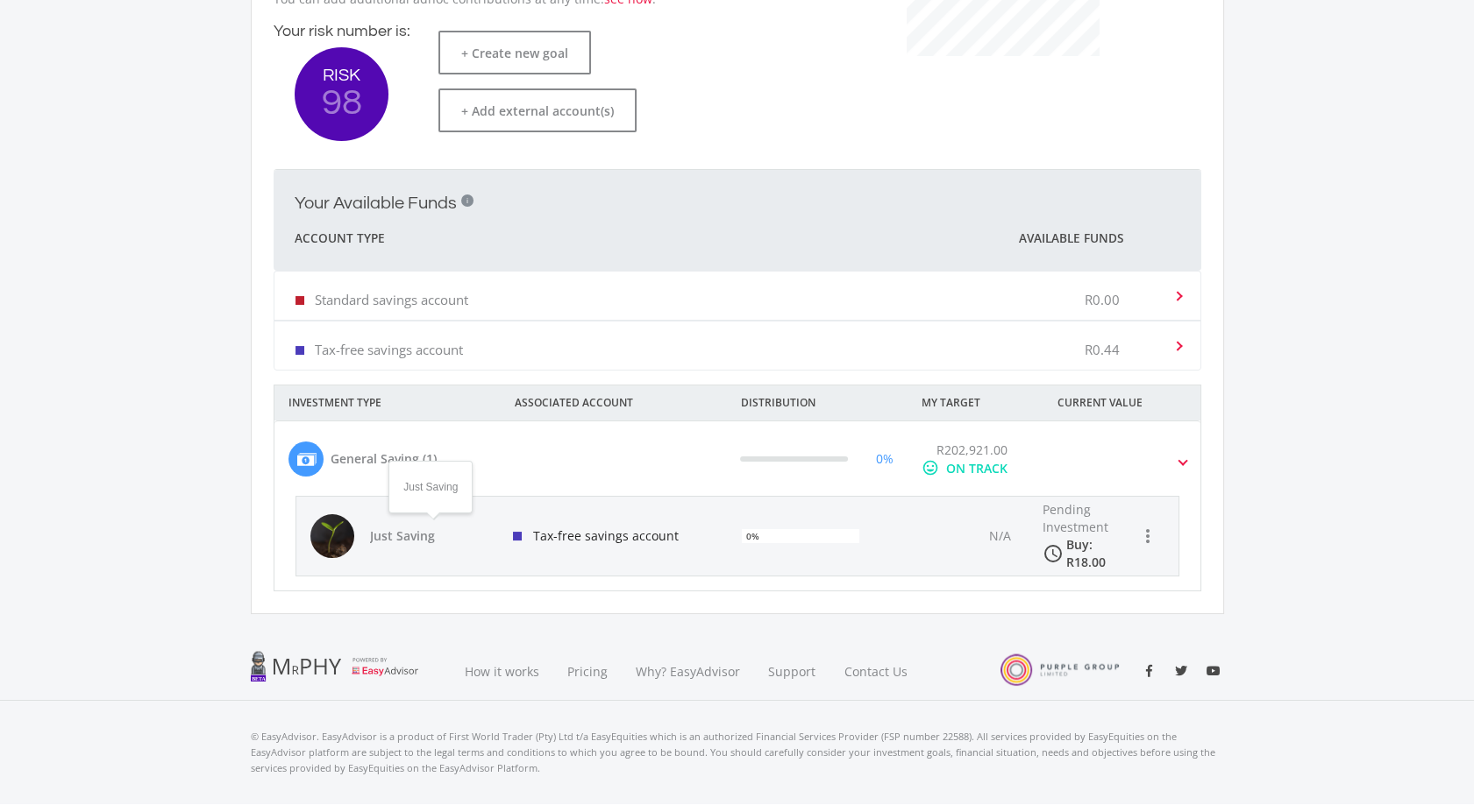
click at [394, 535] on span "Just Saving" at bounding box center [431, 536] width 123 height 17
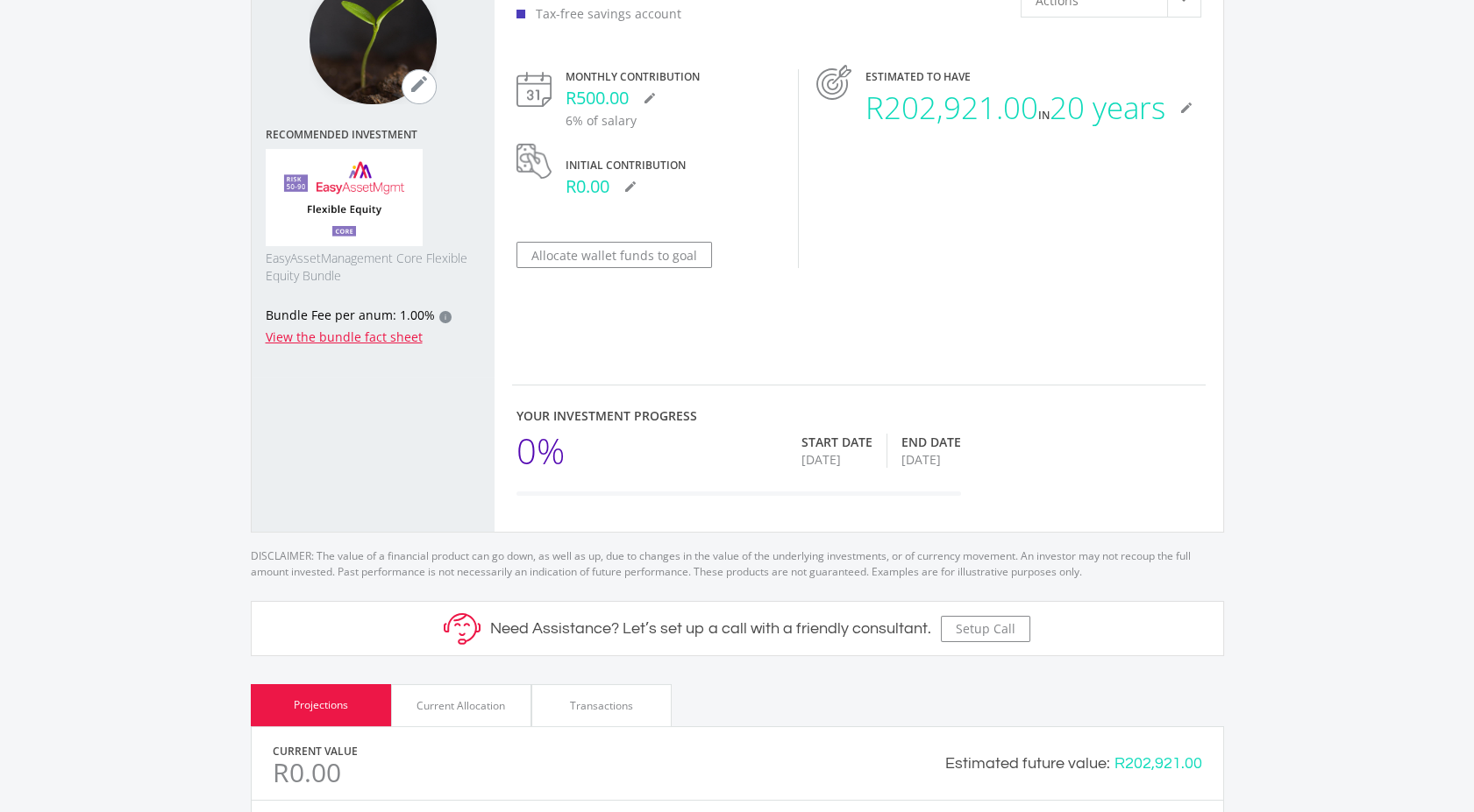
scroll to position [292, 0]
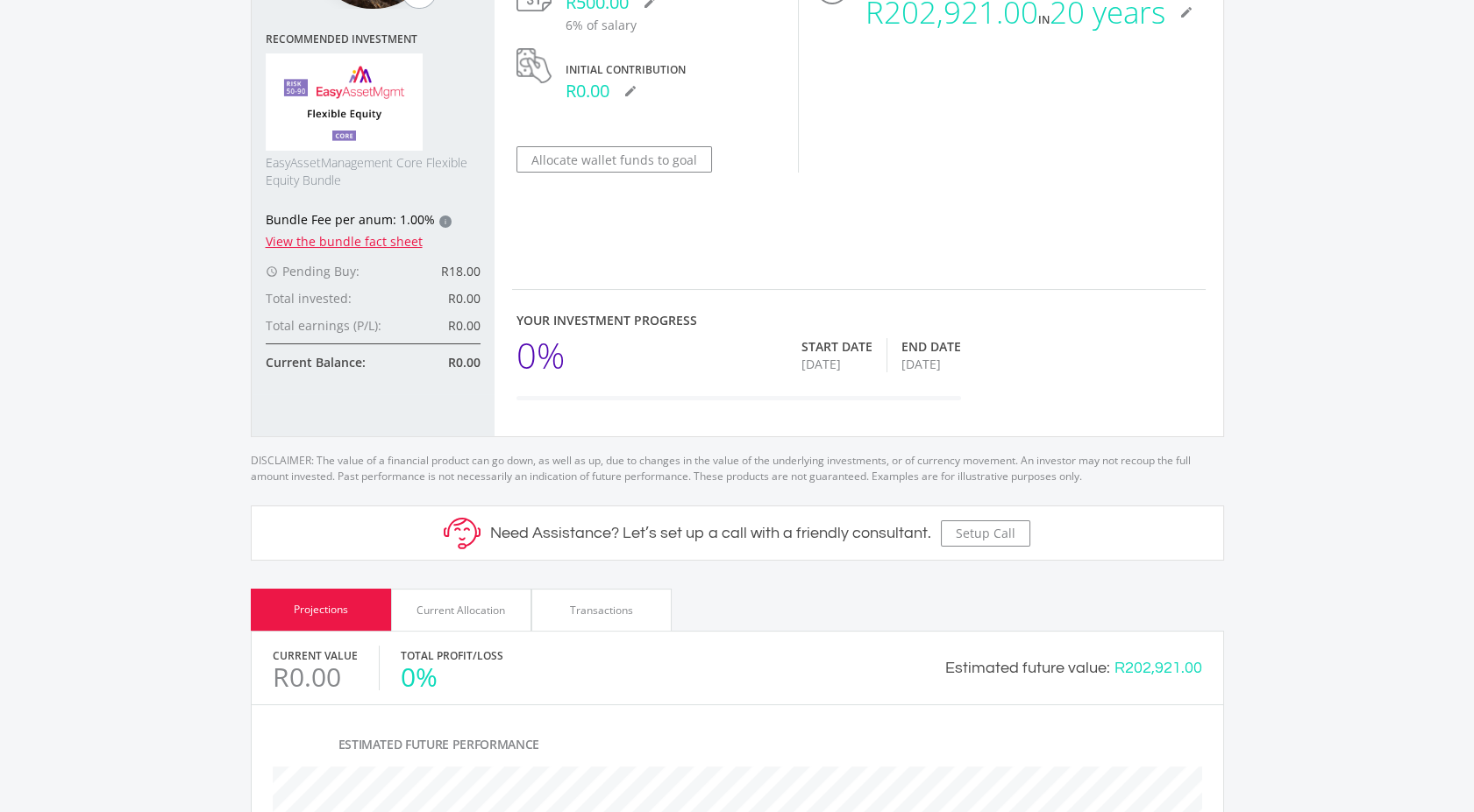
click at [331, 115] on img at bounding box center [344, 102] width 157 height 98
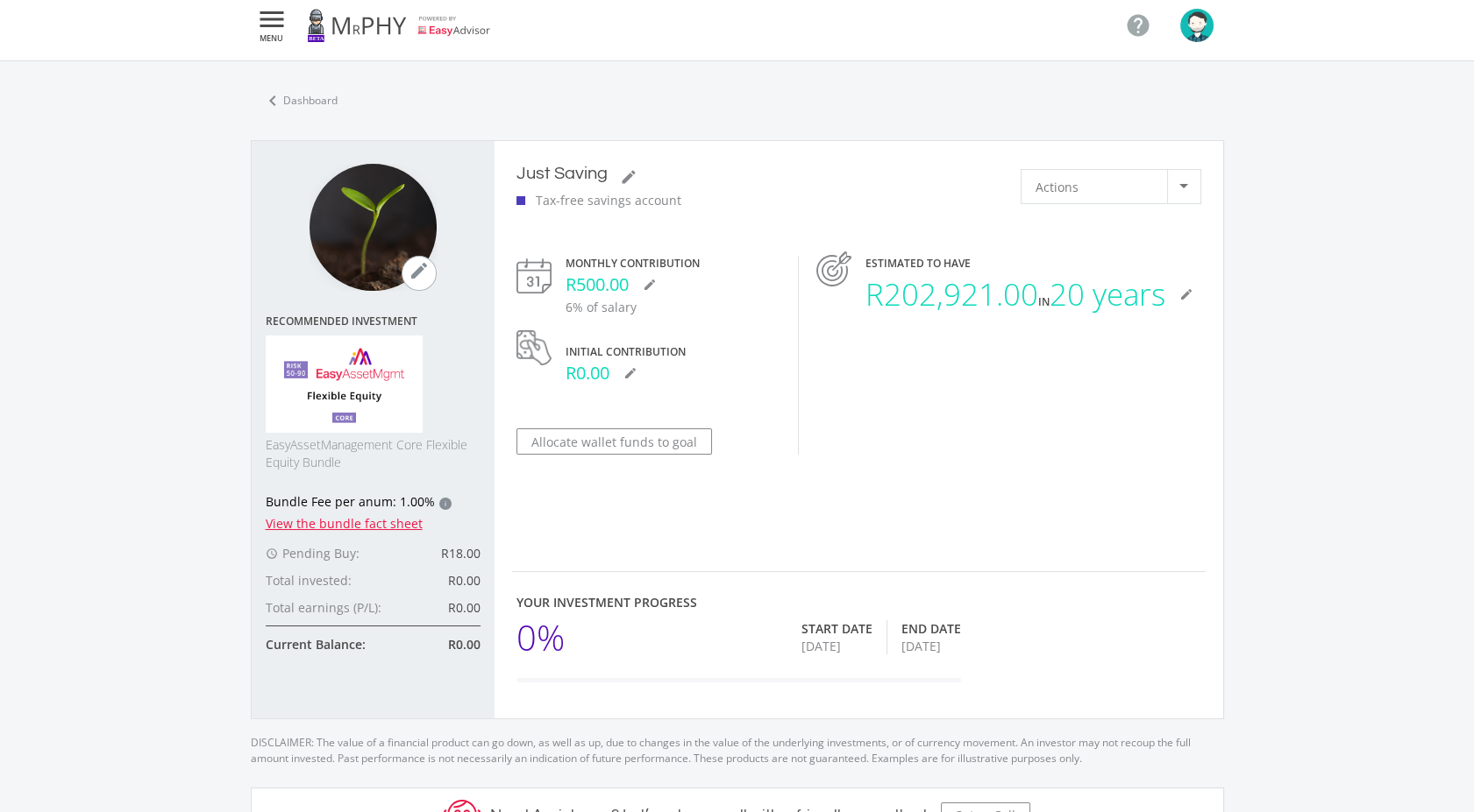
scroll to position [0, 0]
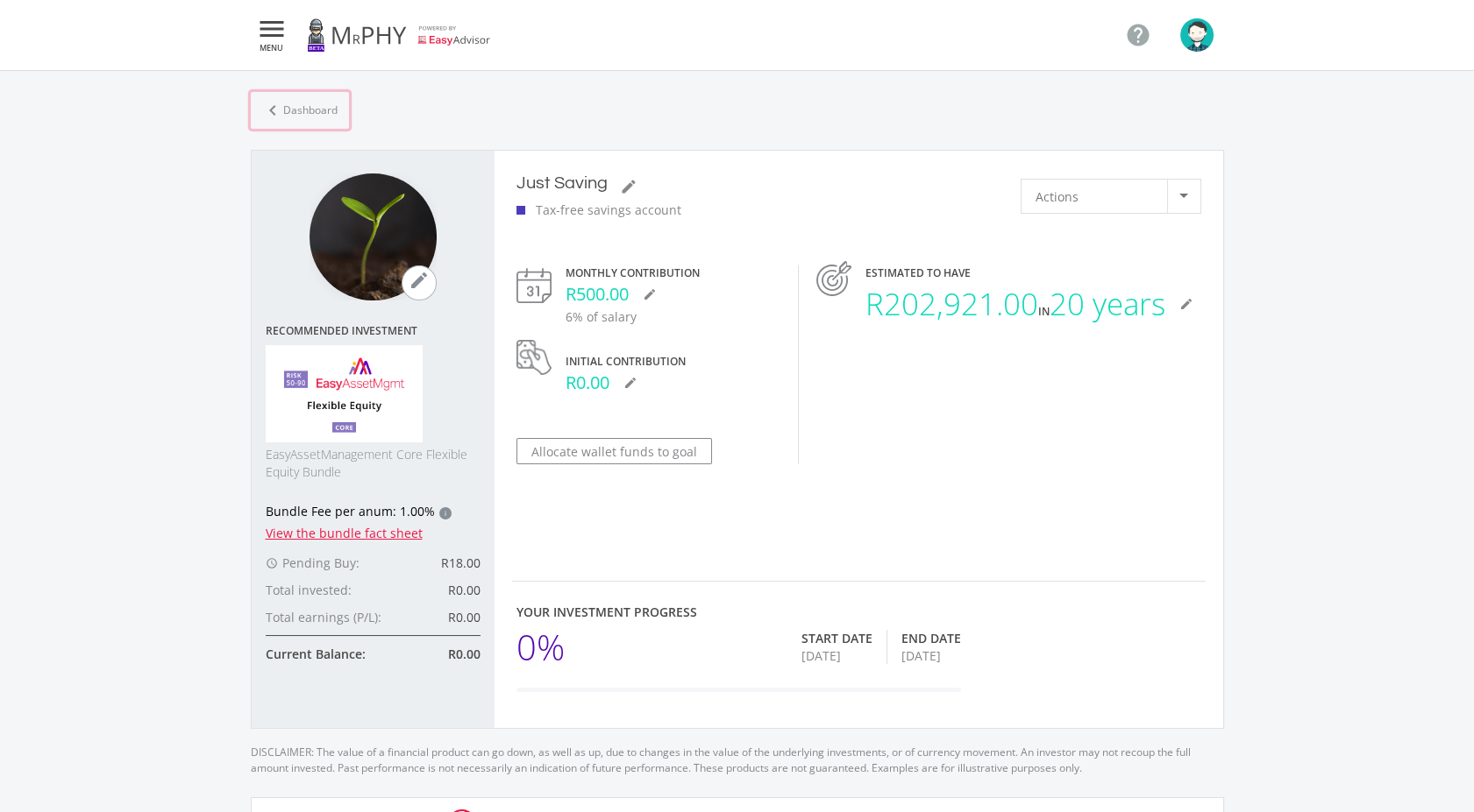
click at [315, 117] on link "chevron_left Dashboard" at bounding box center [299, 111] width 98 height 37
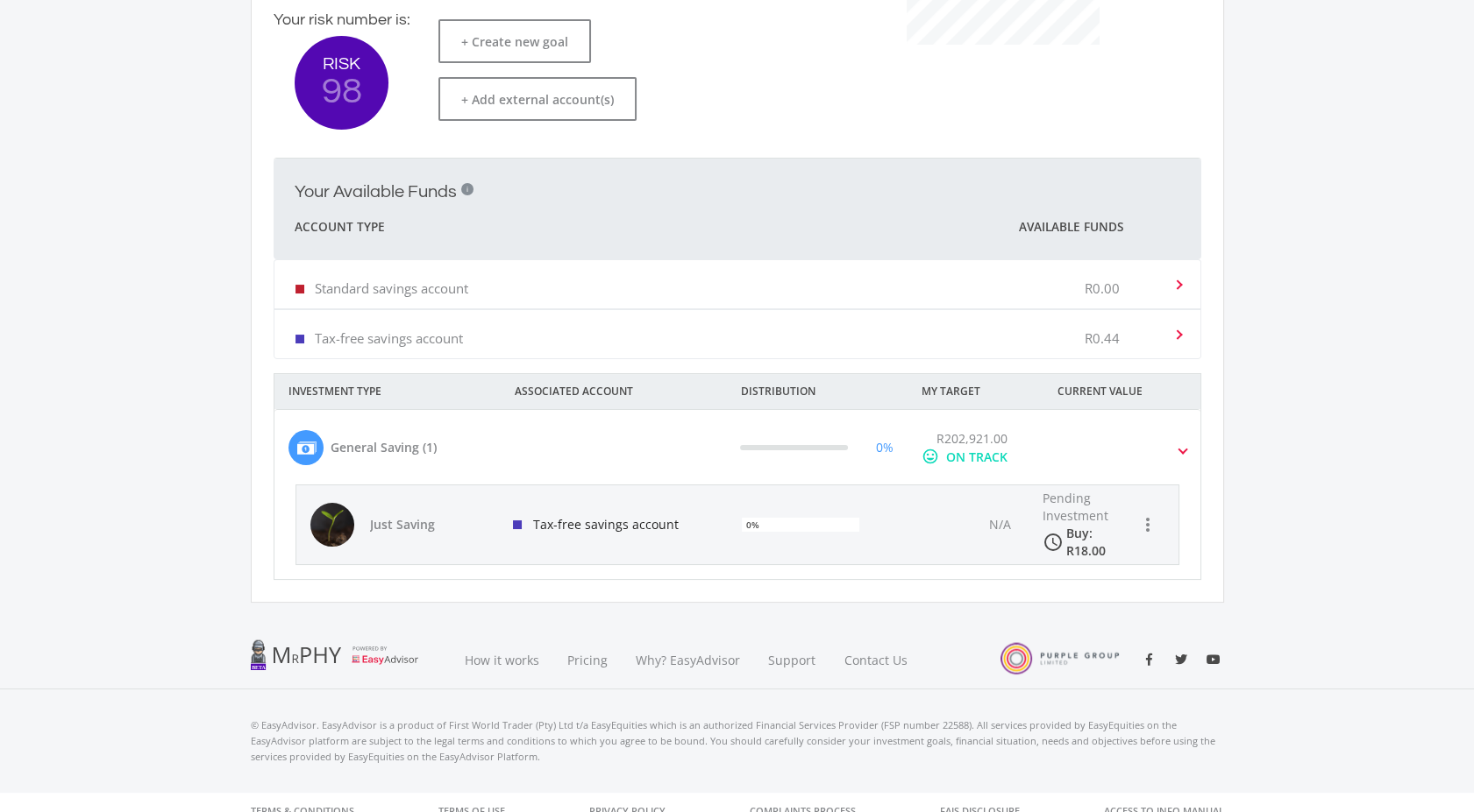
scroll to position [514, 0]
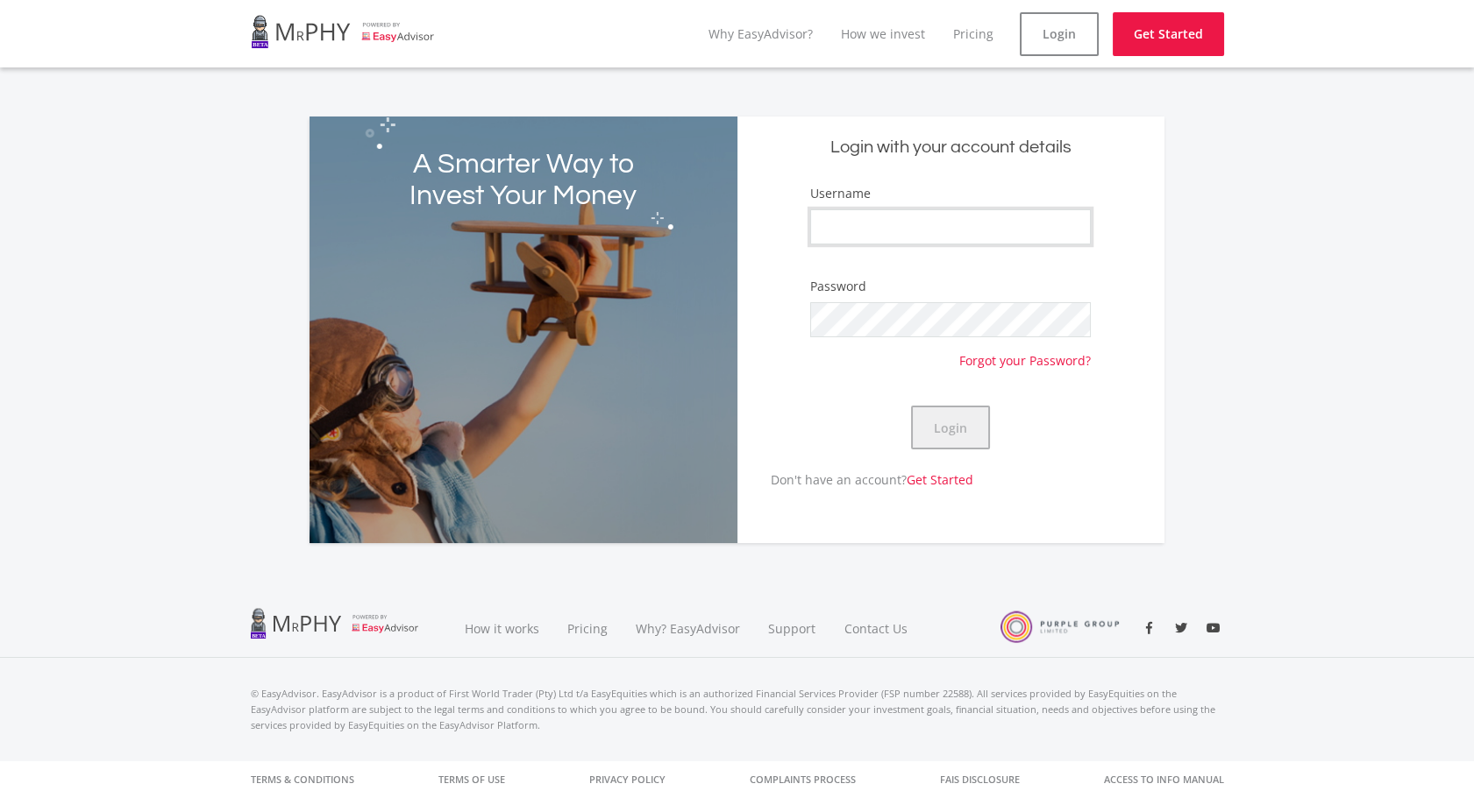
type input "CebisileBosman"
click at [982, 442] on button "Login" at bounding box center [951, 428] width 79 height 44
